Goal: Task Accomplishment & Management: Manage account settings

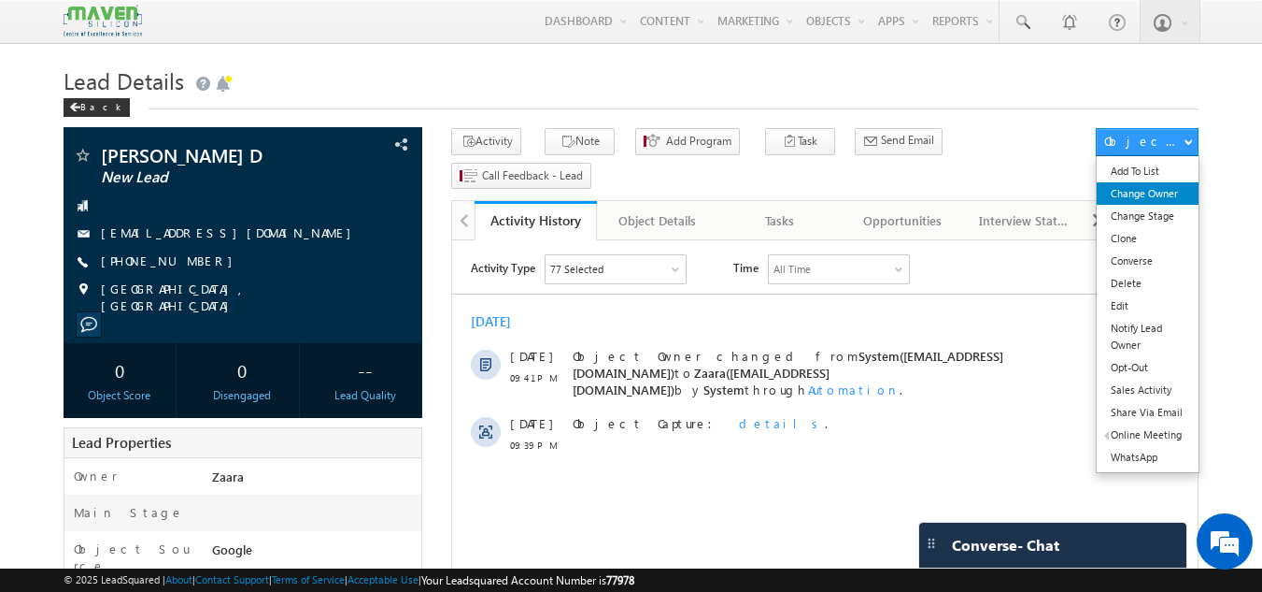
click at [1168, 191] on link "Change Owner" at bounding box center [1148, 193] width 102 height 22
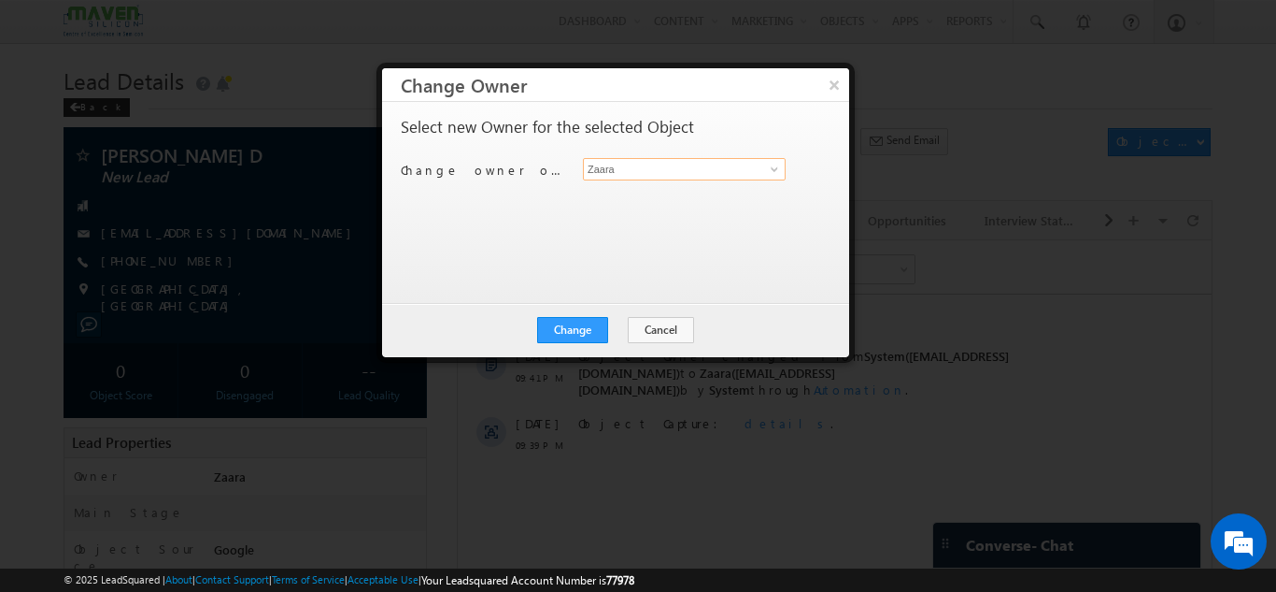
click at [642, 174] on input "Zaara" at bounding box center [684, 169] width 203 height 22
type input "Z"
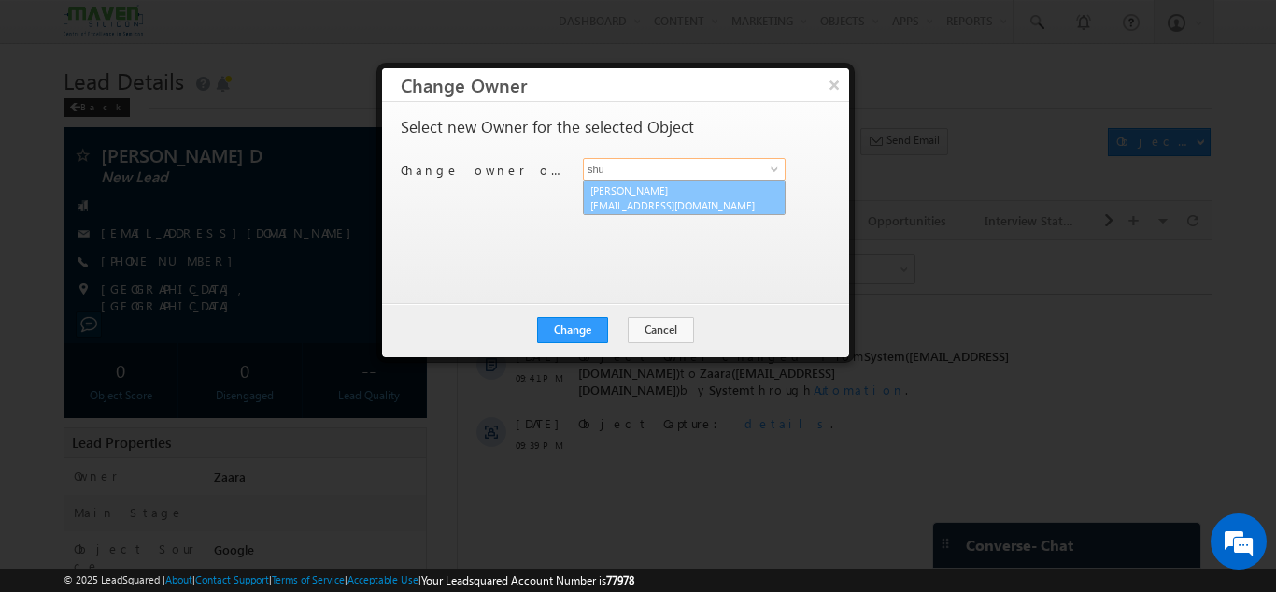
click at [631, 207] on span "lsq6@maven-silicon.com" at bounding box center [675, 205] width 168 height 14
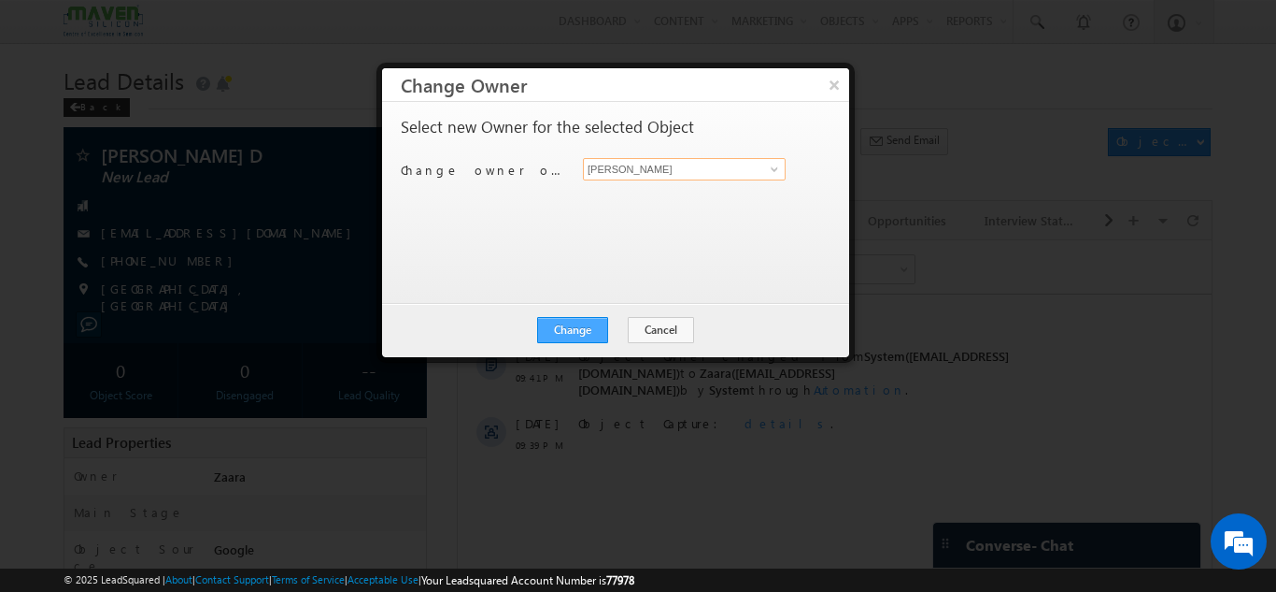
type input "Shubham"
click at [563, 328] on button "Change" at bounding box center [572, 330] width 71 height 26
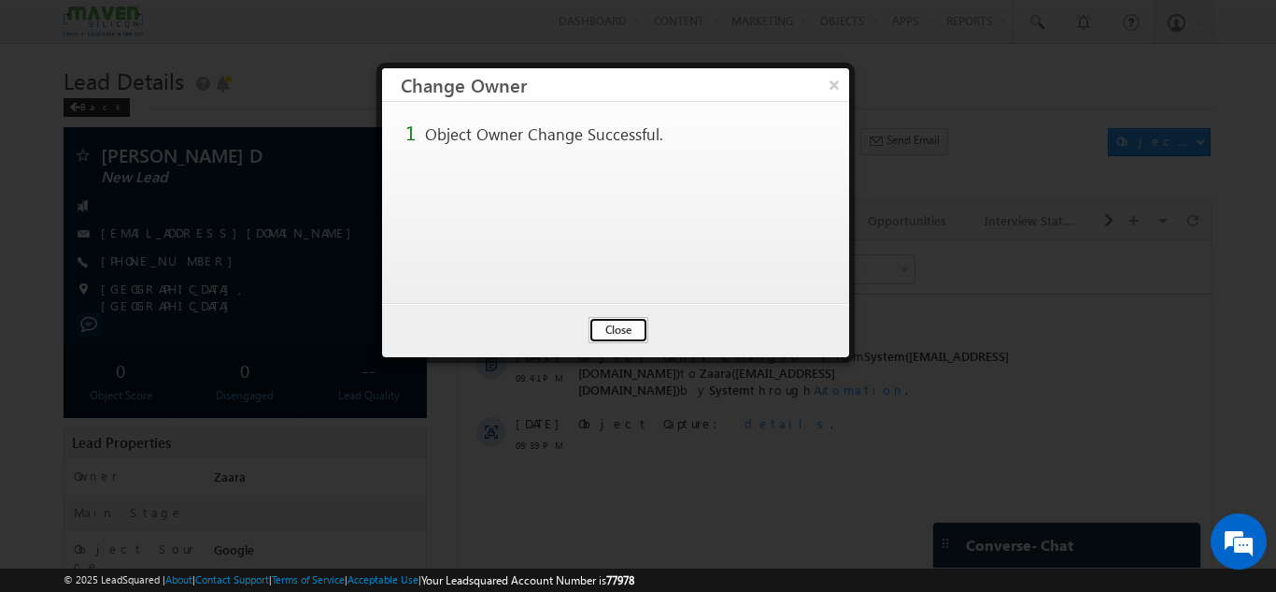
click at [606, 331] on button "Close" at bounding box center [619, 330] width 60 height 26
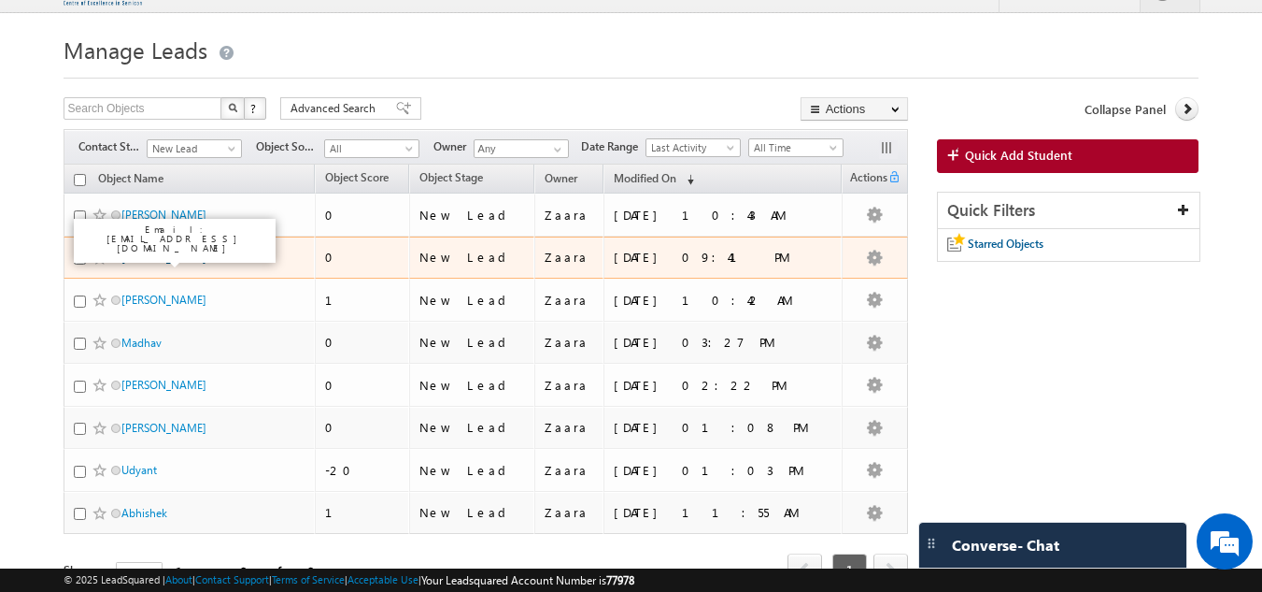
click at [155, 255] on link "Srikanth D" at bounding box center [168, 257] width 95 height 14
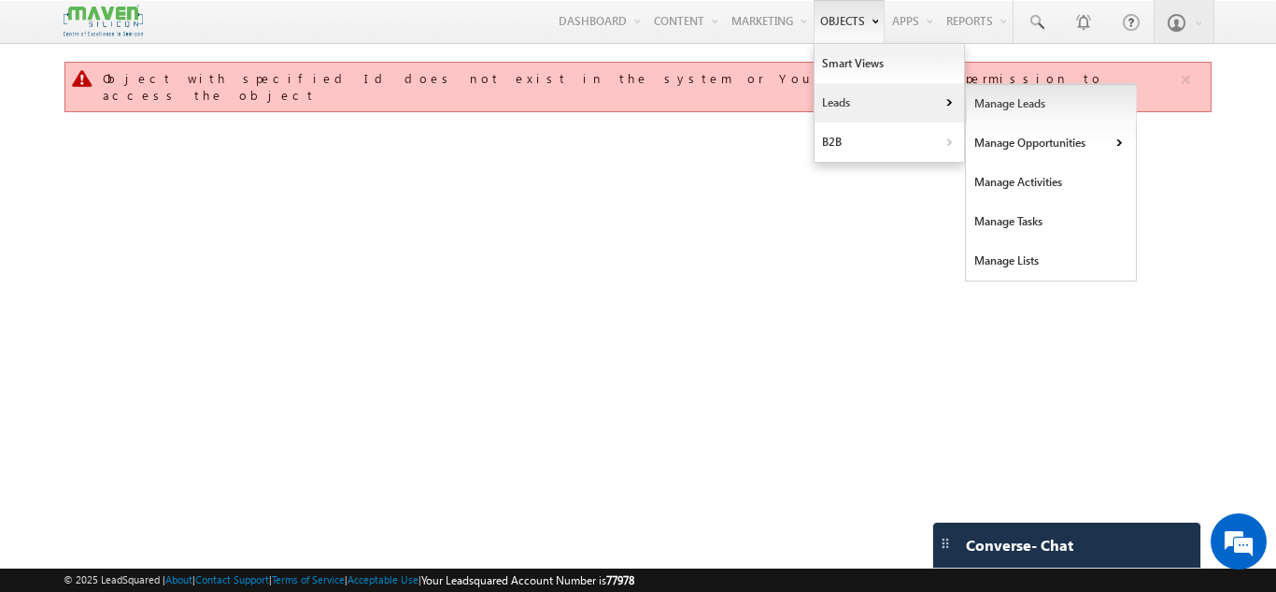
click at [1015, 111] on link "Manage Leads" at bounding box center [1051, 103] width 171 height 39
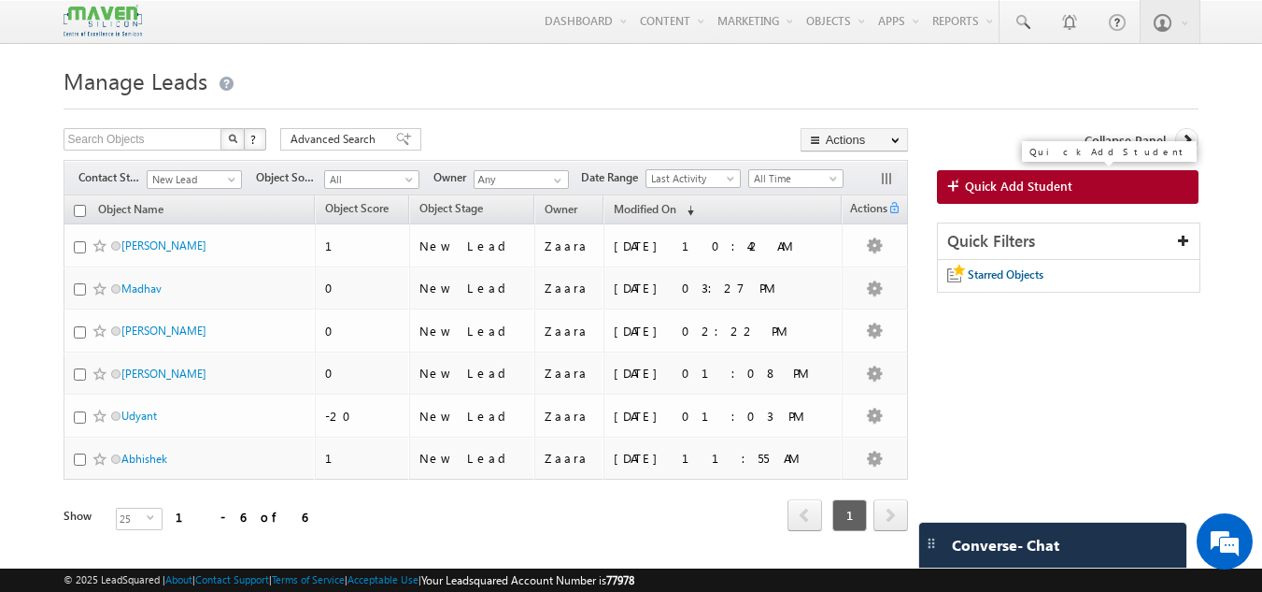
click at [1044, 179] on span "Quick Add Student" at bounding box center [1018, 186] width 107 height 17
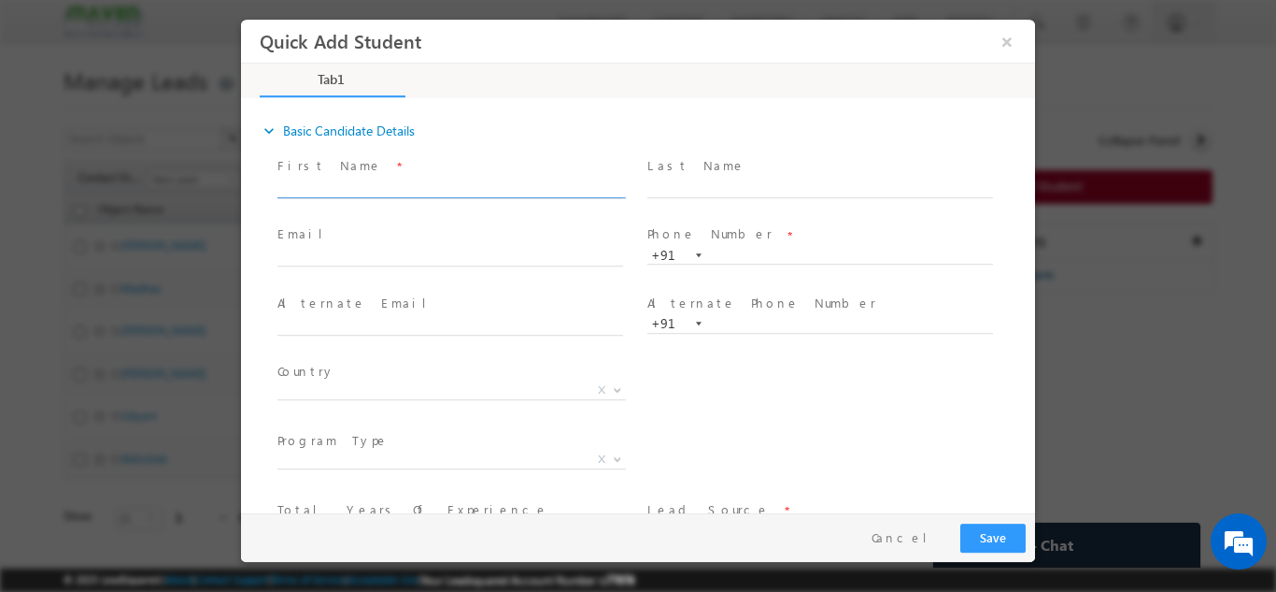
click at [343, 186] on input "text" at bounding box center [451, 187] width 346 height 19
paste input "Thimmappa shasha05mys@gmail.com 7676788785"
click at [548, 188] on input "Thimmappa shasha05mys@gmail.com 7676788785" at bounding box center [451, 187] width 346 height 19
type input "Thimmappa shasha05mys@gmail.com"
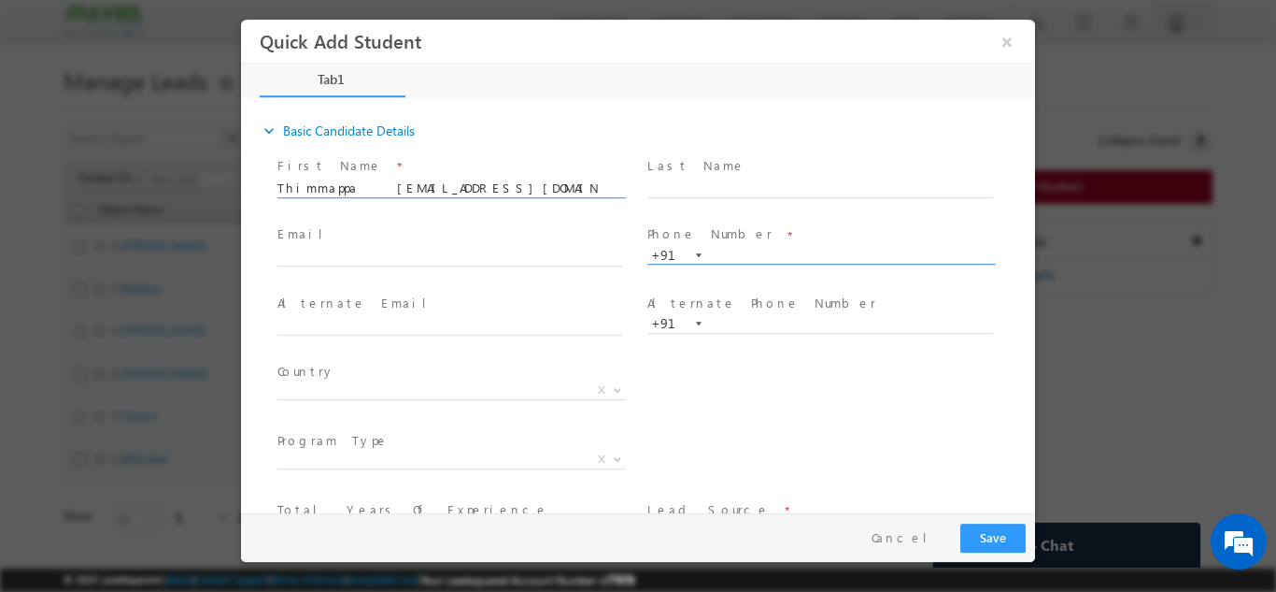
click at [763, 255] on input "text" at bounding box center [821, 255] width 346 height 19
paste input "7676788785"
type input "7676788785"
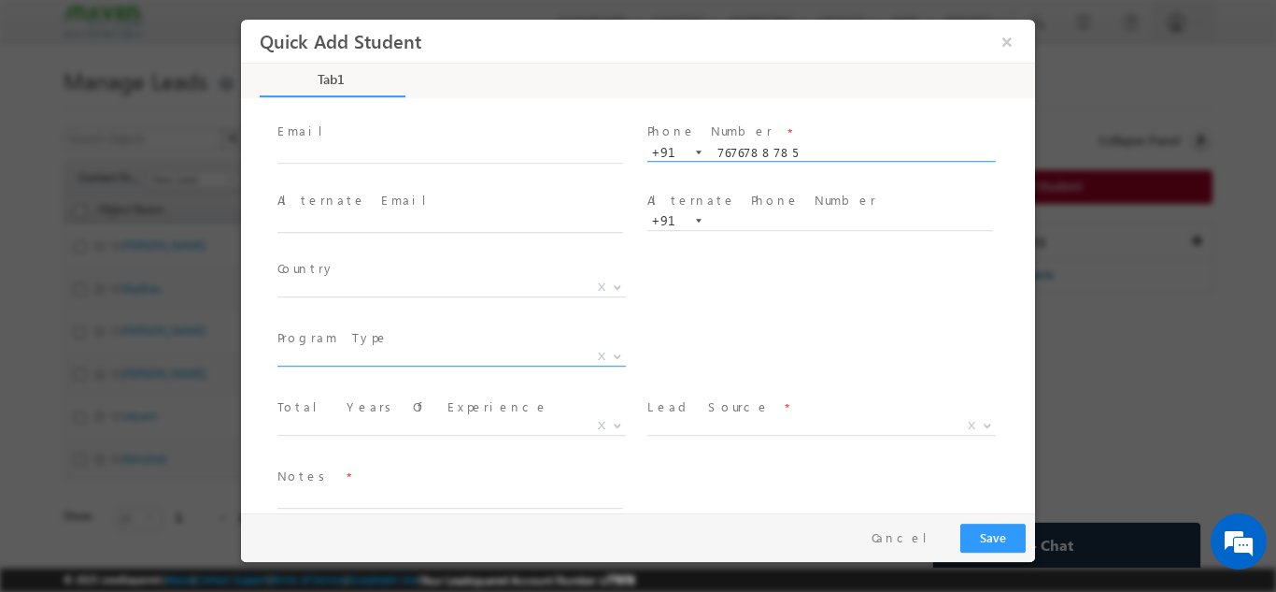
scroll to position [104, 0]
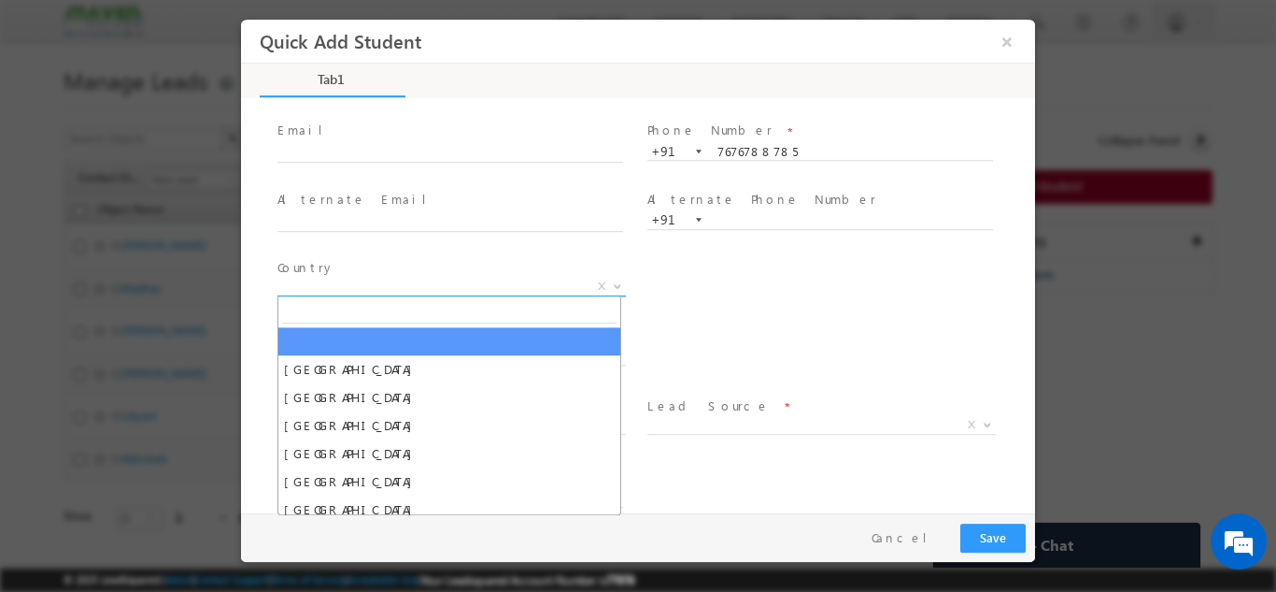
click at [462, 283] on span "X" at bounding box center [452, 286] width 349 height 19
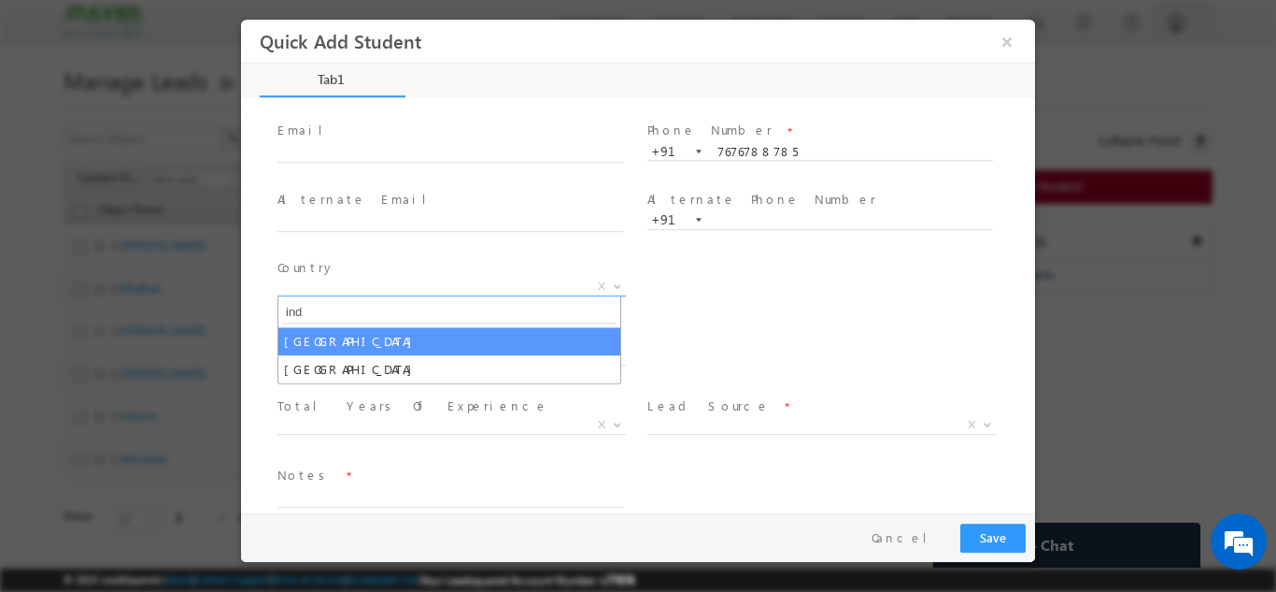
type input "ind"
select select "[GEOGRAPHIC_DATA]"
select select
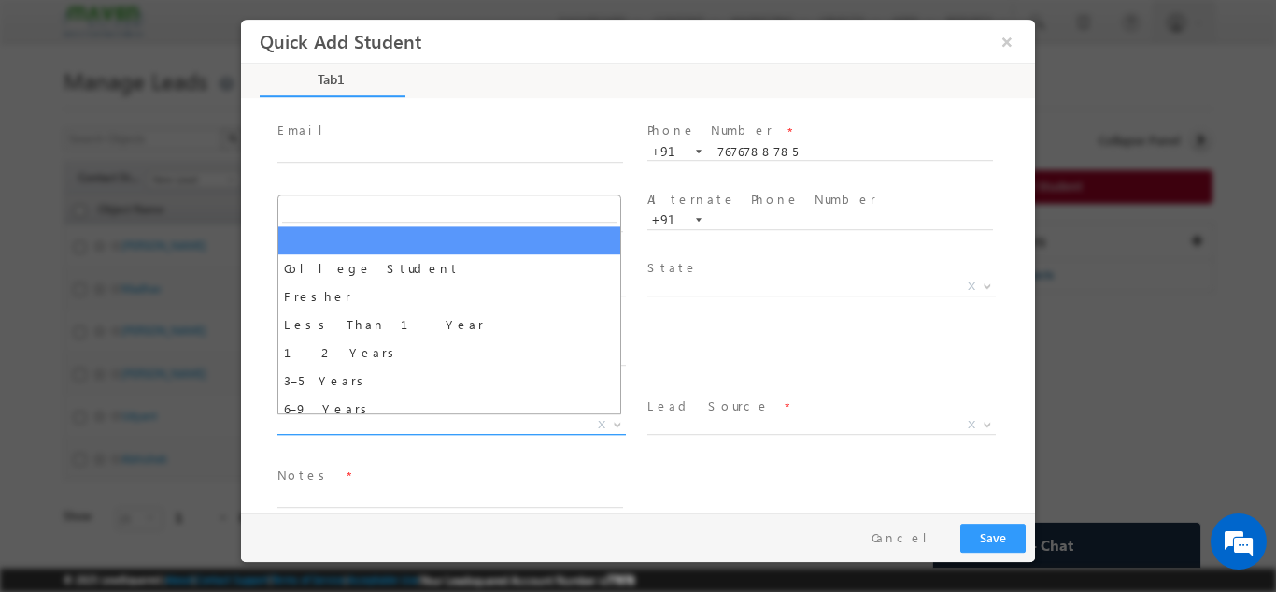
click at [375, 422] on span "X" at bounding box center [452, 424] width 349 height 19
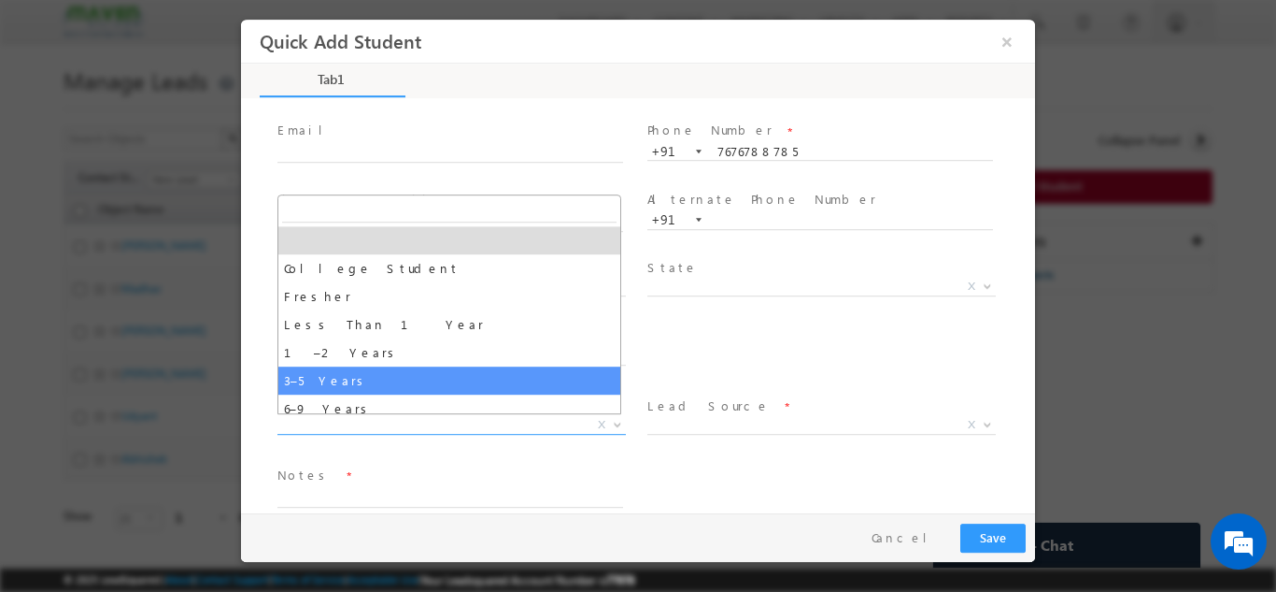
select select "3–5 Years"
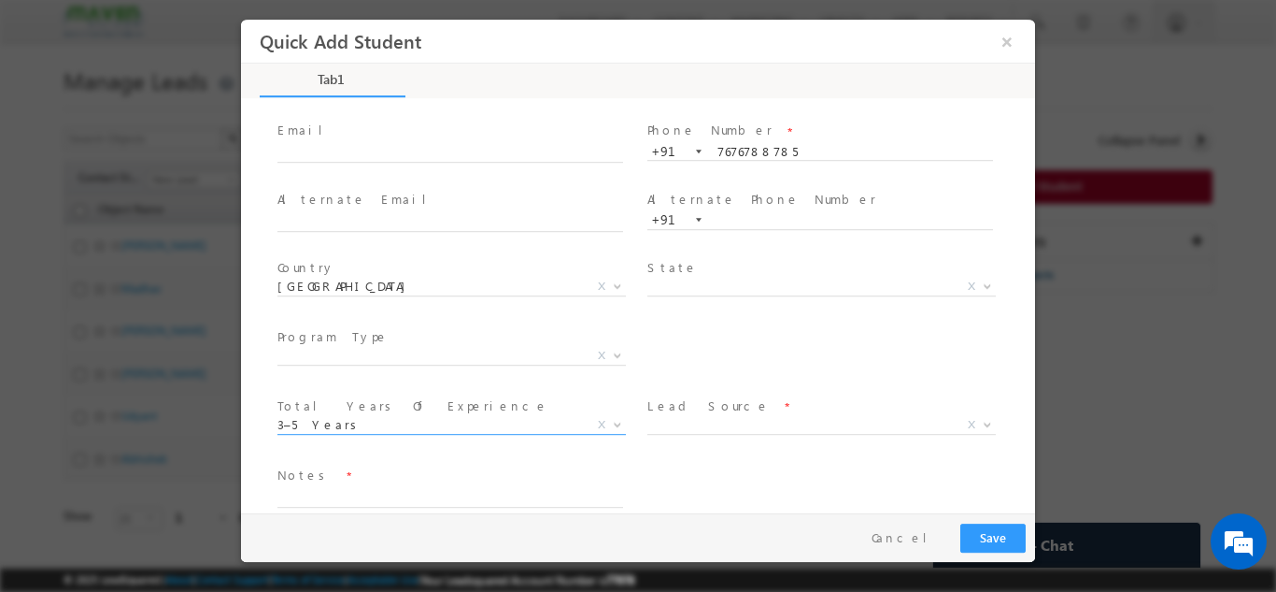
scroll to position [0, 0]
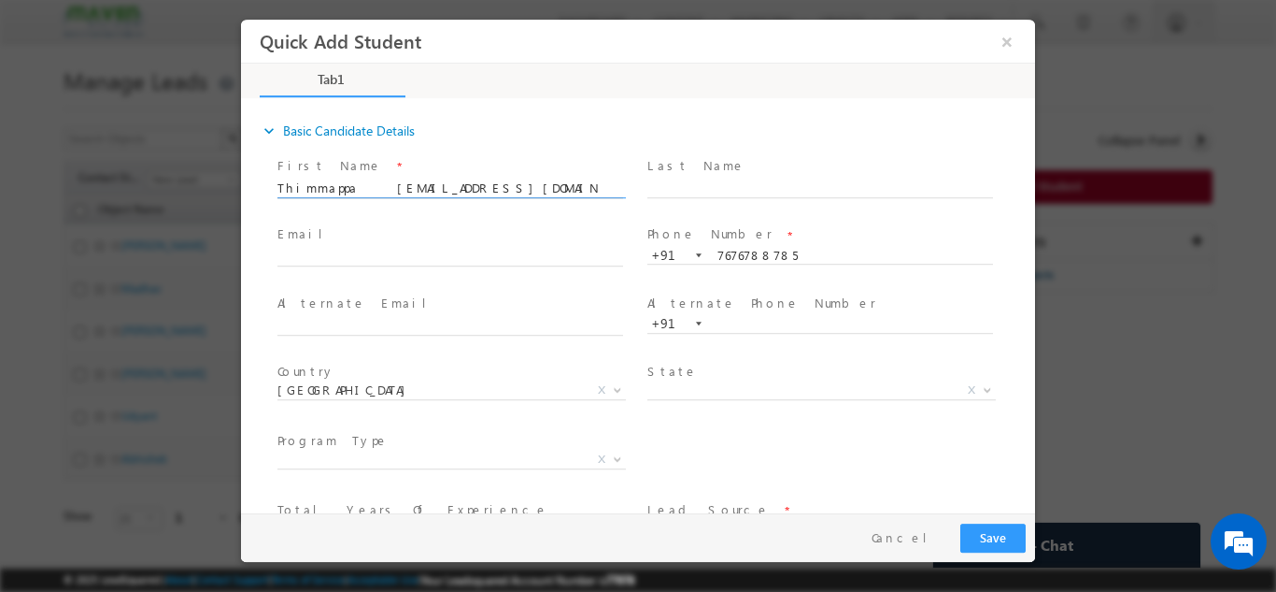
drag, startPoint x: 357, startPoint y: 187, endPoint x: 506, endPoint y: 185, distance: 148.6
click at [506, 185] on input "Thimmappa shasha05mys@gmail.com" at bounding box center [451, 187] width 346 height 19
type input "Thimmappa"
click at [349, 319] on input "text" at bounding box center [451, 325] width 346 height 19
click at [342, 251] on input "text" at bounding box center [451, 257] width 346 height 19
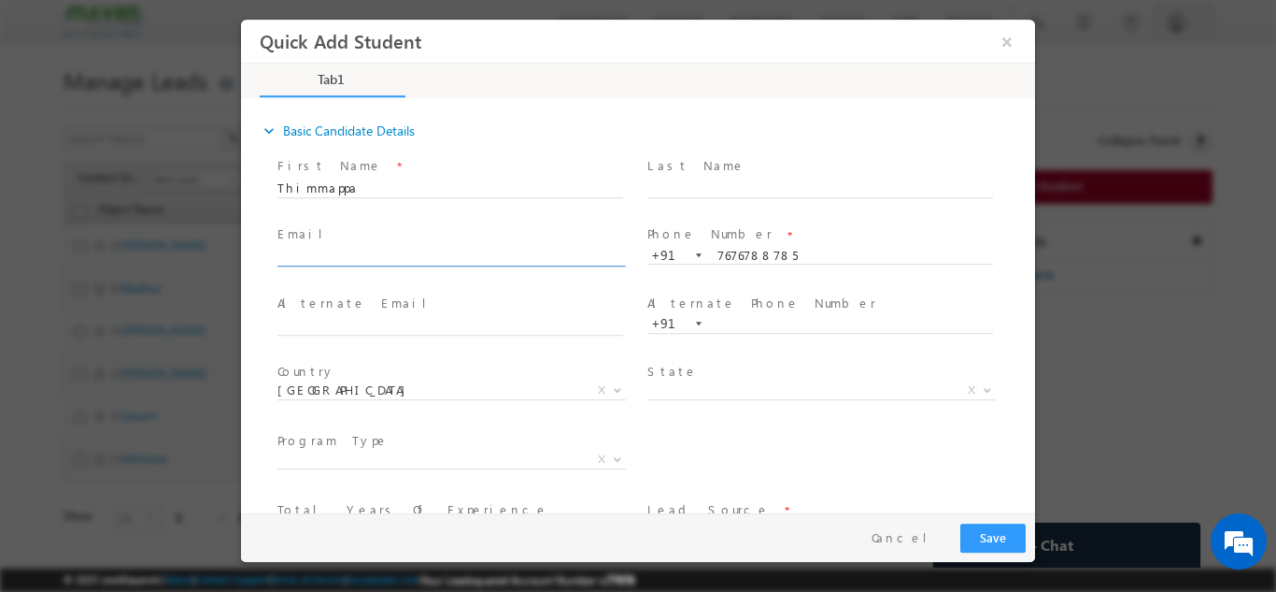
paste input "shasha05mys@gmail.com"
type input "shasha05mys@gmail.com"
click at [398, 194] on input "Thimmappa" at bounding box center [451, 187] width 346 height 19
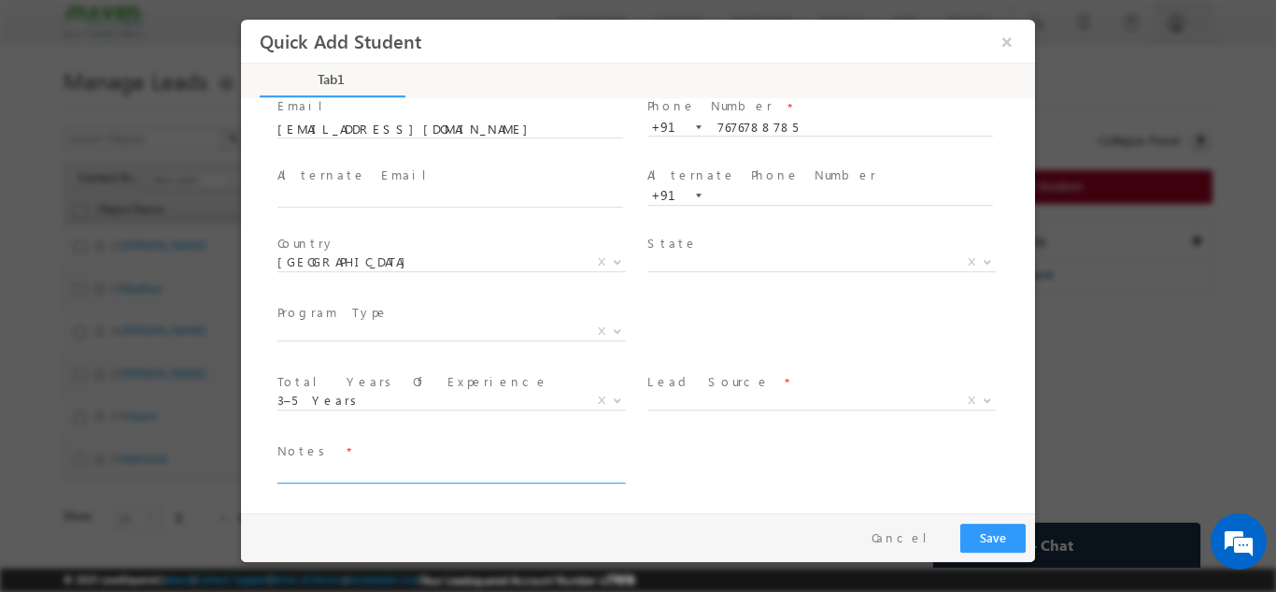
type input "Thimmappa"
click at [430, 472] on textarea at bounding box center [451, 471] width 346 height 21
type textarea "Lead added"
click at [1012, 539] on button "Save" at bounding box center [993, 536] width 65 height 29
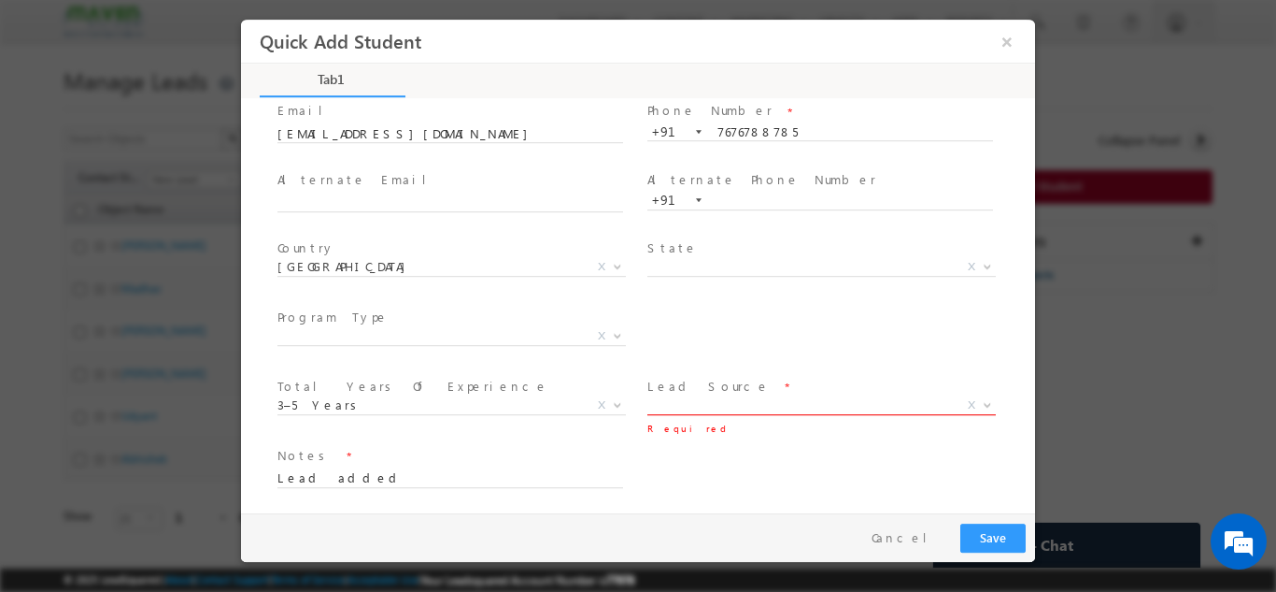
click at [704, 406] on span "X" at bounding box center [822, 404] width 349 height 19
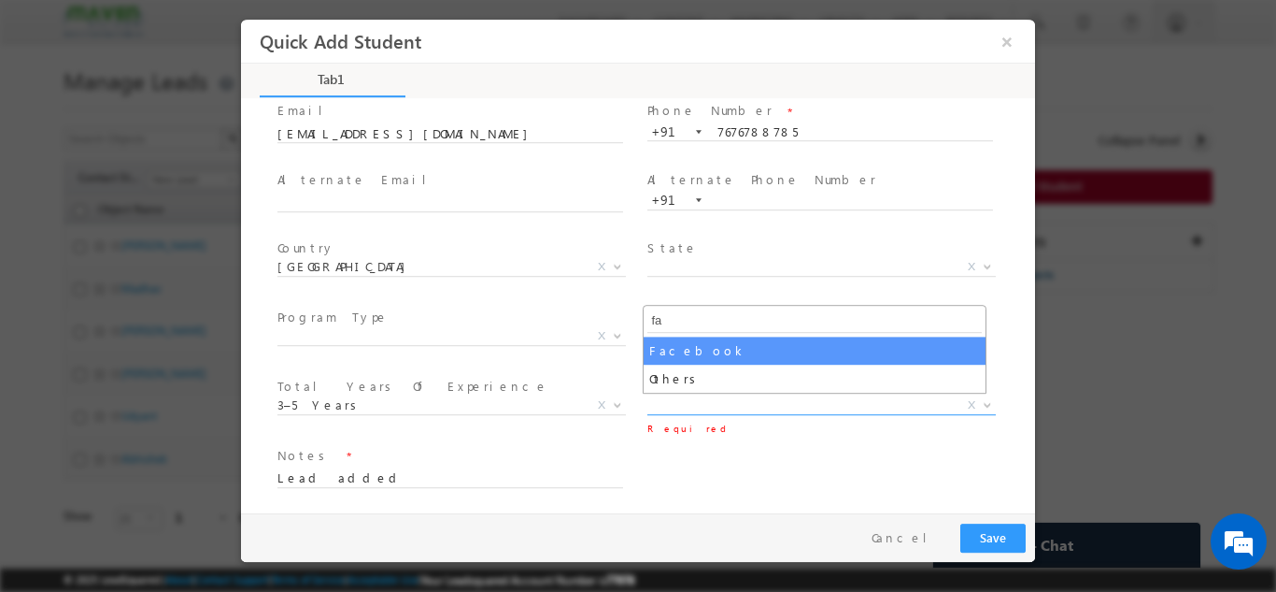
type input "fa"
select select "Facebook"
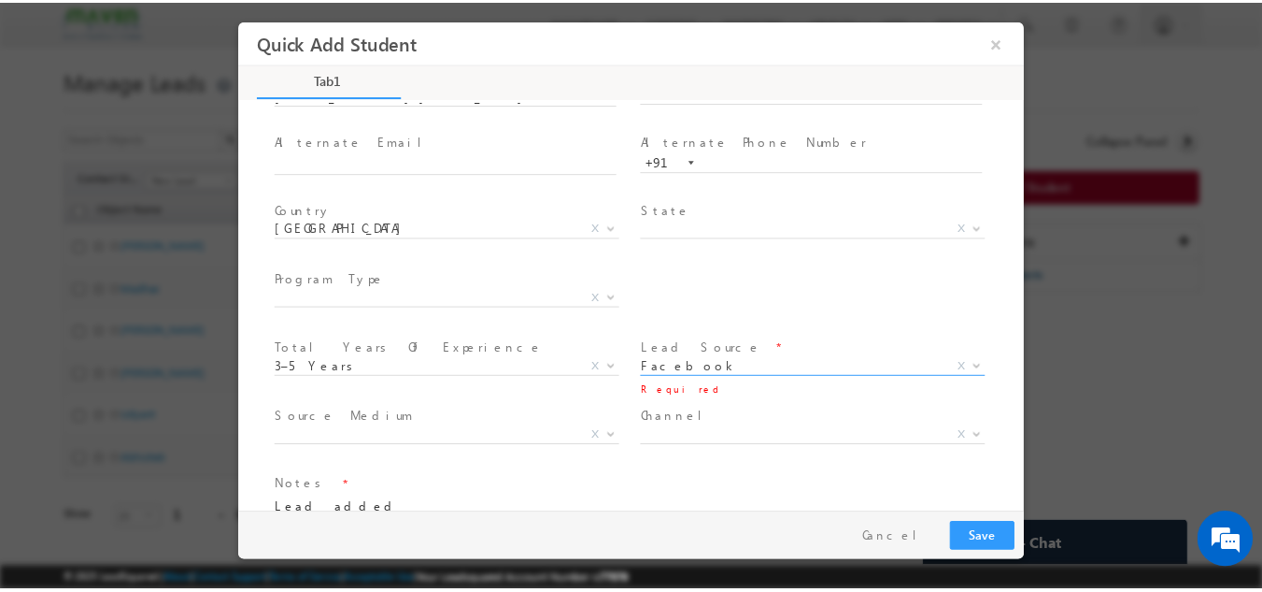
scroll to position [197, 0]
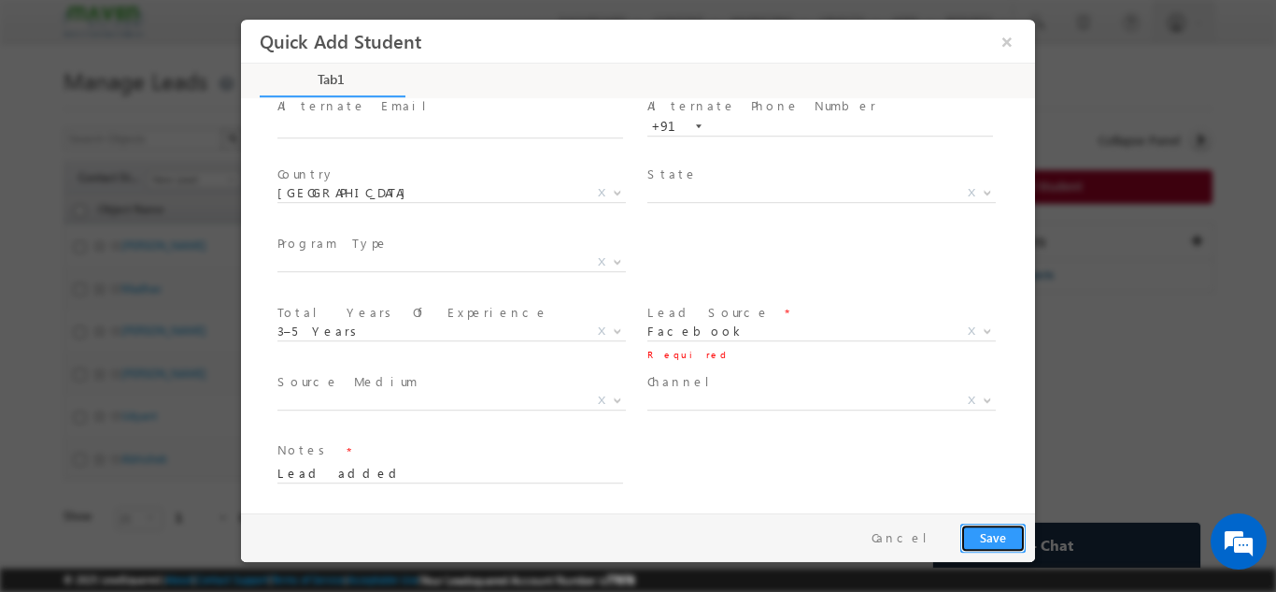
click at [994, 538] on button "Save" at bounding box center [993, 536] width 65 height 29
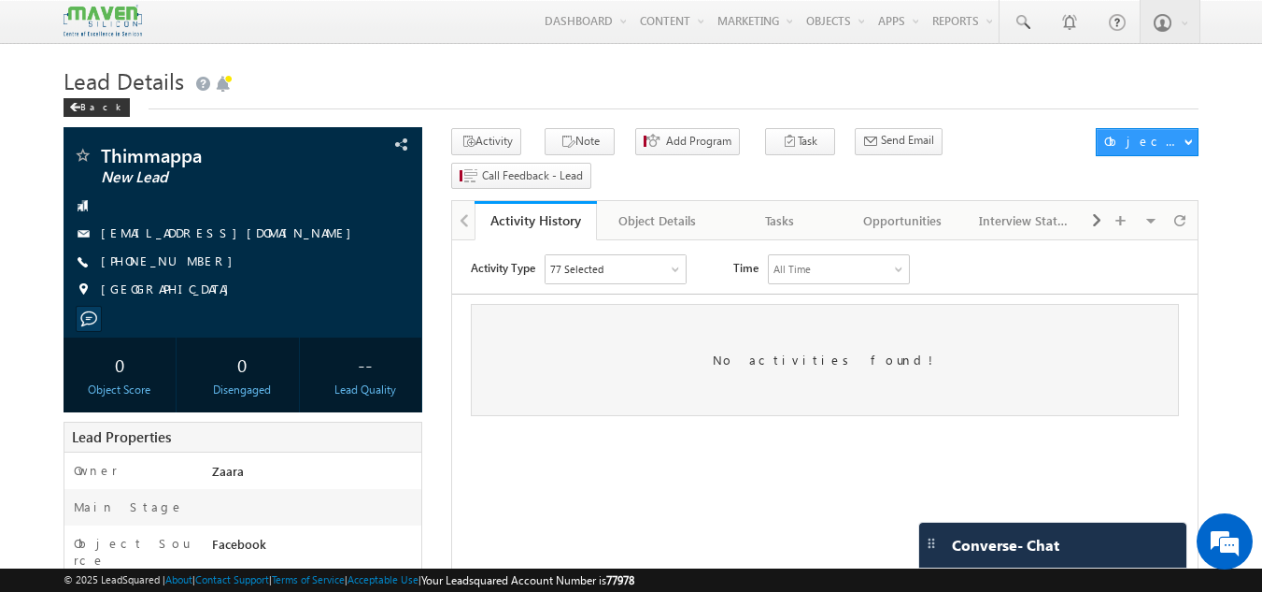
click at [553, 101] on div "Back" at bounding box center [632, 103] width 1136 height 12
click at [810, 209] on div "Tasks" at bounding box center [779, 220] width 91 height 22
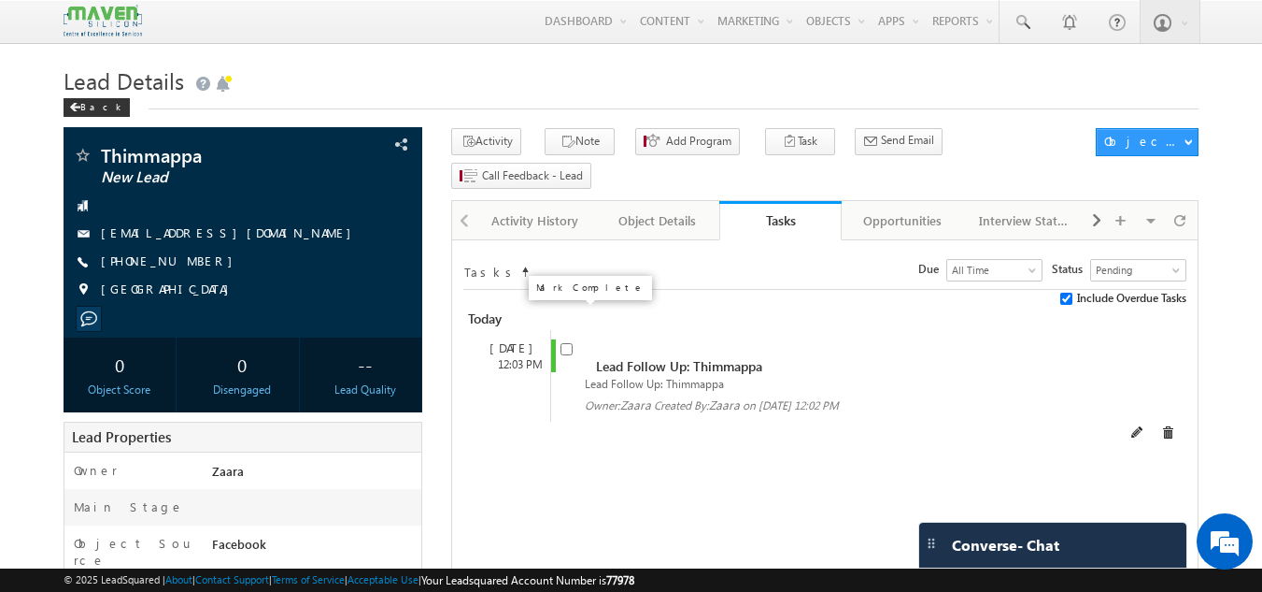
click at [565, 343] on input "checkbox" at bounding box center [567, 349] width 12 height 12
checkbox input "false"
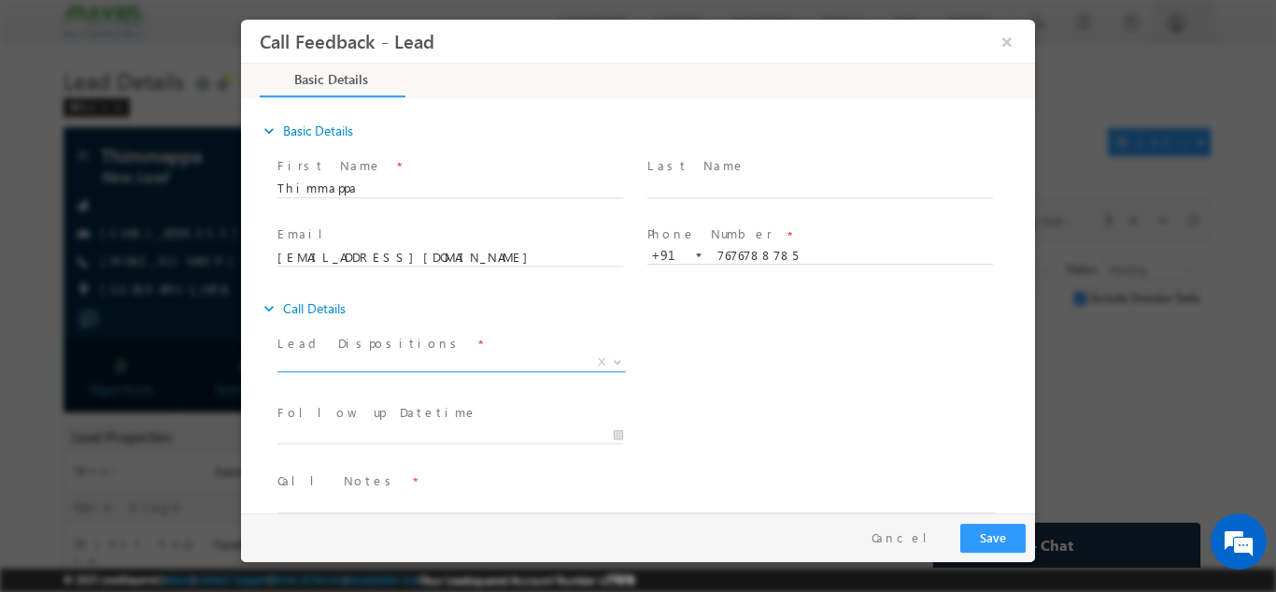
click at [370, 365] on span "X" at bounding box center [452, 361] width 349 height 19
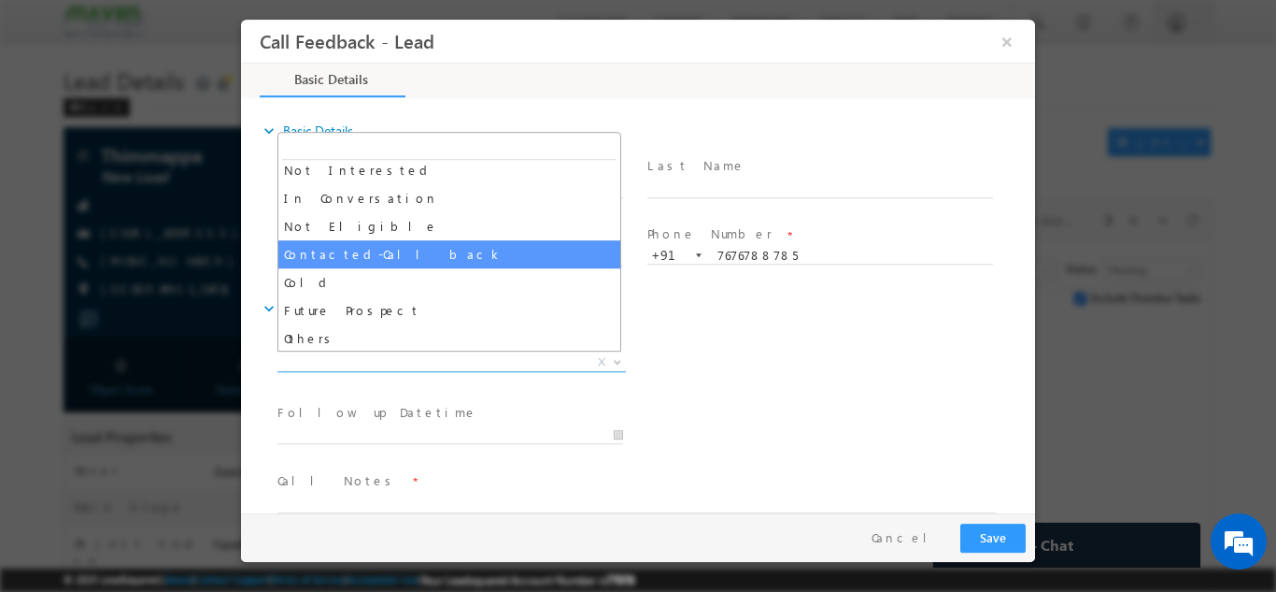
scroll to position [178, 0]
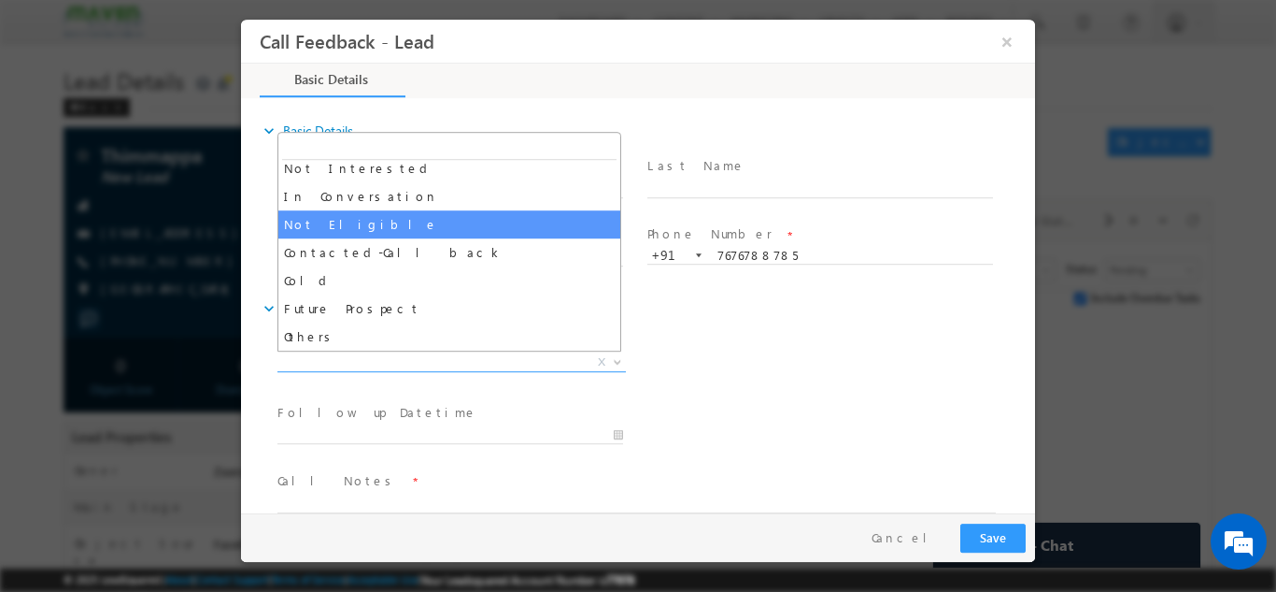
select select "Not Eligible"
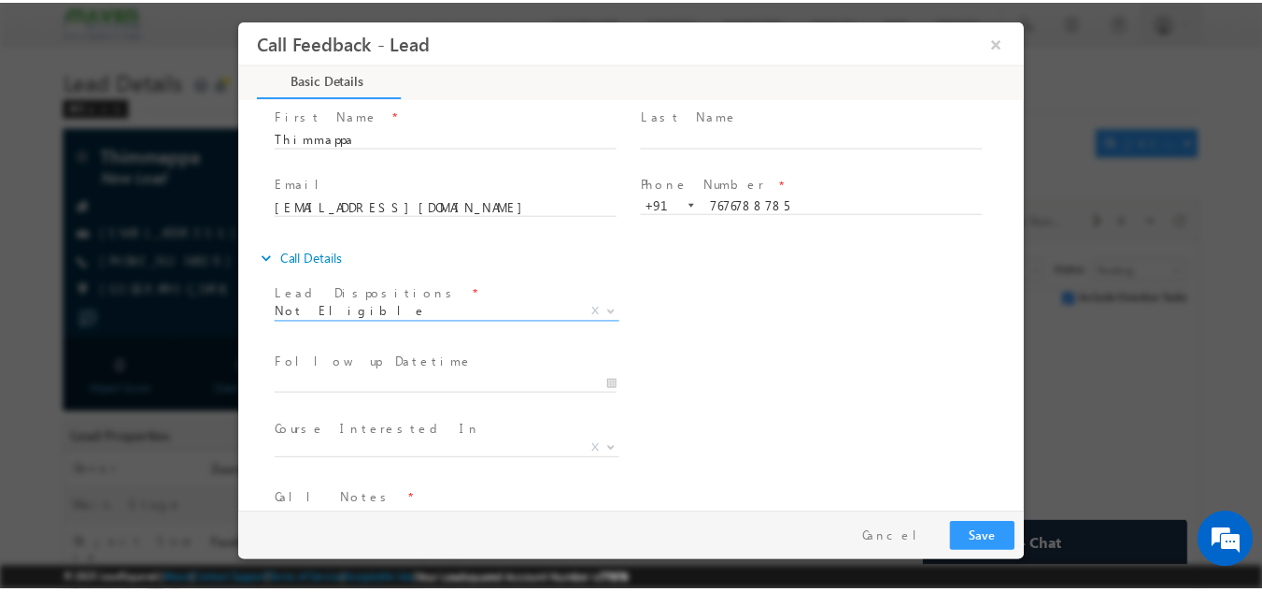
scroll to position [99, 0]
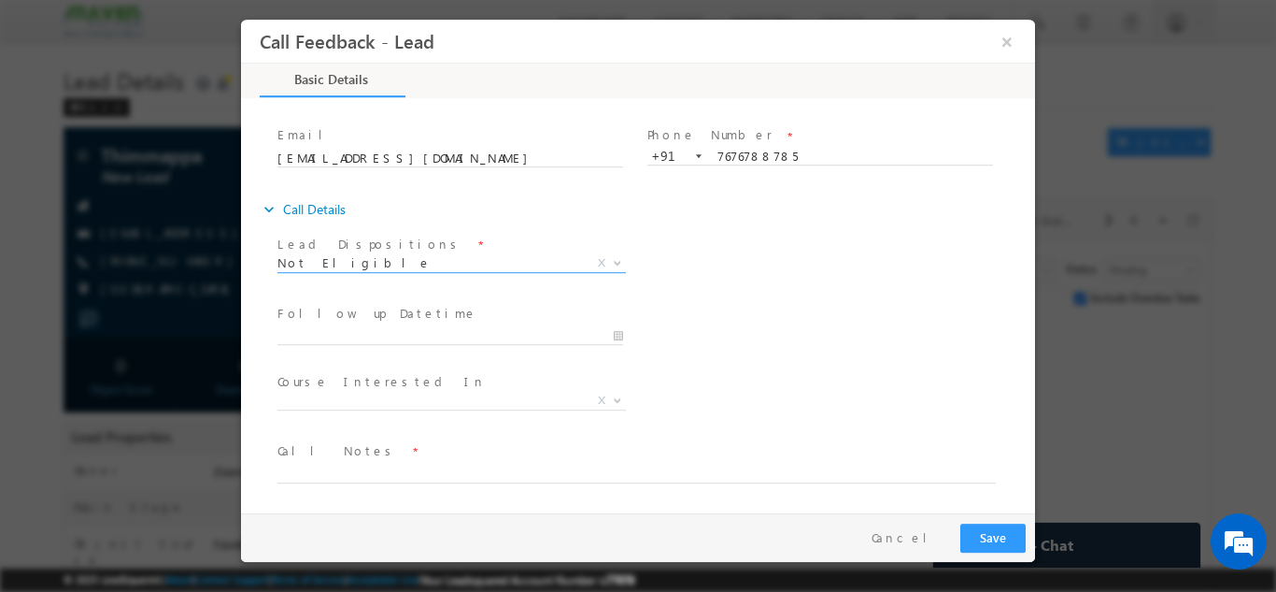
click at [409, 457] on span "Call Notes *" at bounding box center [627, 450] width 698 height 21
click at [394, 473] on textarea at bounding box center [637, 471] width 719 height 21
type textarea "Uneducated person"
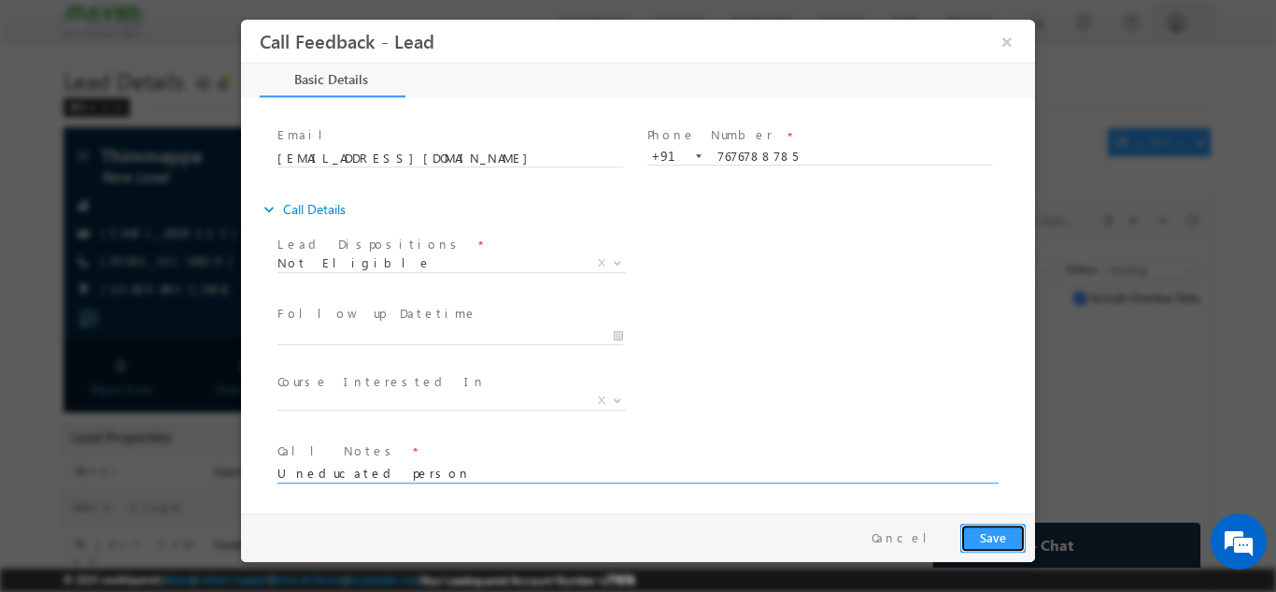
click at [1005, 542] on button "Save" at bounding box center [993, 536] width 65 height 29
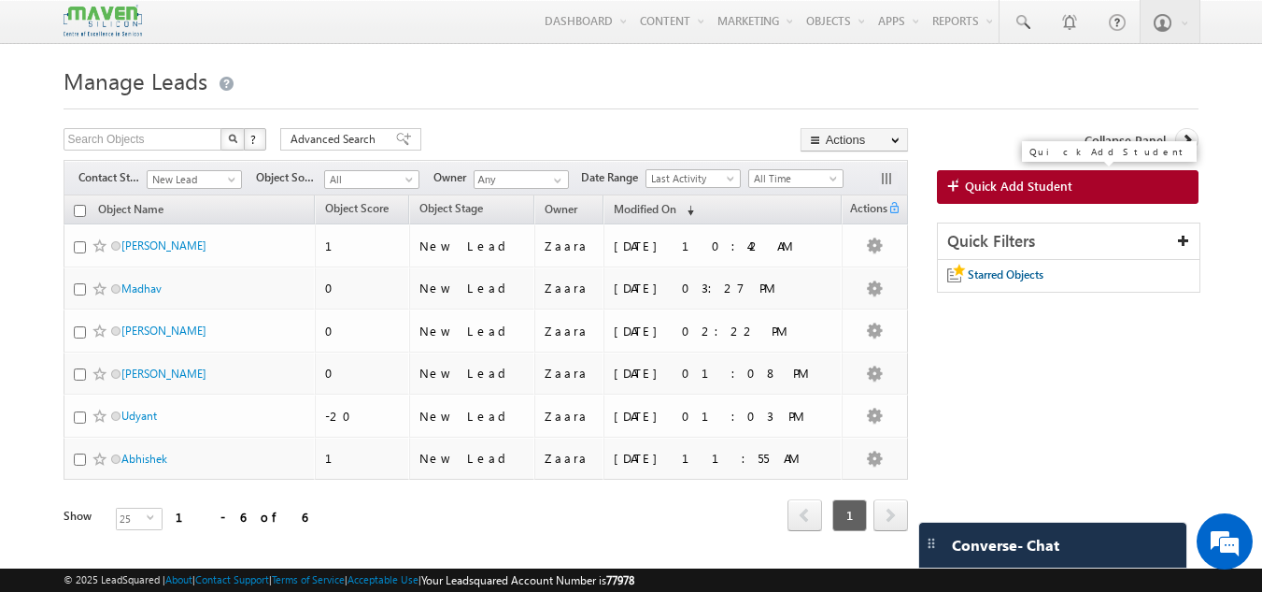
click at [1023, 201] on link "Quick Add Student" at bounding box center [1068, 187] width 263 height 34
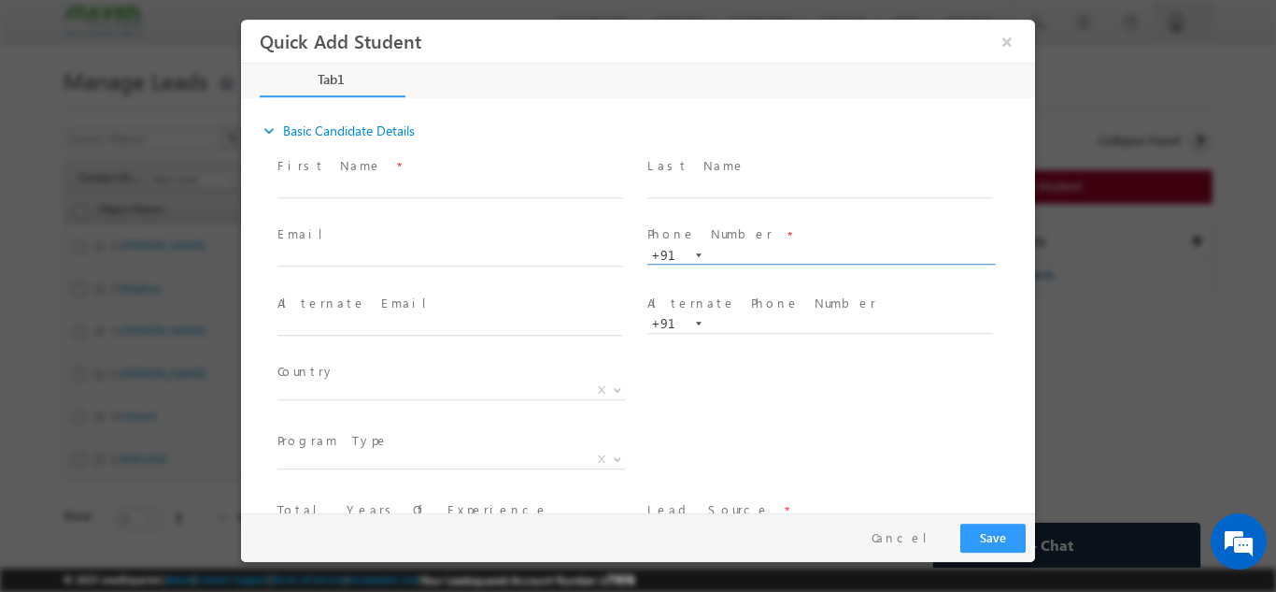
click at [738, 258] on input "text" at bounding box center [821, 255] width 346 height 19
type input "9600000683"
click at [736, 206] on span at bounding box center [820, 206] width 345 height 21
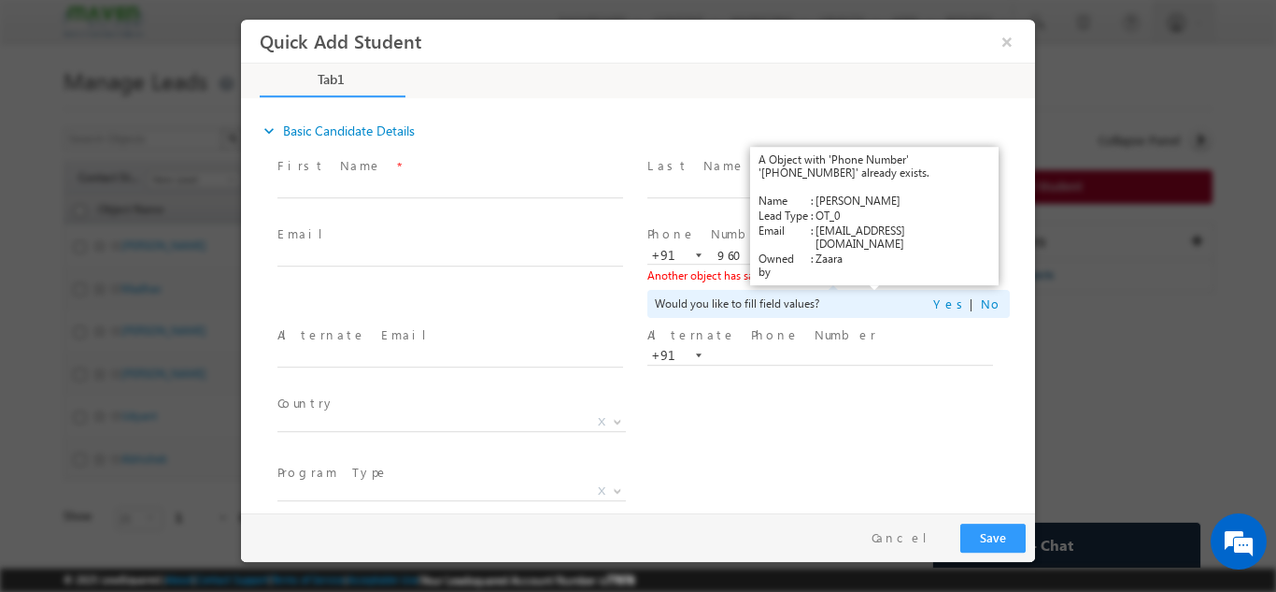
click at [852, 277] on link "View Details" at bounding box center [876, 274] width 58 height 12
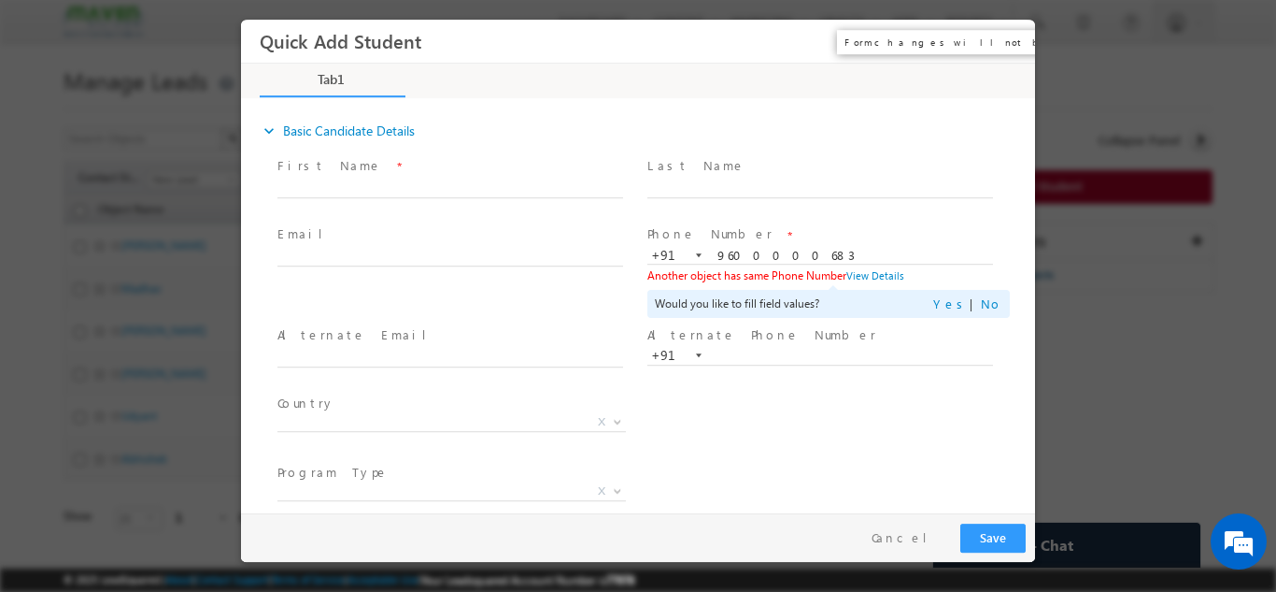
click at [1016, 37] on button "×" at bounding box center [1007, 40] width 32 height 35
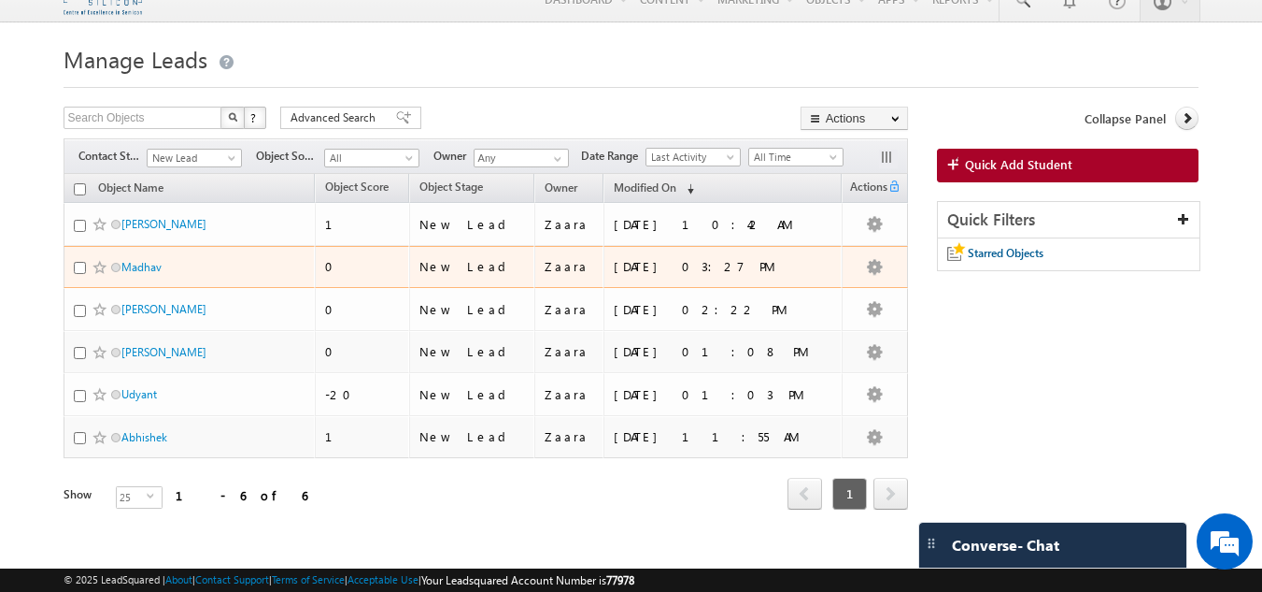
scroll to position [39, 0]
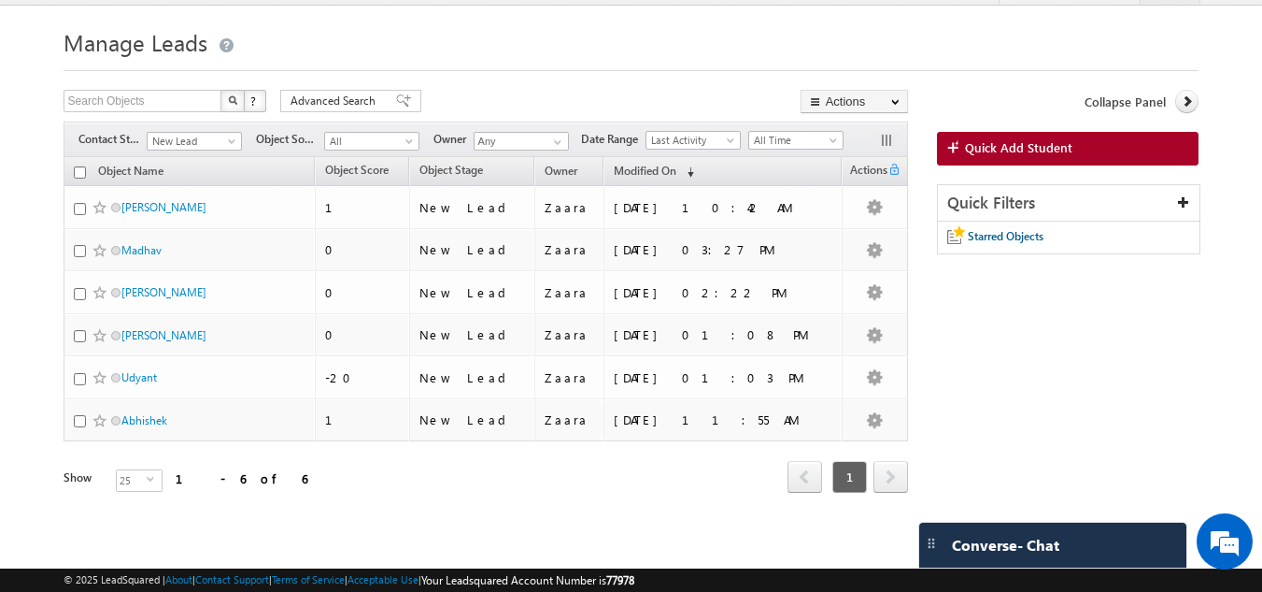
click at [212, 150] on div "Filters Contact Stage New Lead New Lead Object Source All All Owner Any Any Dat…" at bounding box center [486, 139] width 845 height 36
click at [207, 147] on span "New Lead" at bounding box center [192, 141] width 89 height 17
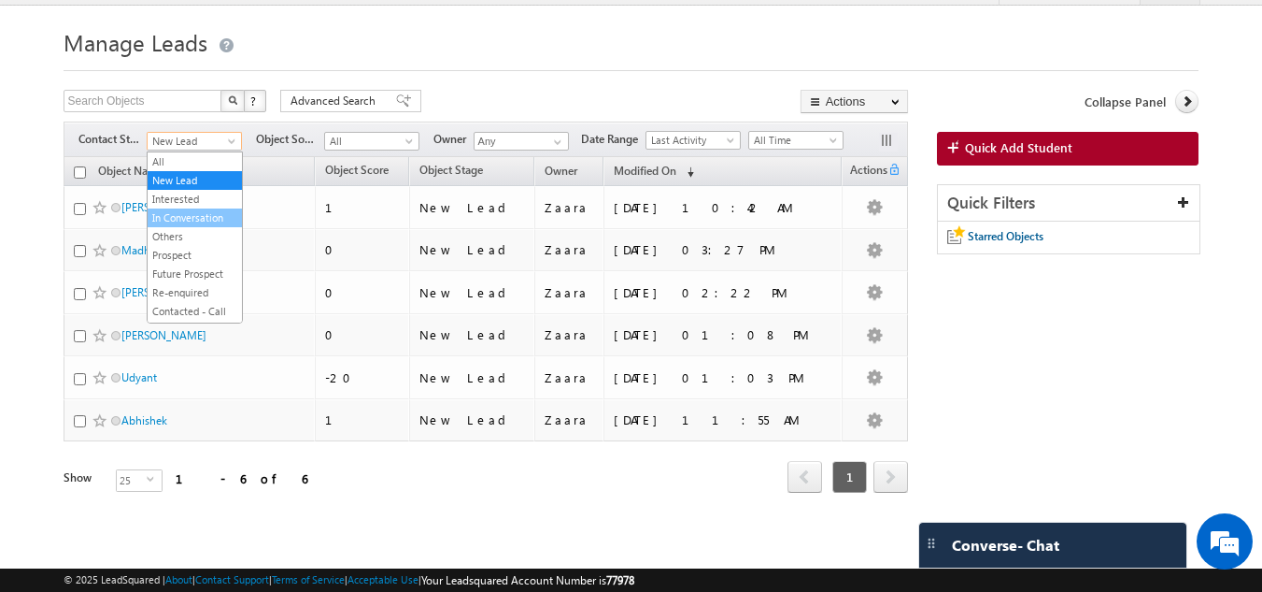
click at [208, 213] on link "In Conversation" at bounding box center [195, 217] width 94 height 17
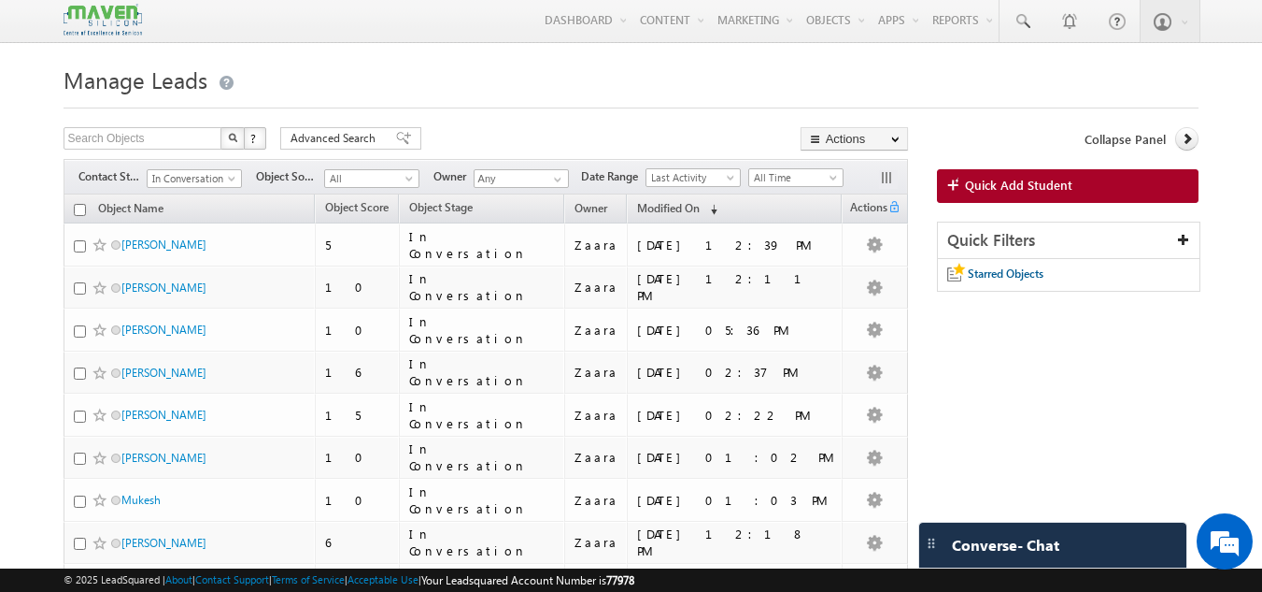
scroll to position [0, 0]
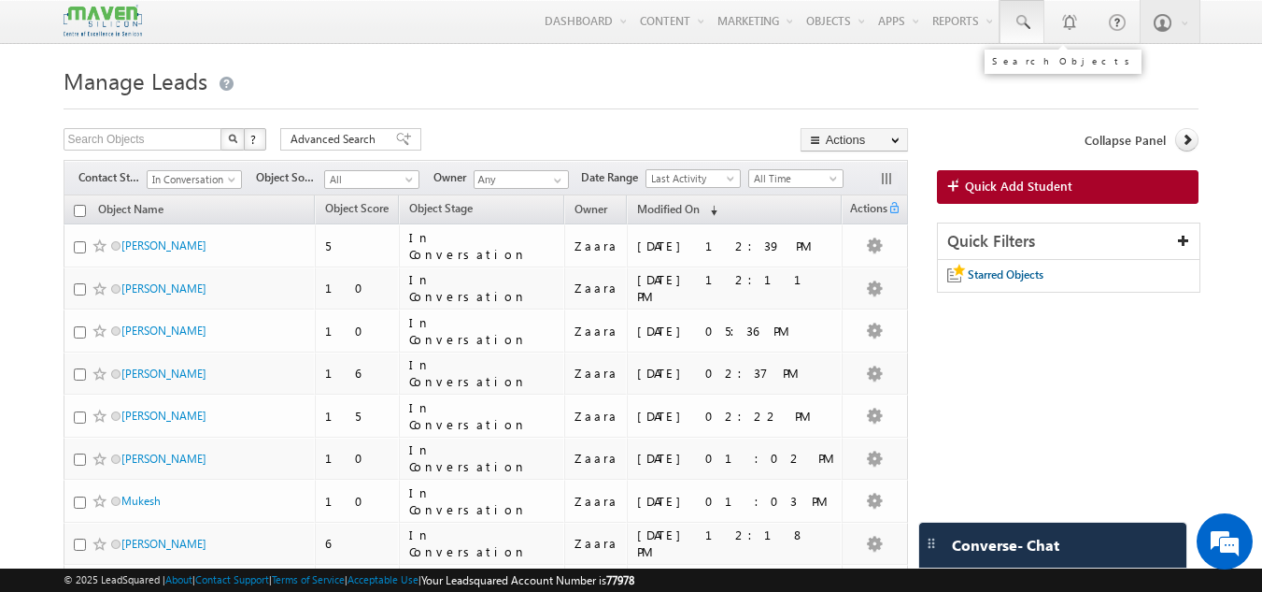
click at [1025, 26] on span at bounding box center [1022, 22] width 19 height 19
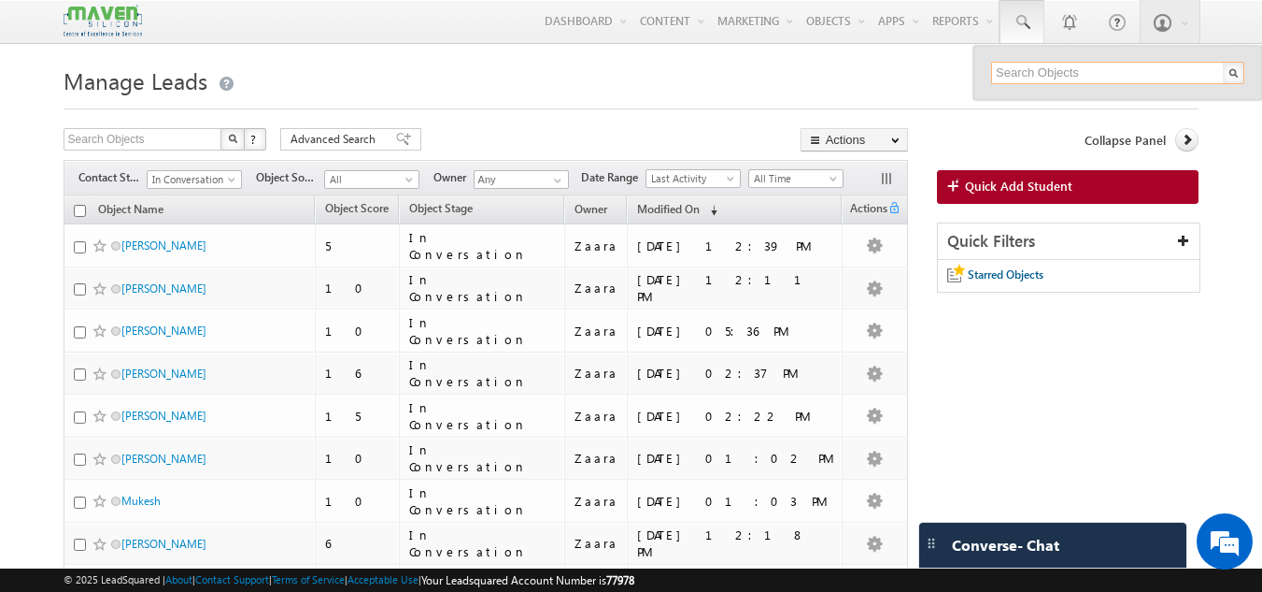
click at [1021, 72] on input "text" at bounding box center [1117, 73] width 253 height 22
click at [215, 181] on span "In Conversation" at bounding box center [192, 179] width 89 height 17
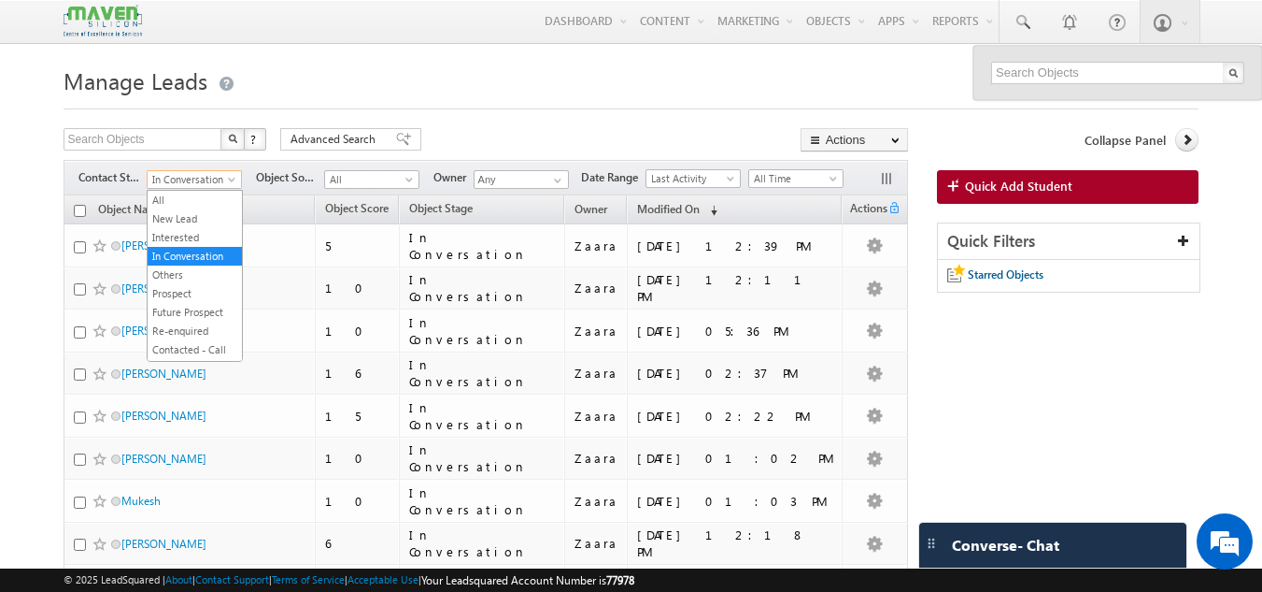
click at [278, 93] on h1 "Manage Leads" at bounding box center [632, 79] width 1136 height 36
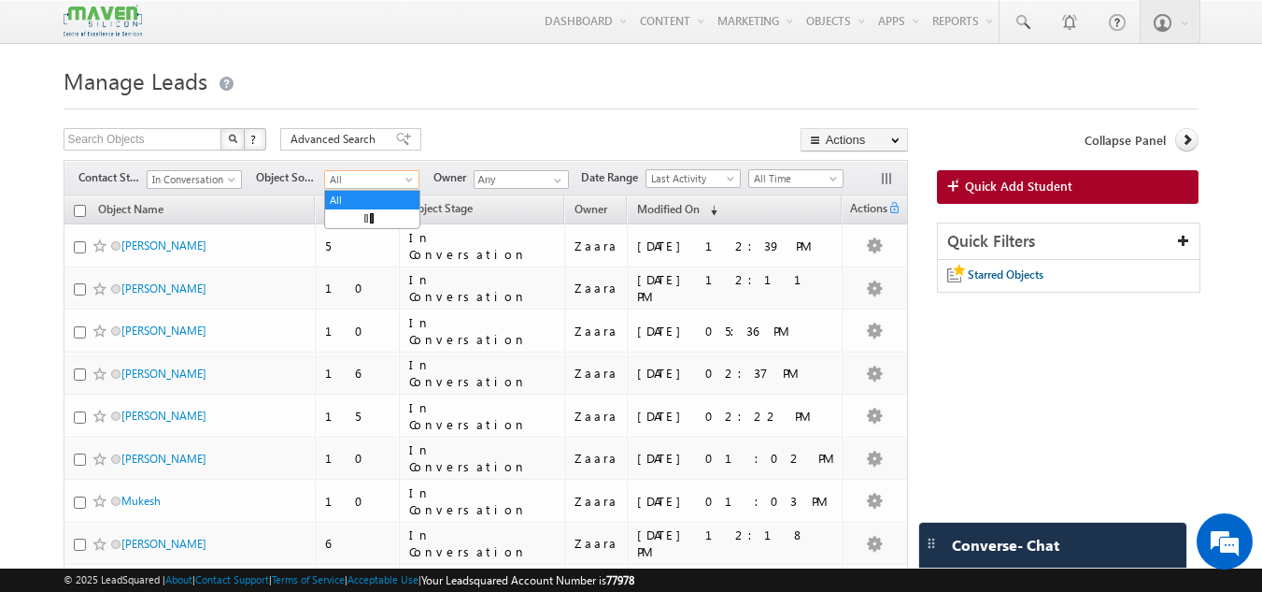
click at [380, 178] on span "All" at bounding box center [369, 179] width 89 height 17
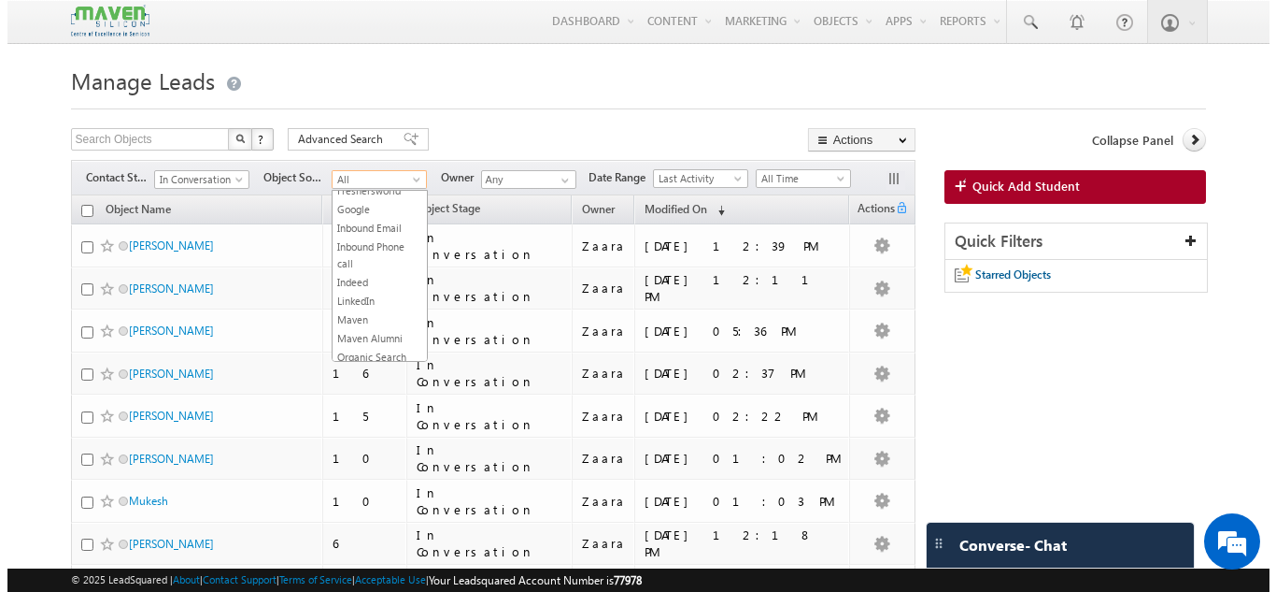
scroll to position [374, 0]
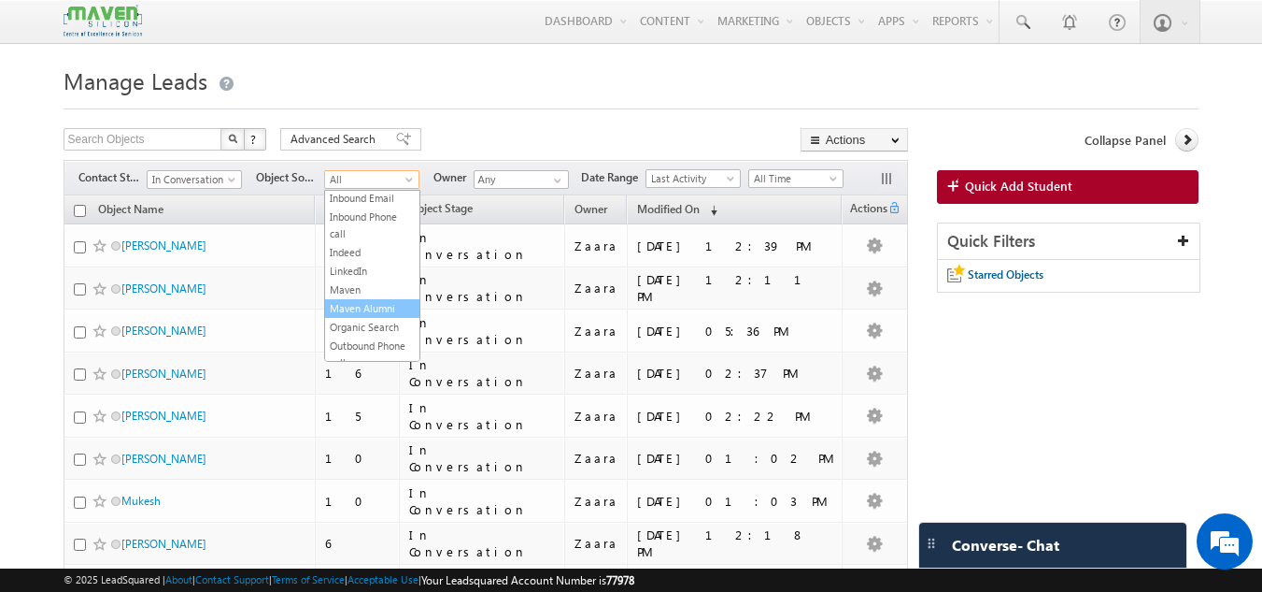
click at [380, 317] on link "Maven Alumni" at bounding box center [372, 308] width 94 height 17
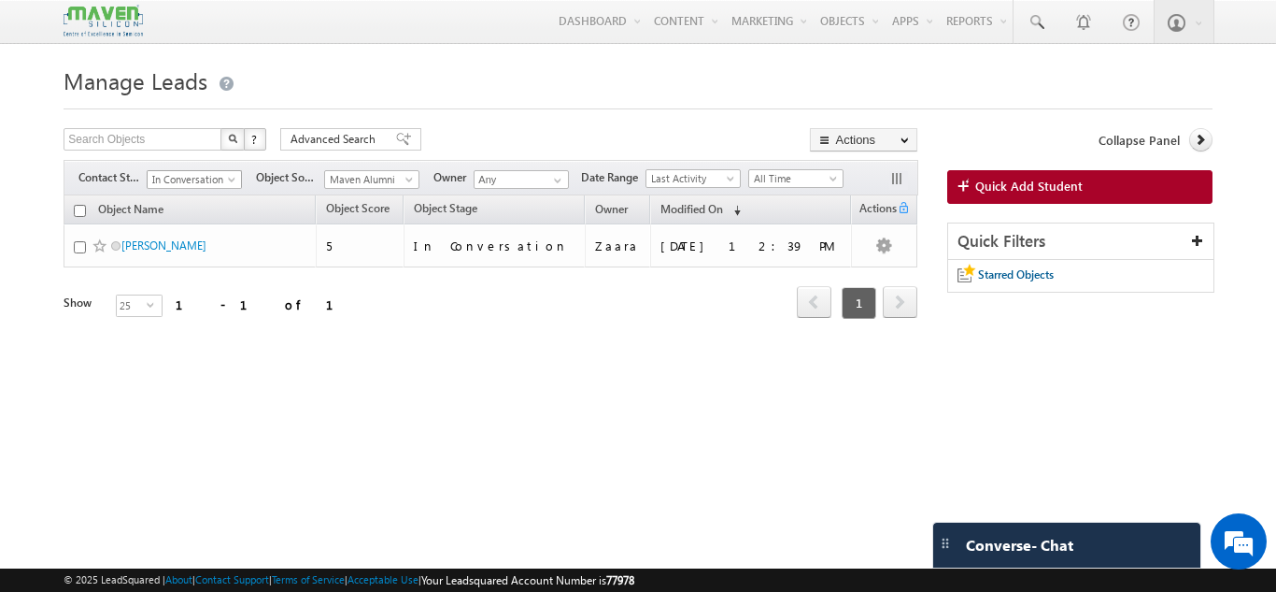
click at [186, 186] on span "In Conversation" at bounding box center [192, 179] width 89 height 17
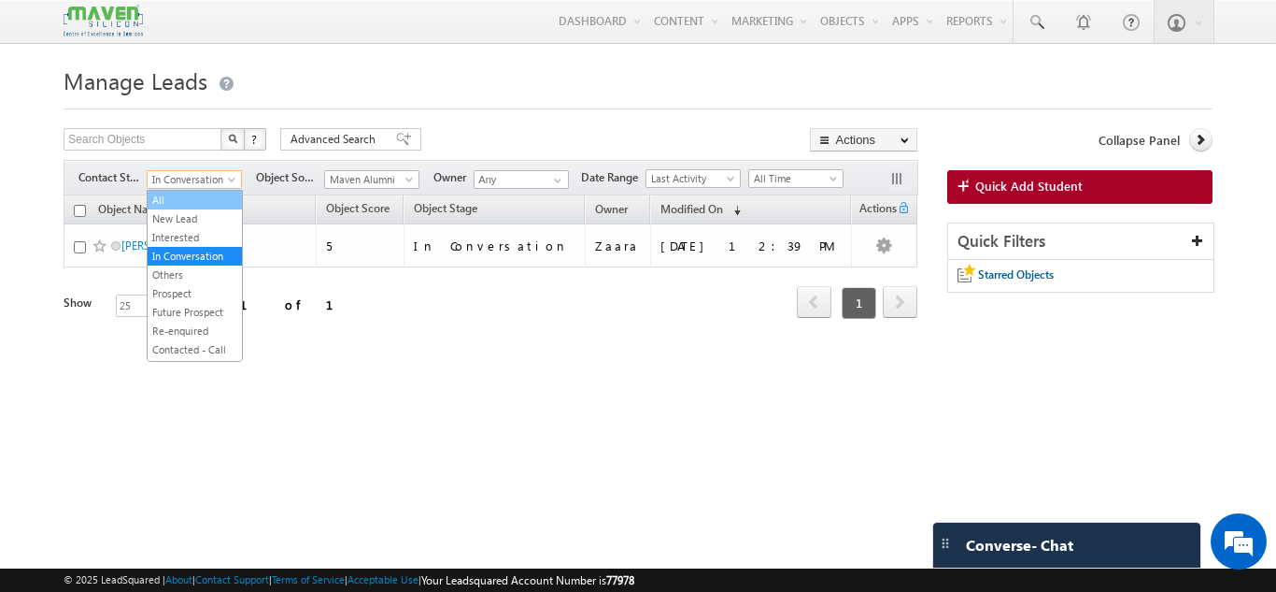
click at [187, 193] on link "All" at bounding box center [195, 200] width 94 height 17
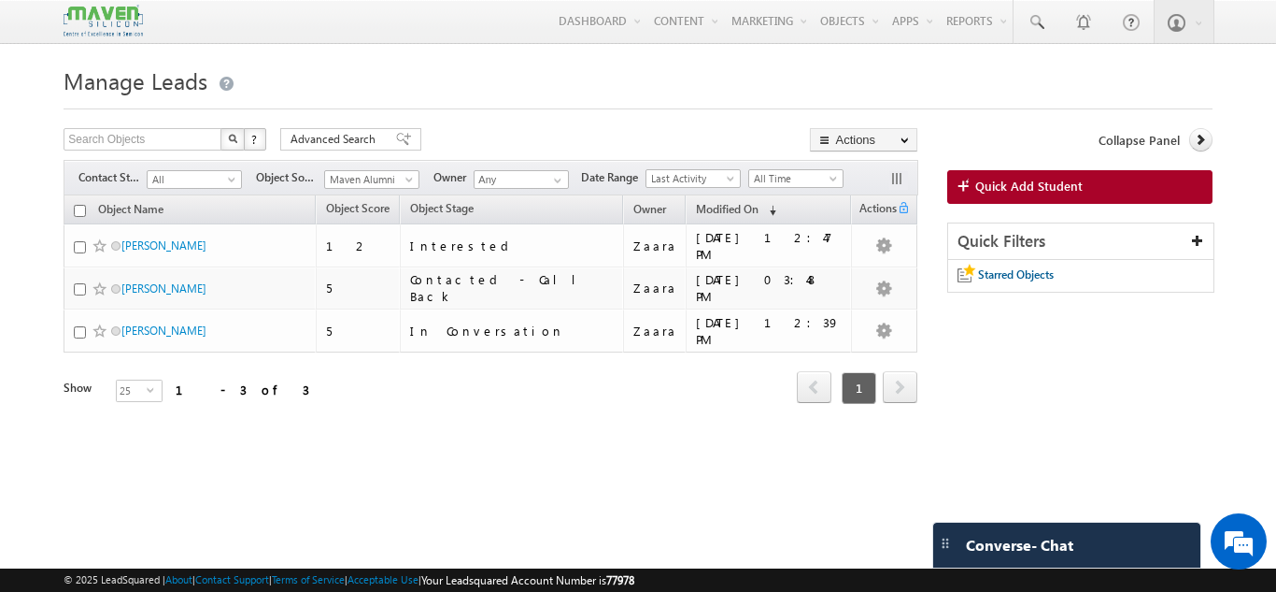
click at [509, 92] on h1 "Manage Leads" at bounding box center [638, 79] width 1148 height 36
click at [357, 78] on h1 "Manage Leads" at bounding box center [638, 79] width 1148 height 36
click at [1034, 194] on span "Quick Add Student" at bounding box center [1029, 186] width 107 height 17
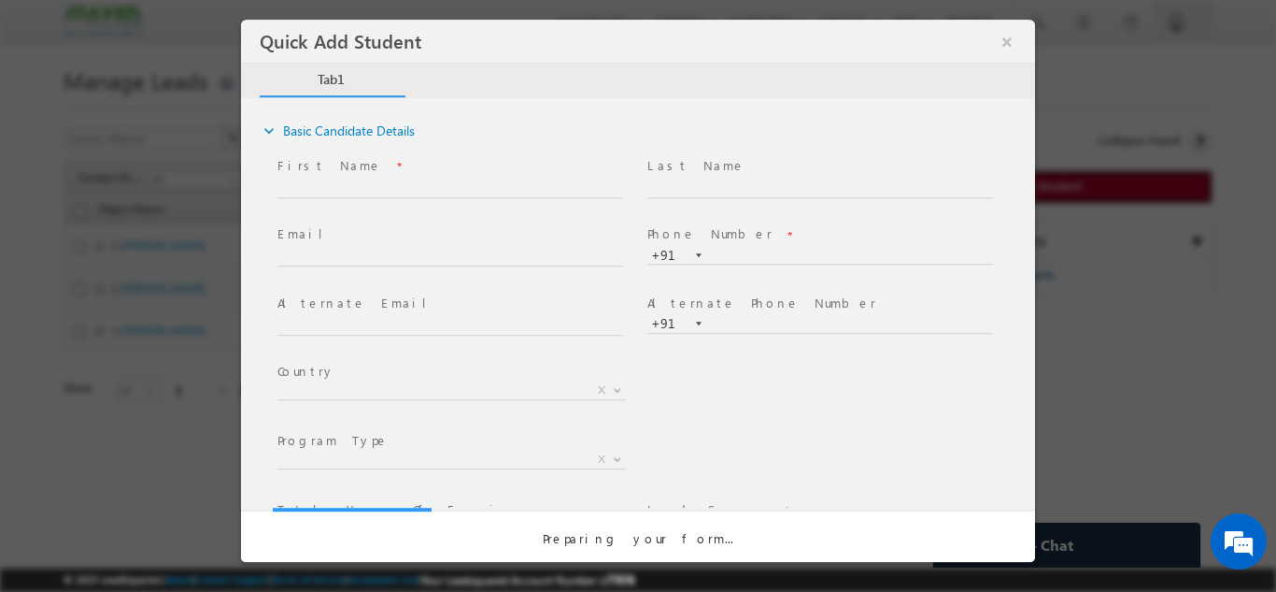
scroll to position [0, 0]
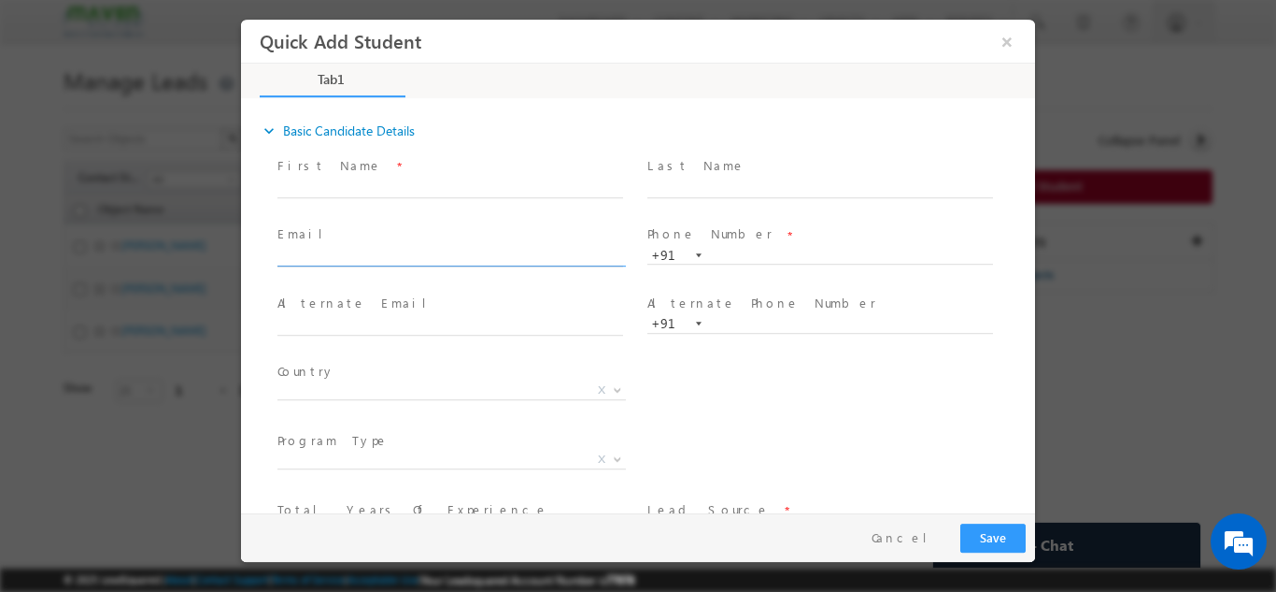
click at [367, 264] on input "text" at bounding box center [451, 257] width 346 height 19
type input "afifmansurbaig2005@gmail.com"
click at [379, 238] on span "Email *" at bounding box center [450, 234] width 345 height 21
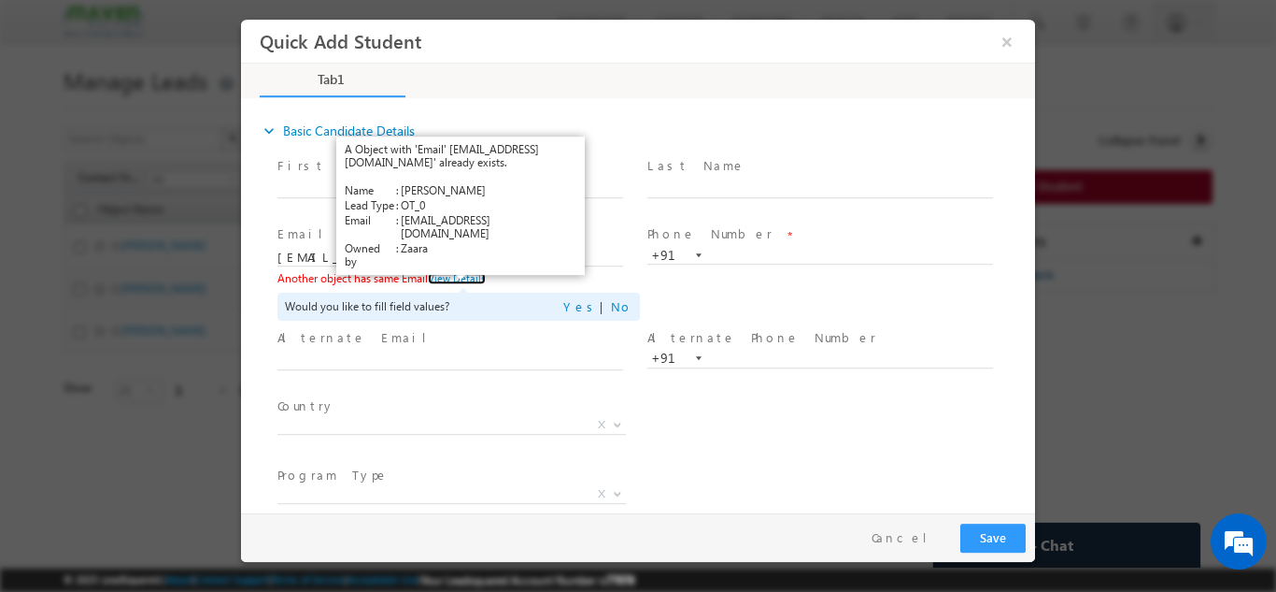
click at [460, 281] on link "View Details" at bounding box center [457, 277] width 58 height 12
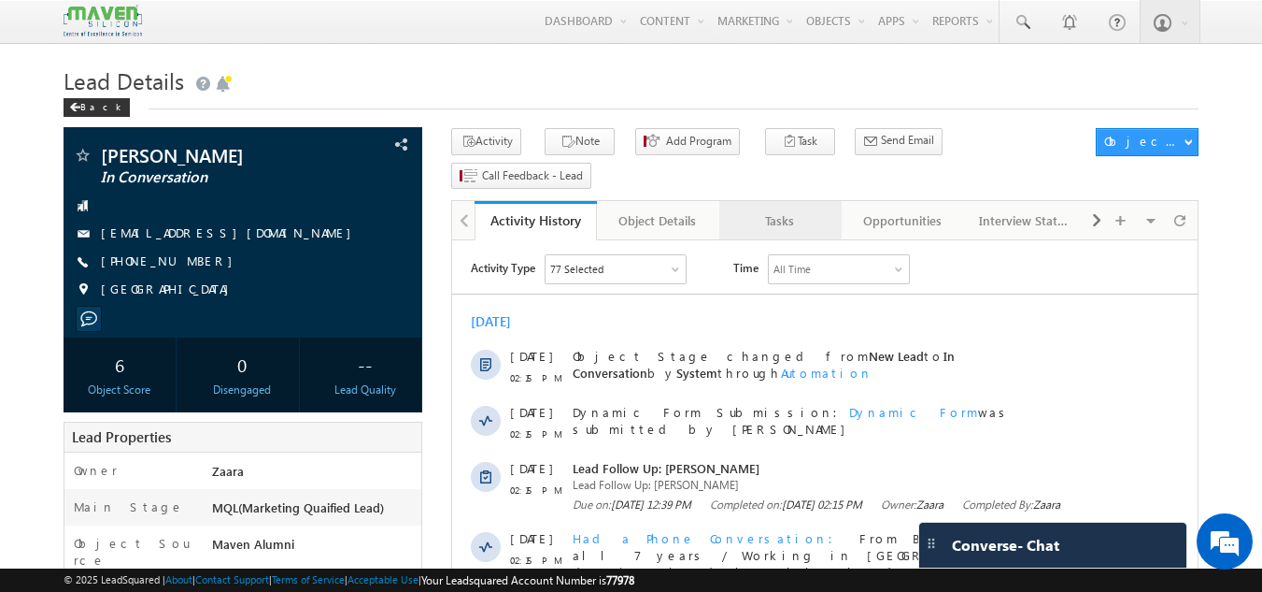
click at [799, 209] on div "Tasks" at bounding box center [779, 220] width 91 height 22
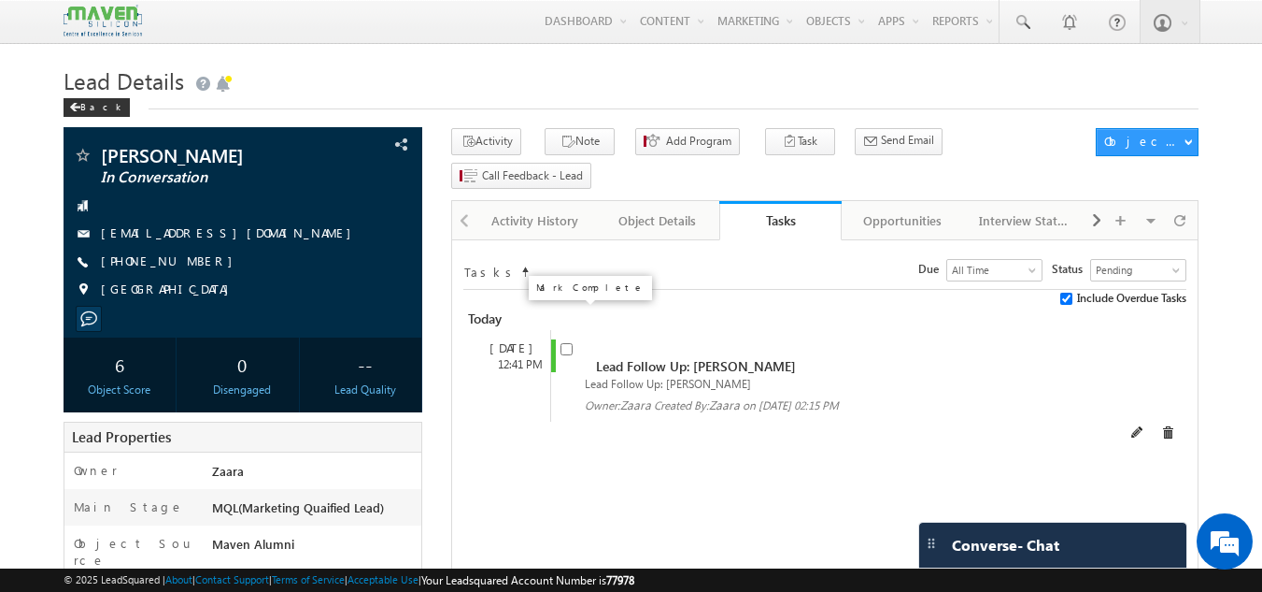
click at [567, 343] on input "checkbox" at bounding box center [567, 349] width 12 height 12
checkbox input "false"
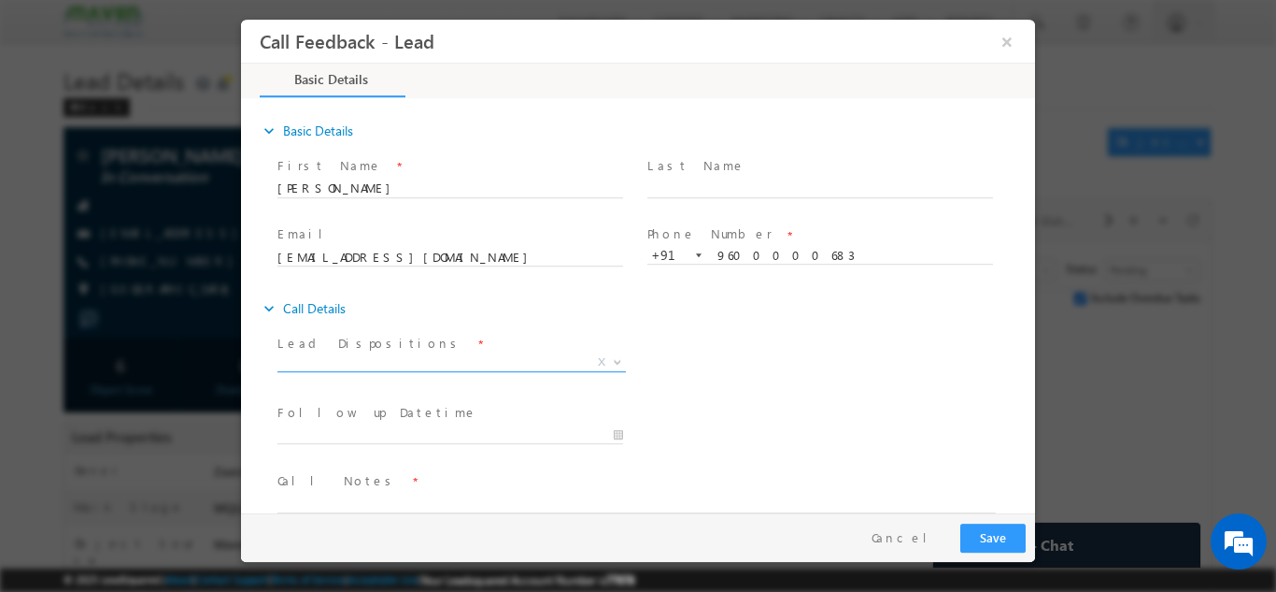
click at [376, 357] on span "X" at bounding box center [452, 361] width 349 height 19
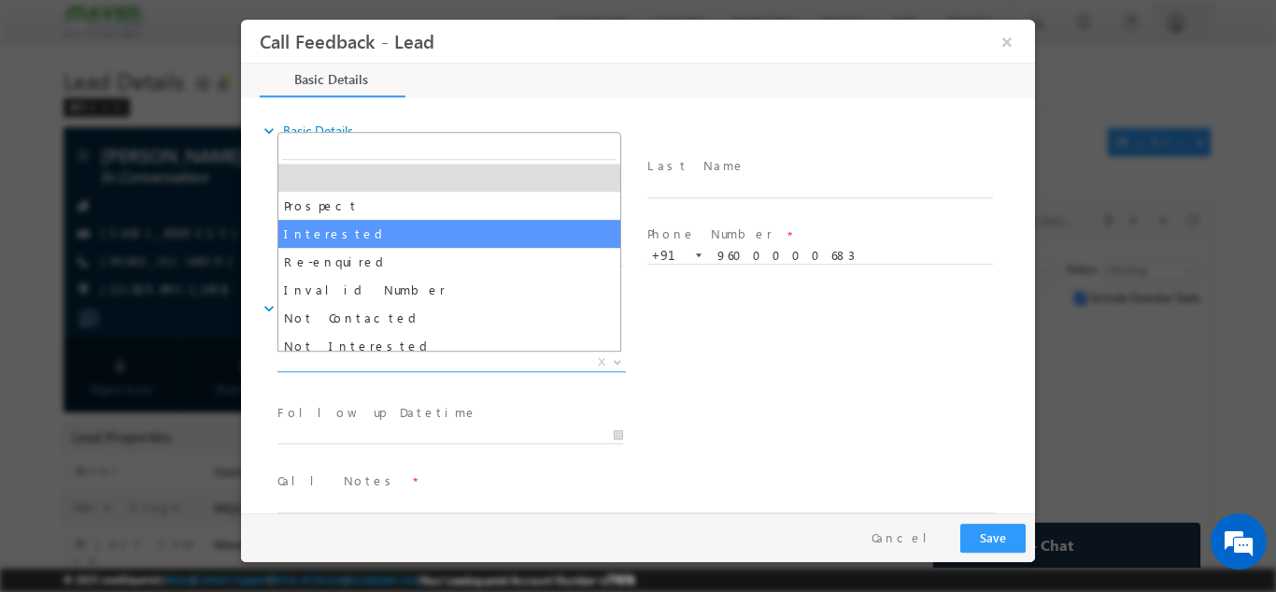
select select "Interested"
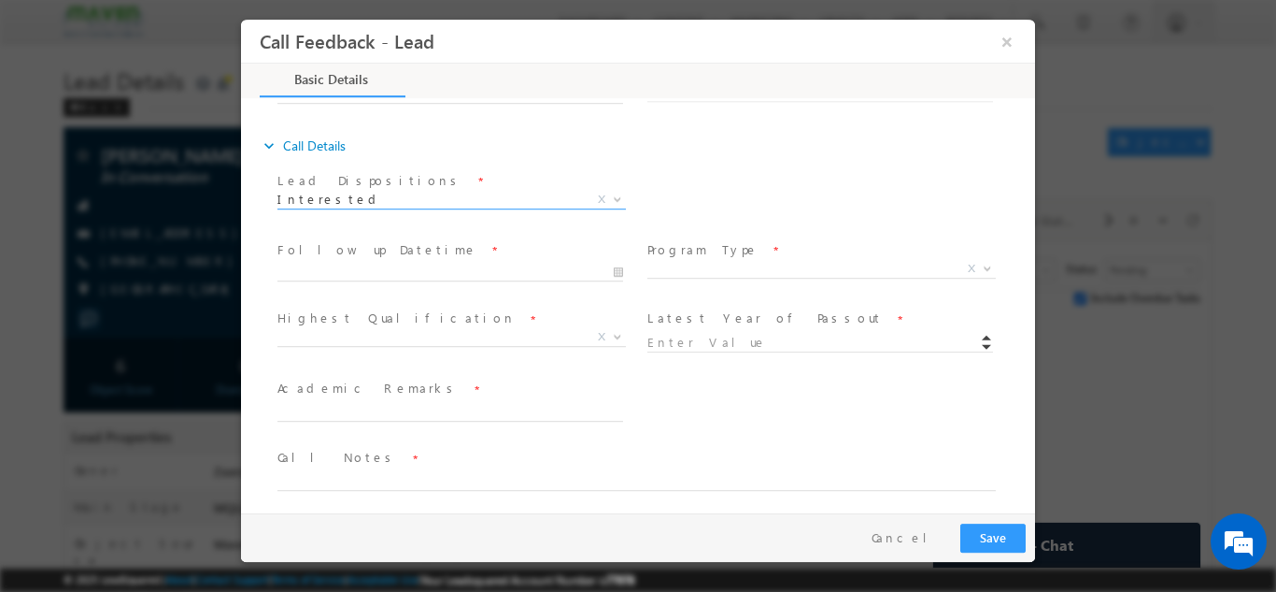
scroll to position [170, 0]
click at [371, 262] on input "18/09/2025 12:40 PM" at bounding box center [451, 264] width 346 height 19
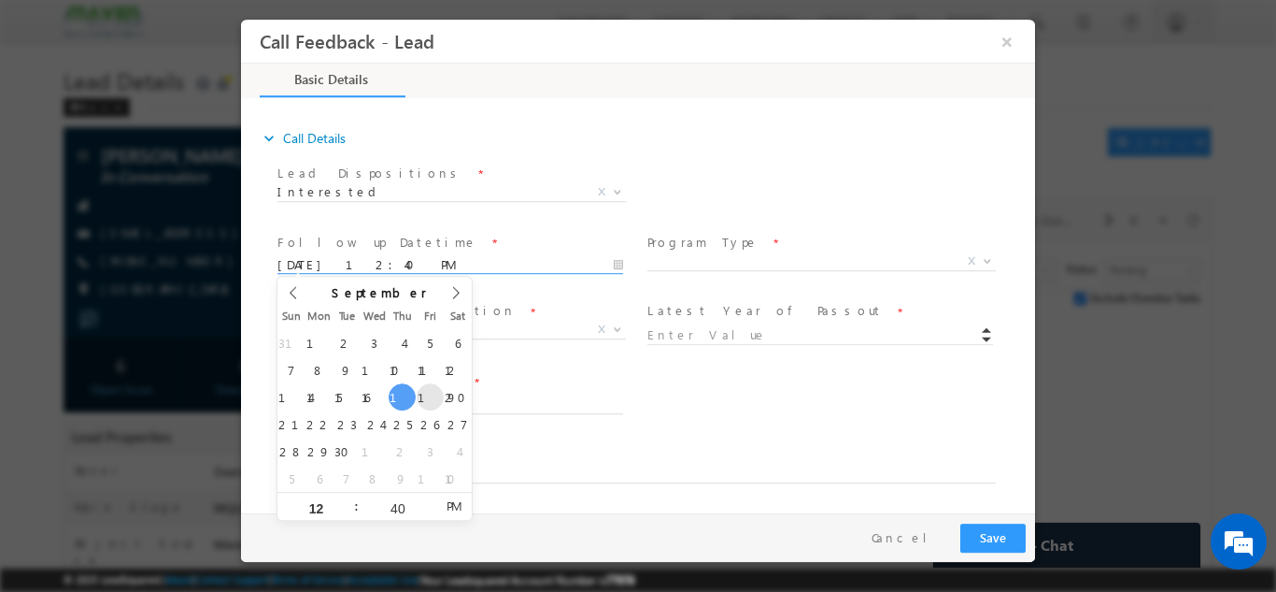
type input "19/09/2025 12:40 PM"
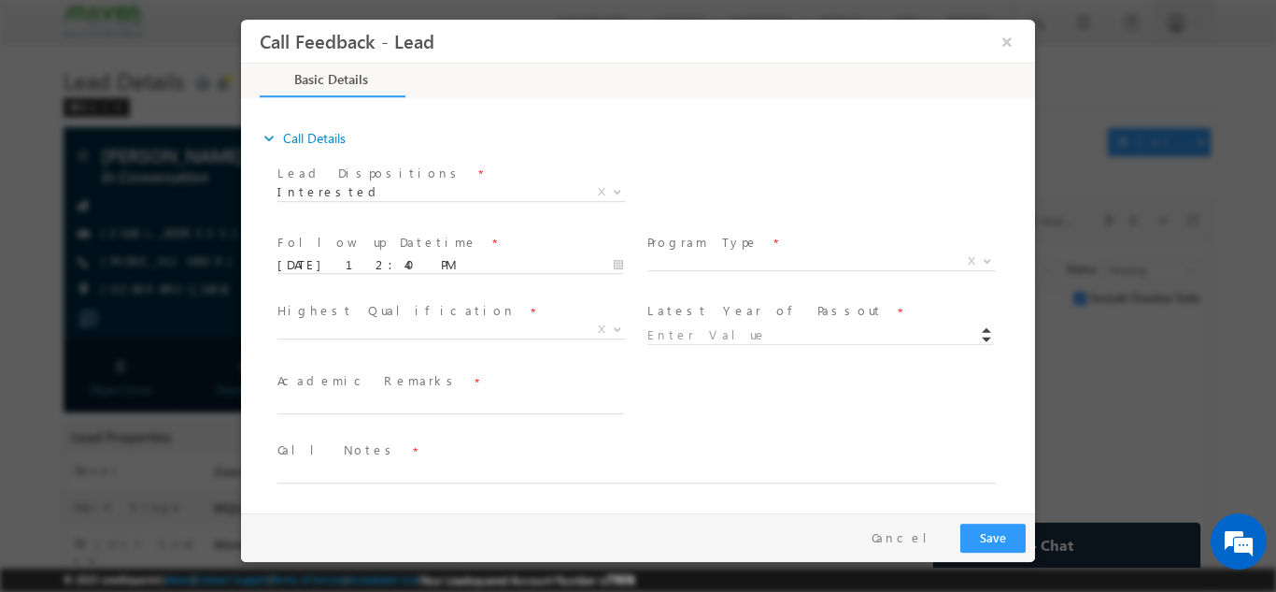
click at [495, 385] on span "Academic Remarks *" at bounding box center [450, 381] width 345 height 21
click at [361, 330] on span "X" at bounding box center [452, 329] width 349 height 19
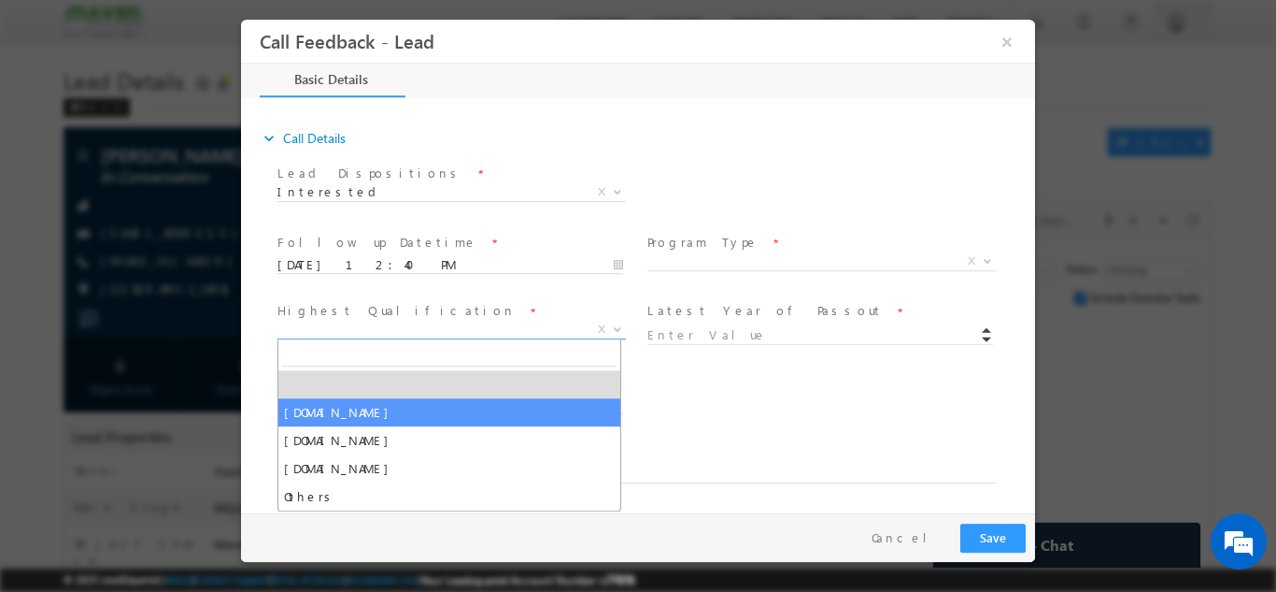
select select "[DOMAIN_NAME]"
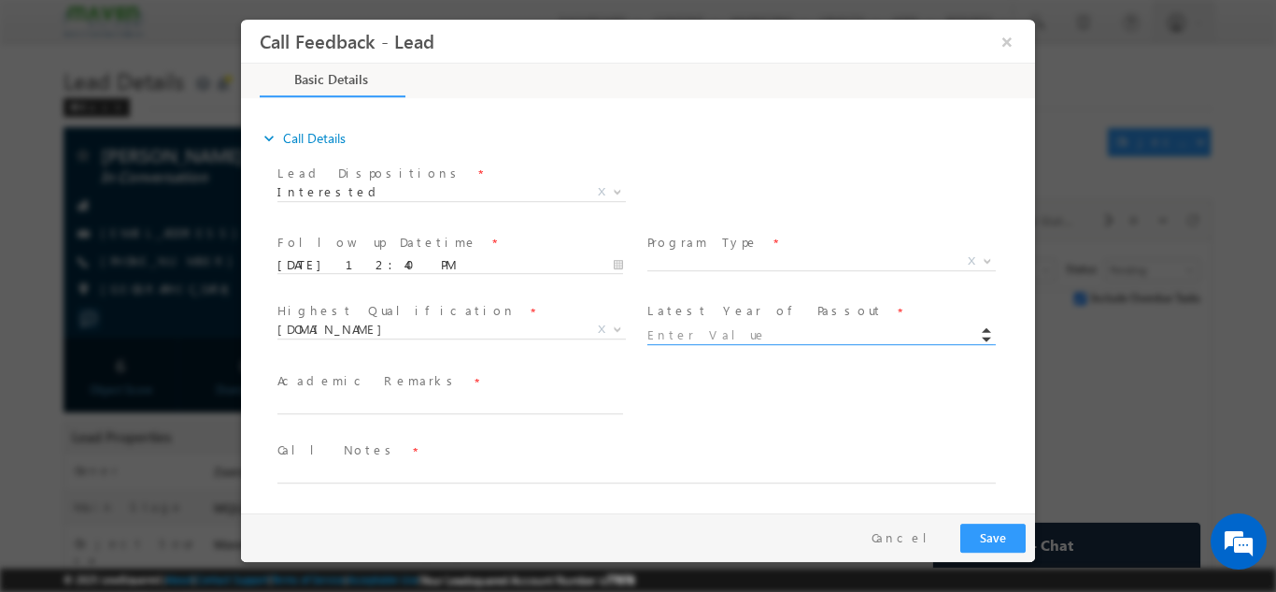
click at [701, 335] on input at bounding box center [821, 334] width 346 height 19
click at [702, 334] on input at bounding box center [821, 334] width 346 height 19
click at [692, 326] on input at bounding box center [821, 334] width 346 height 19
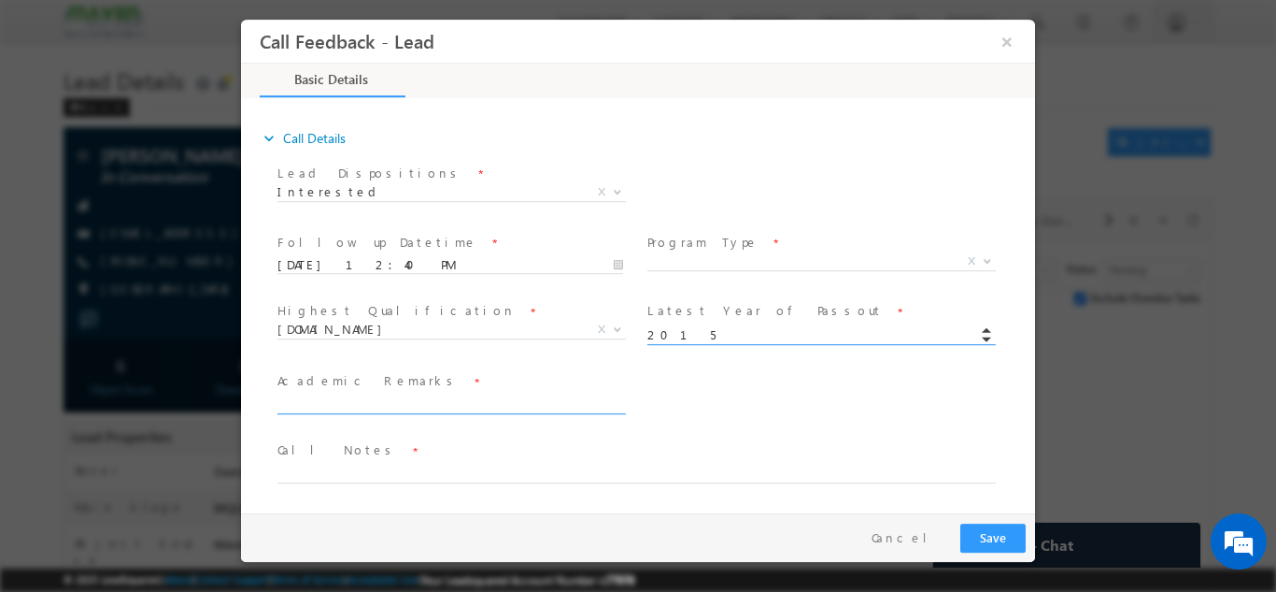
type input "2015"
click at [445, 399] on textarea at bounding box center [451, 402] width 346 height 21
type textarea "Btech 2015"
click at [673, 256] on span "X" at bounding box center [822, 260] width 349 height 19
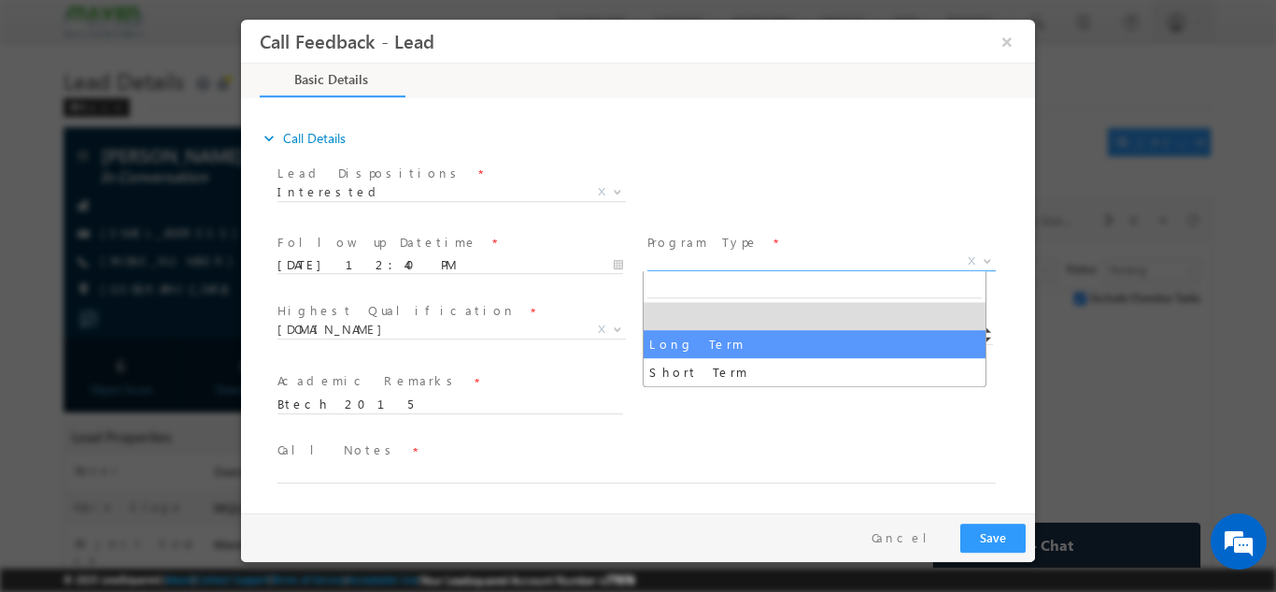
select select "Long Term"
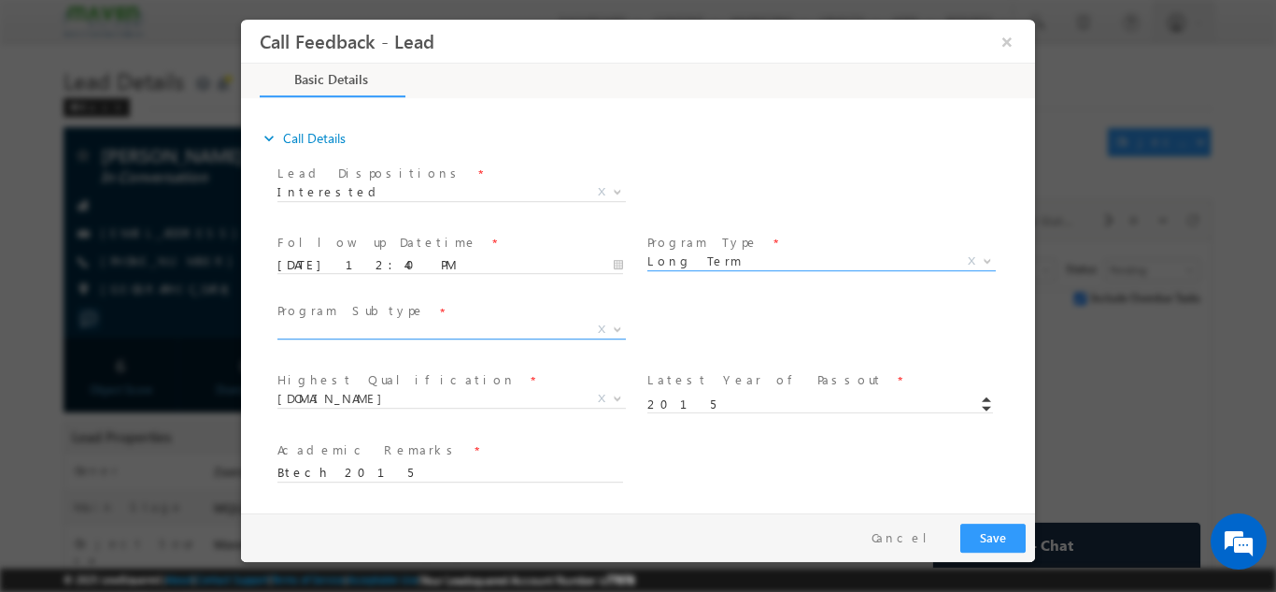
click at [335, 335] on span "X" at bounding box center [452, 329] width 349 height 19
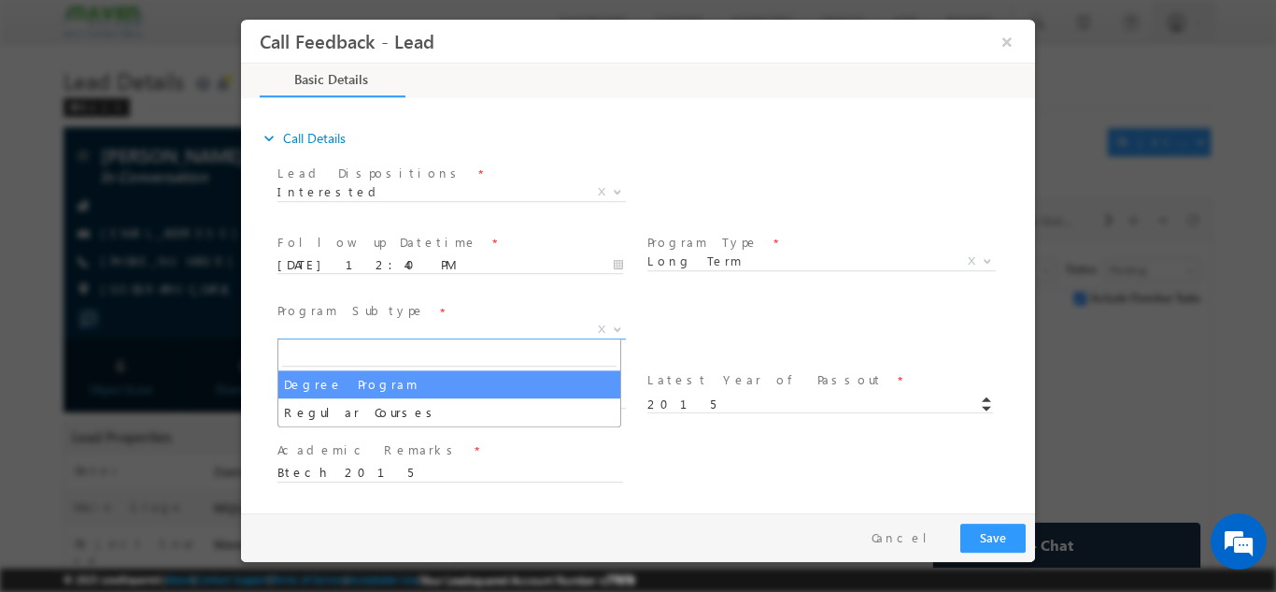
select select "Degree Program"
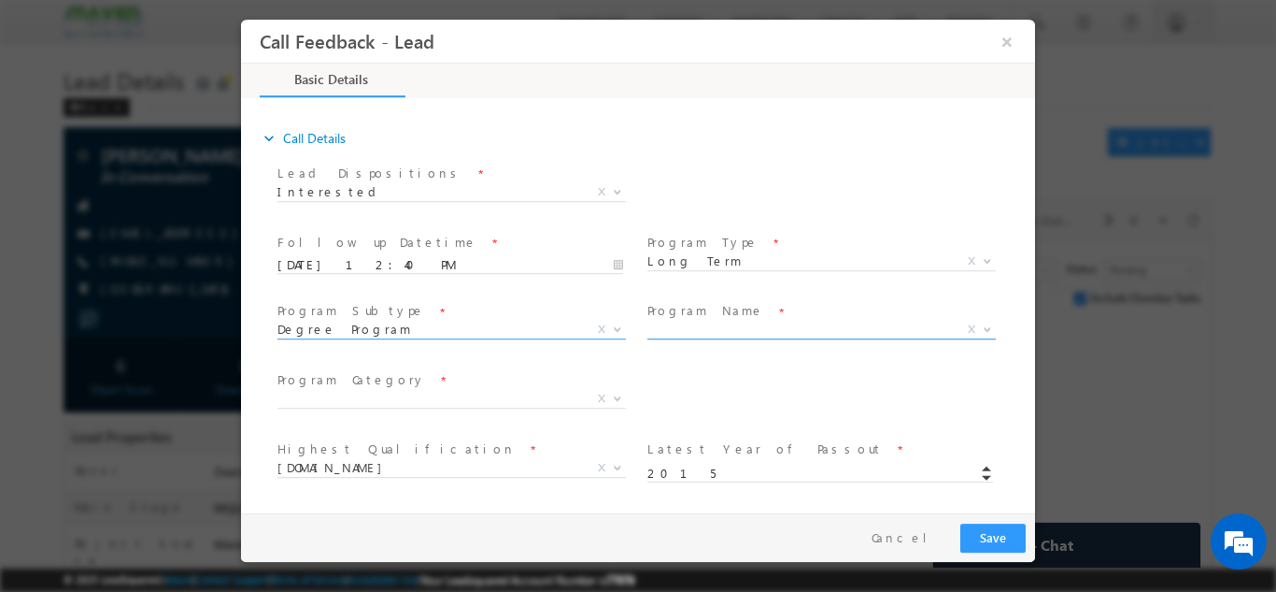
click at [685, 333] on span "X" at bounding box center [822, 329] width 349 height 19
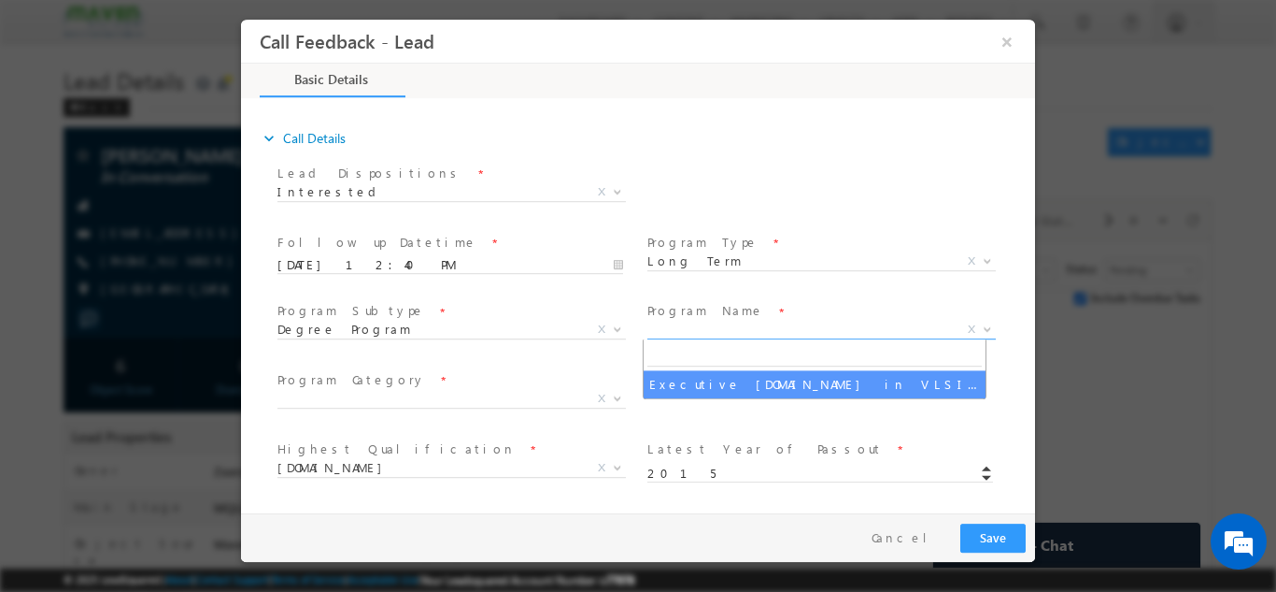
select select "Executive [DOMAIN_NAME] in VLSI Design"
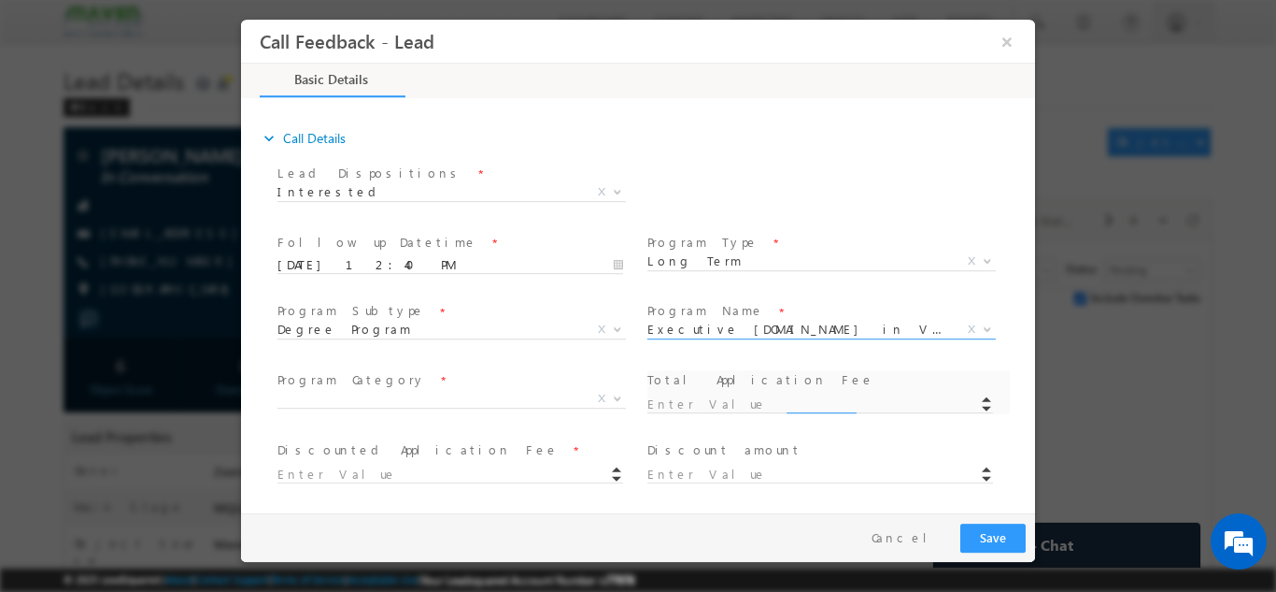
type input "1180"
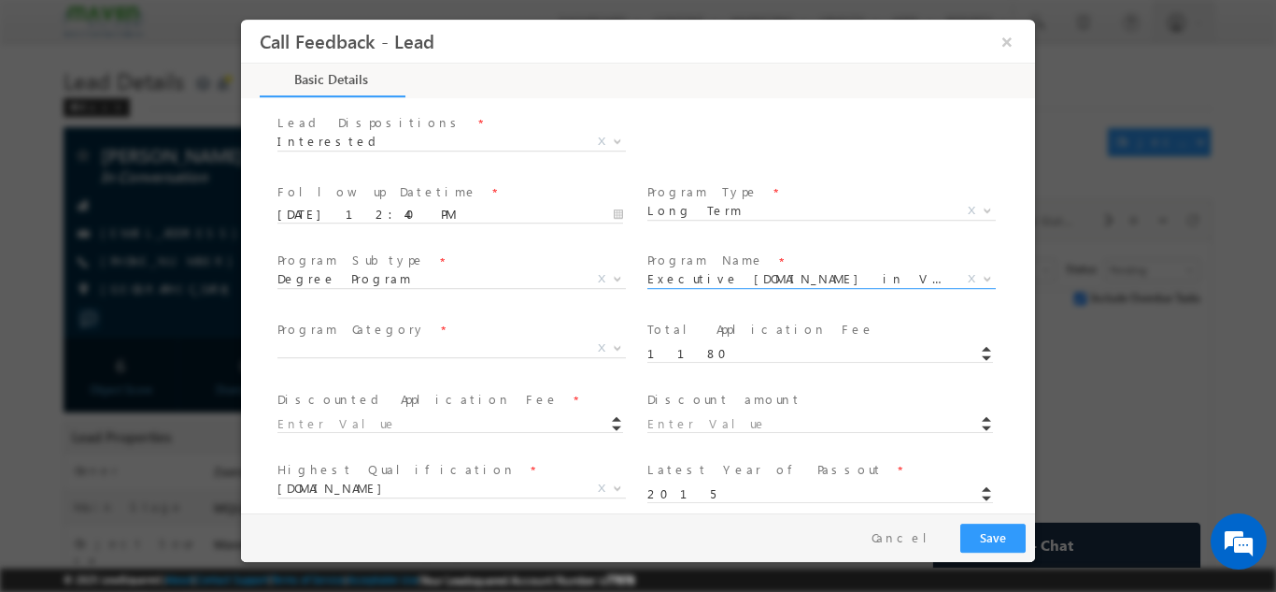
scroll to position [264, 0]
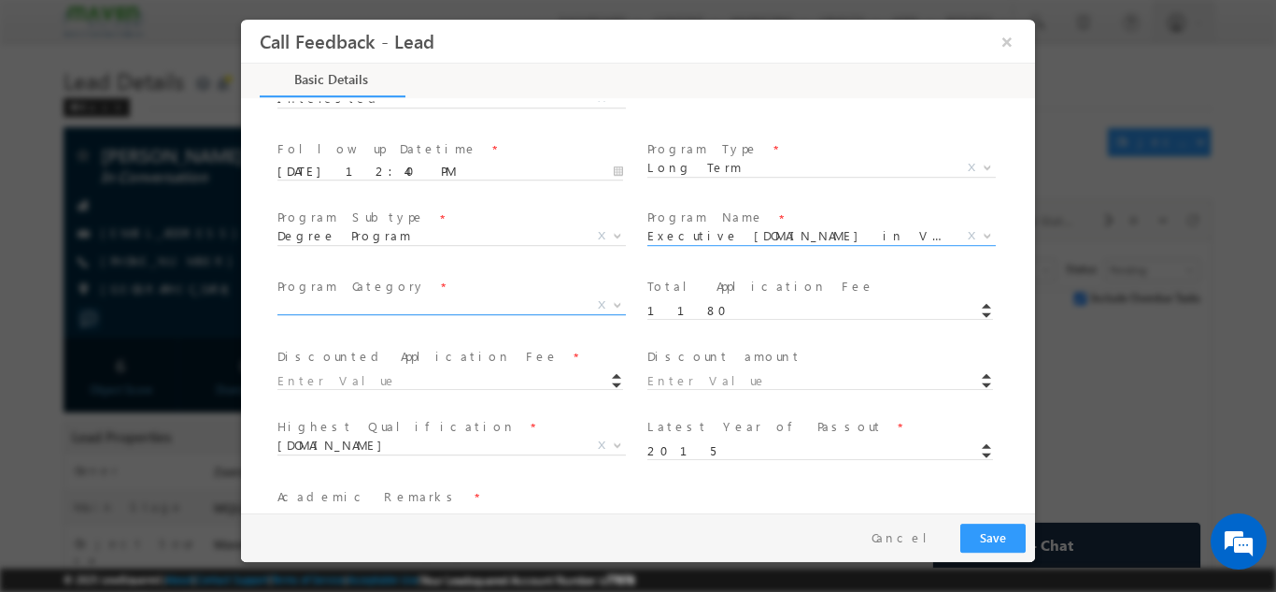
click at [403, 309] on span "X" at bounding box center [452, 304] width 349 height 19
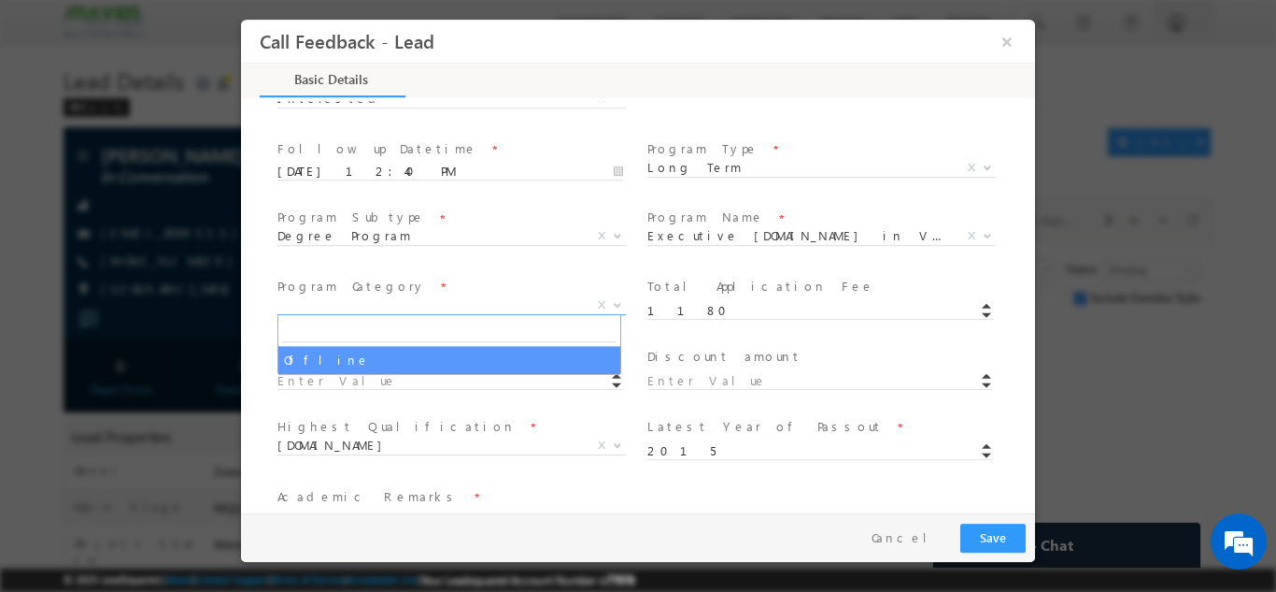
select select "Offline"
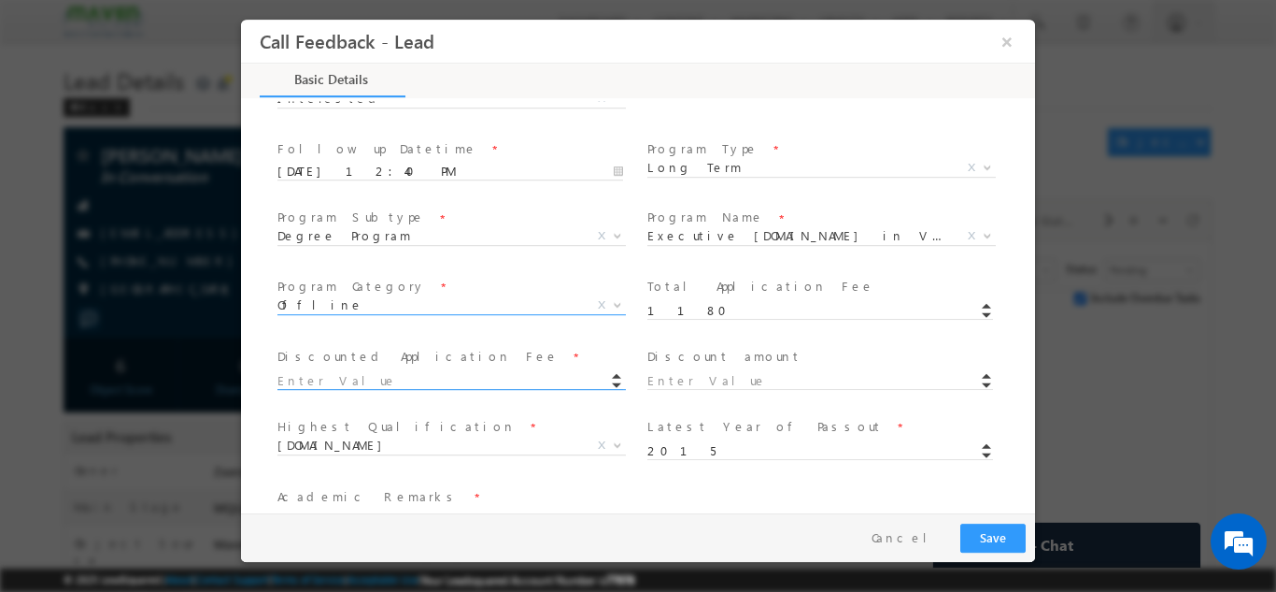
click at [315, 380] on input at bounding box center [451, 380] width 346 height 19
type input "1180.00"
type input "0"
click at [542, 414] on div "Highest Qualification * B.Tech M.Tech M.Sc Others B.Tech X Others x" at bounding box center [459, 446] width 370 height 69
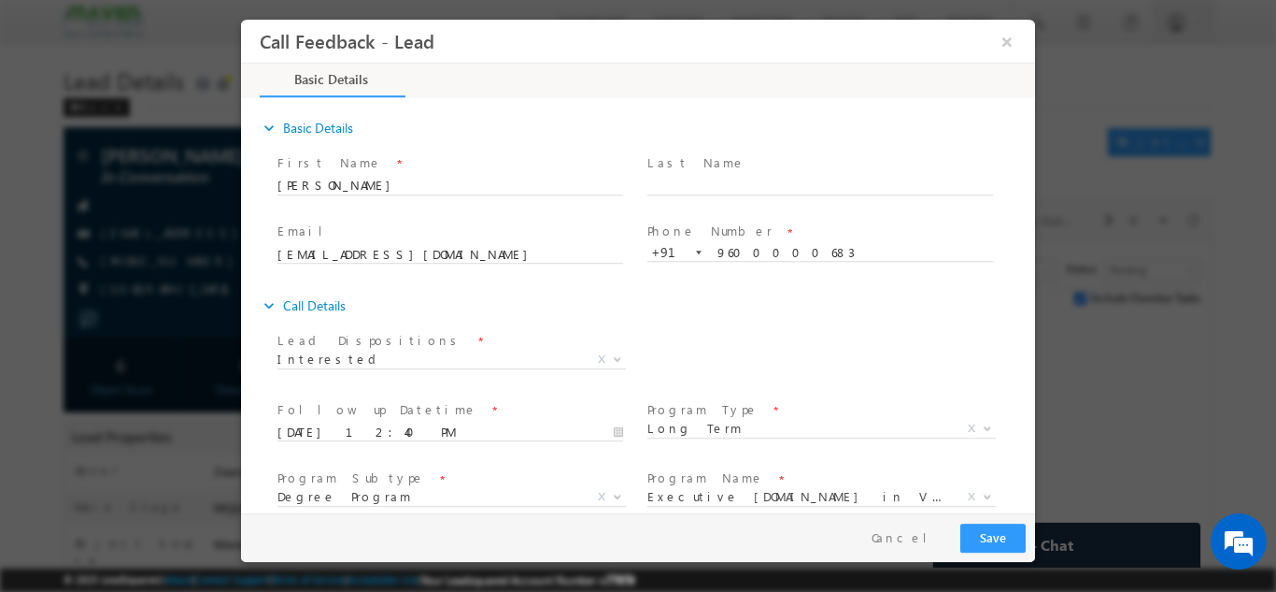
scroll to position [0, 0]
click at [1005, 536] on button "Save" at bounding box center [993, 536] width 65 height 29
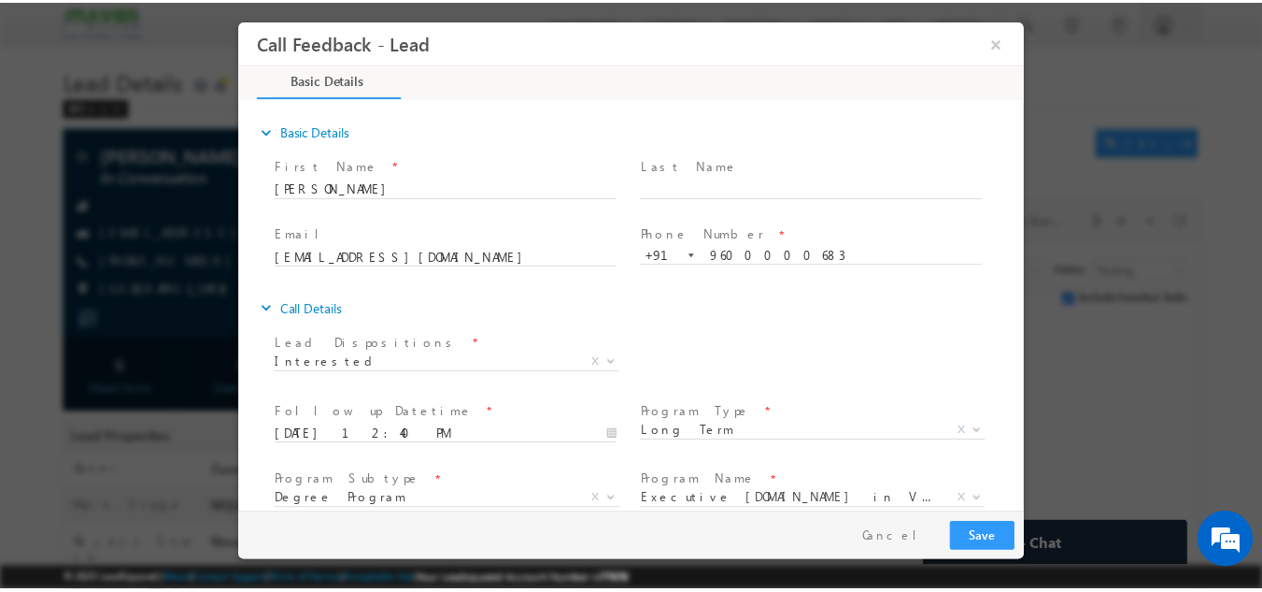
scroll to position [374, 0]
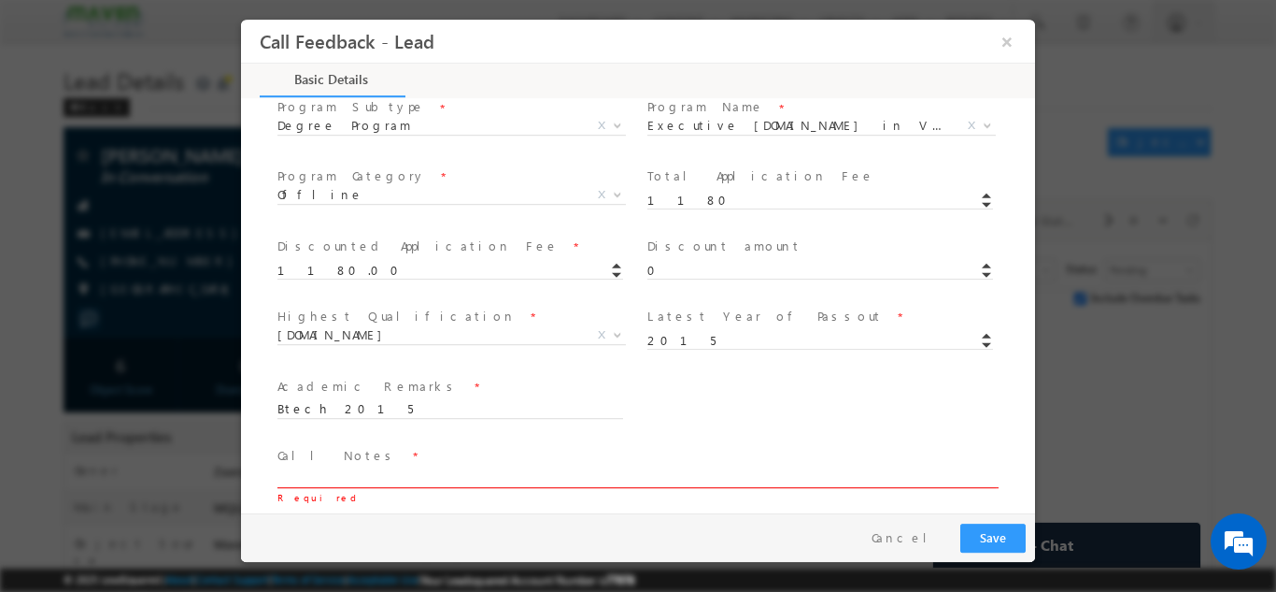
click at [409, 478] on textarea at bounding box center [637, 475] width 719 height 21
type textarea "A"
type textarea "She will fill the application form today"
click at [975, 538] on button "Save" at bounding box center [993, 536] width 65 height 29
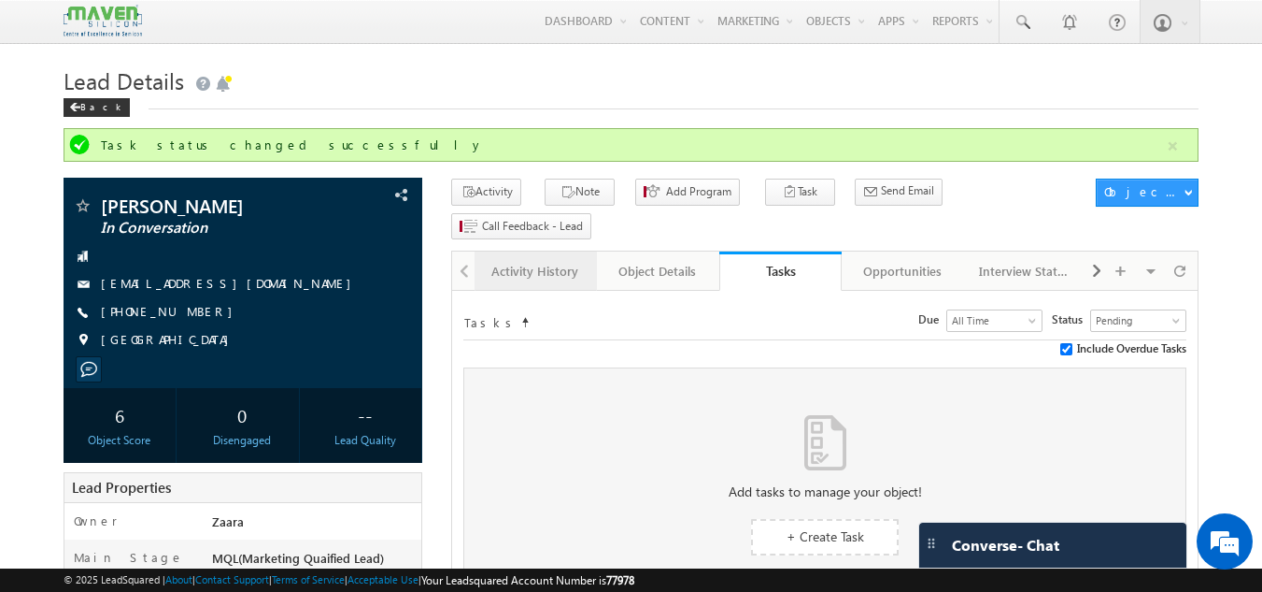
click at [577, 260] on div "Activity History" at bounding box center [535, 271] width 91 height 22
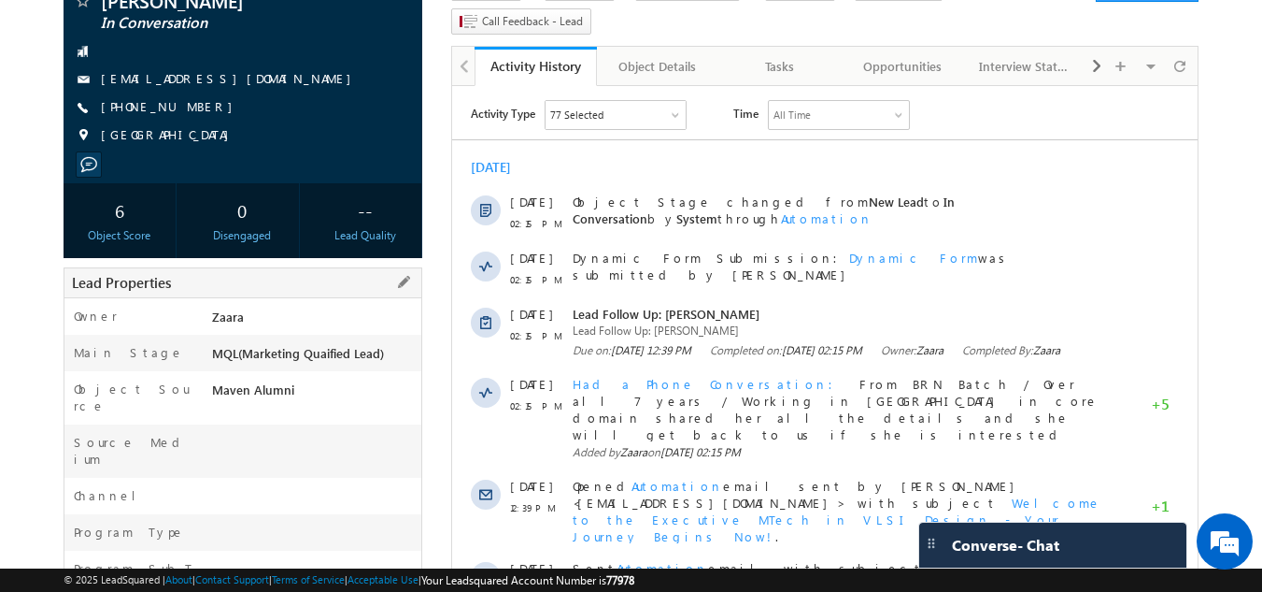
scroll to position [0, 0]
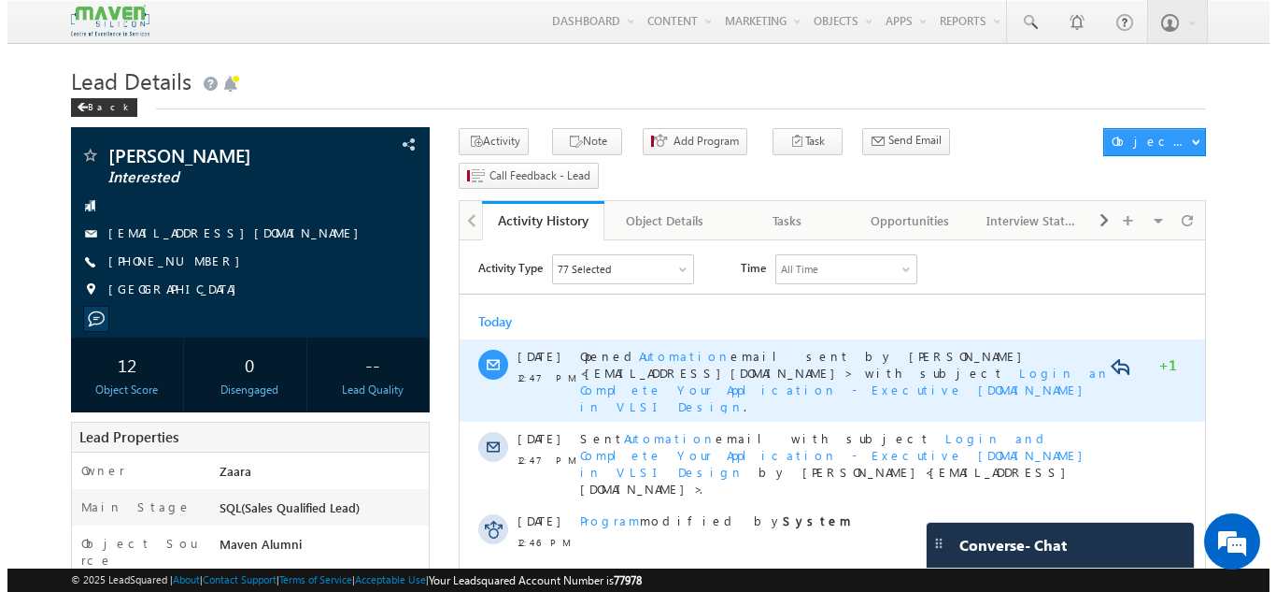
drag, startPoint x: 654, startPoint y: 373, endPoint x: 1110, endPoint y: 578, distance: 499.8
click at [654, 373] on span "Login and Complete Your Application - Executive [DOMAIN_NAME] in VLSI Design" at bounding box center [851, 389] width 545 height 50
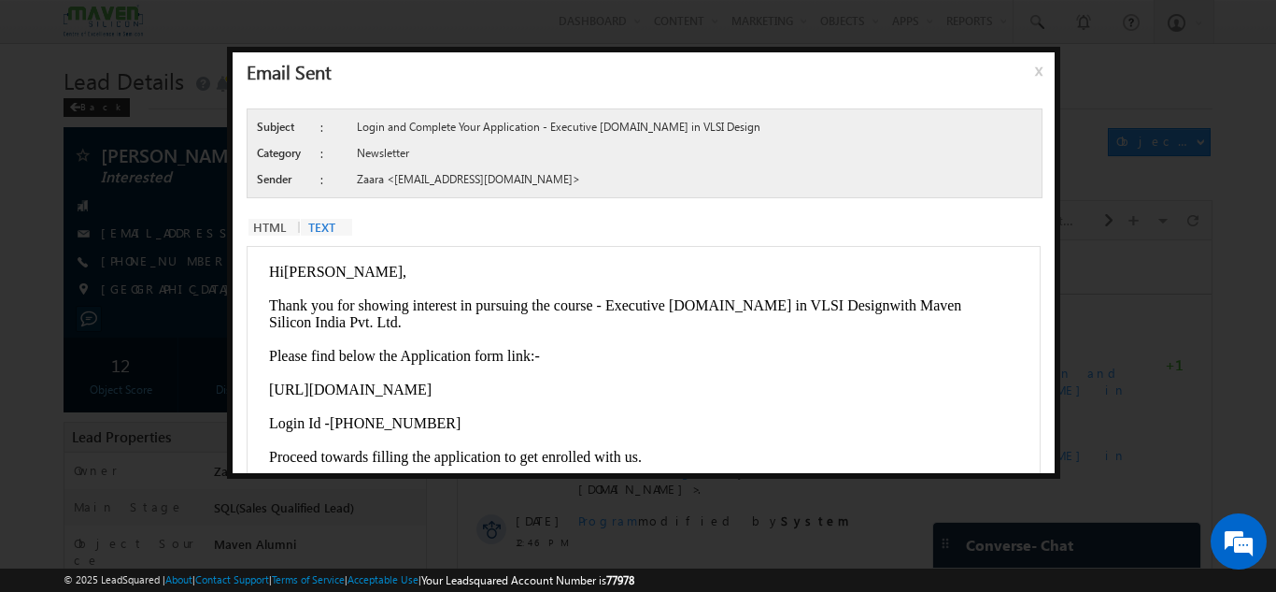
click at [1039, 72] on span "x" at bounding box center [1042, 78] width 15 height 34
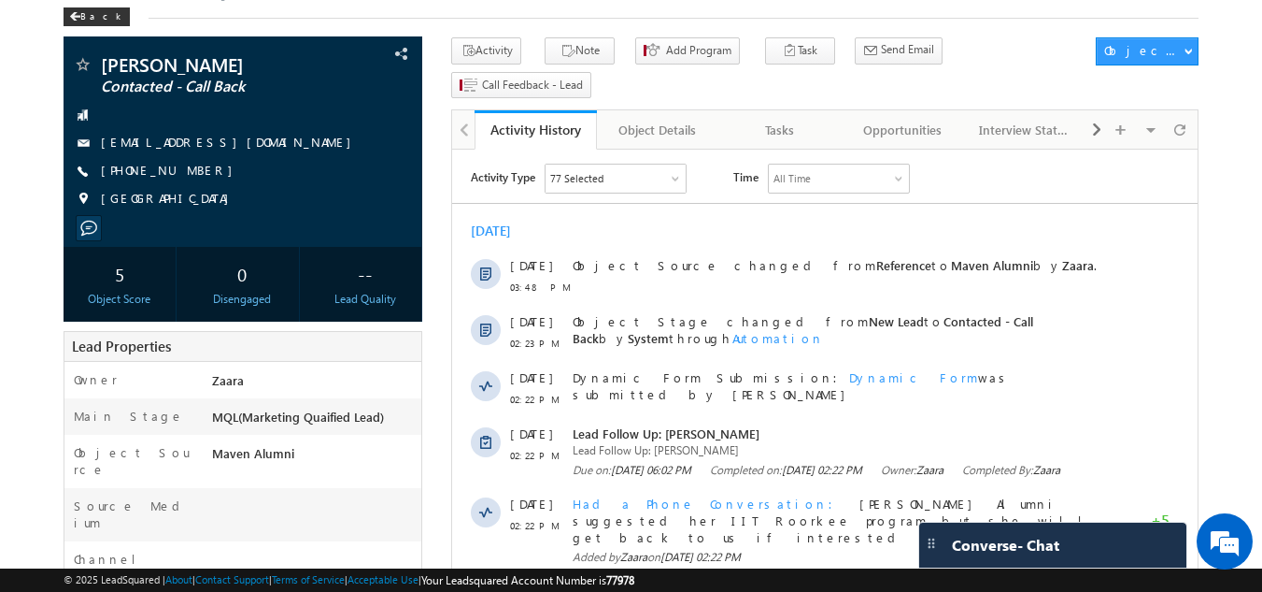
scroll to position [90, 0]
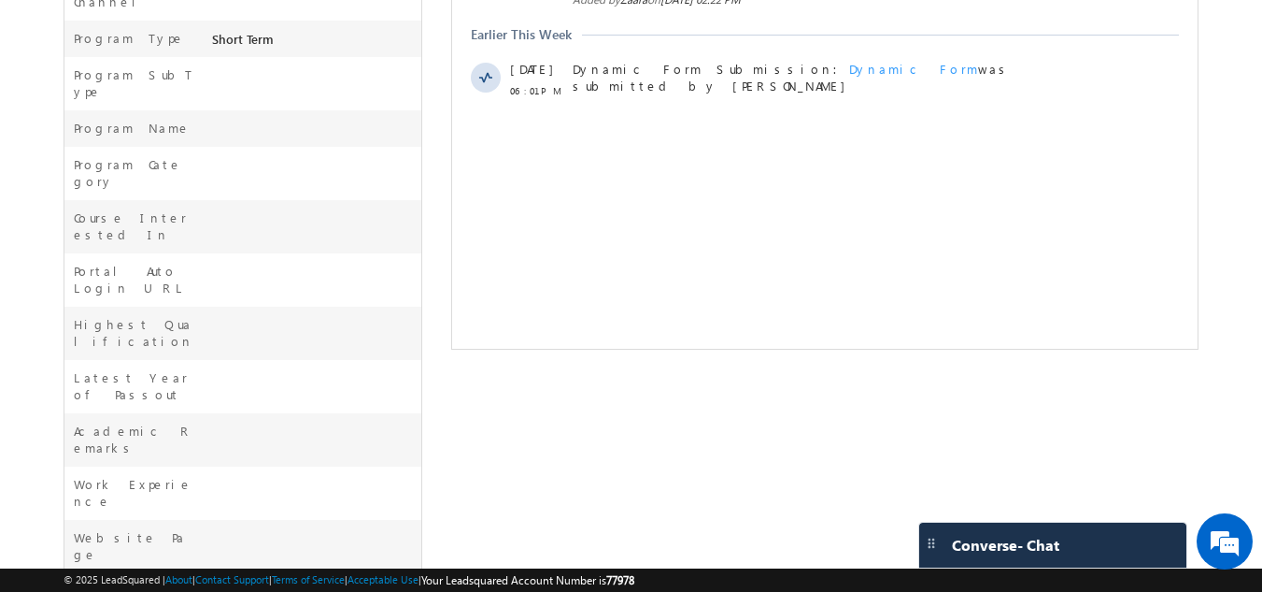
scroll to position [0, 0]
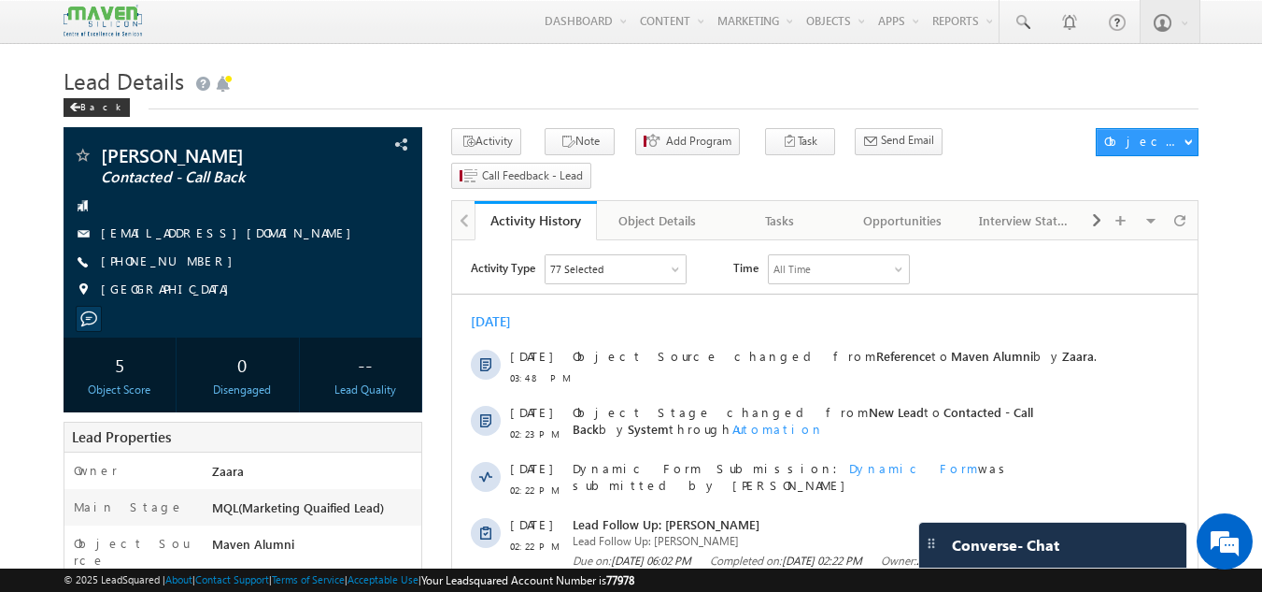
click at [414, 68] on h1 "Lead Details" at bounding box center [632, 79] width 1136 height 36
click at [458, 87] on h1 "Lead Details" at bounding box center [632, 79] width 1136 height 36
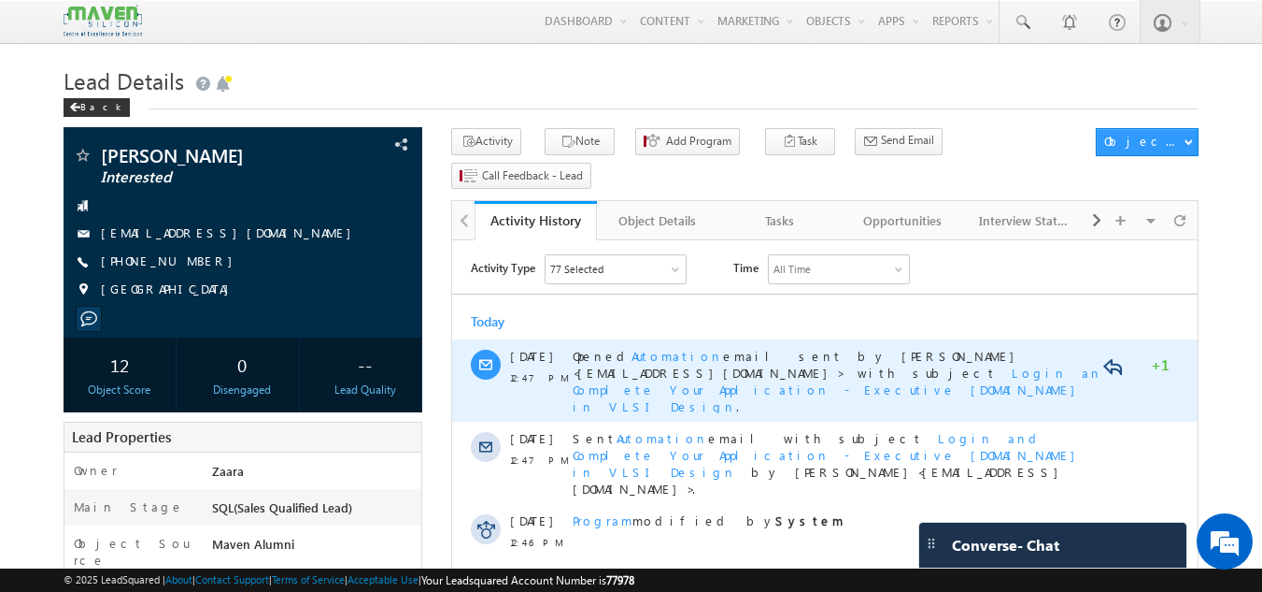
click at [750, 373] on span "Login and Complete Your Application - Executive [DOMAIN_NAME] in VLSI Design" at bounding box center [845, 389] width 545 height 50
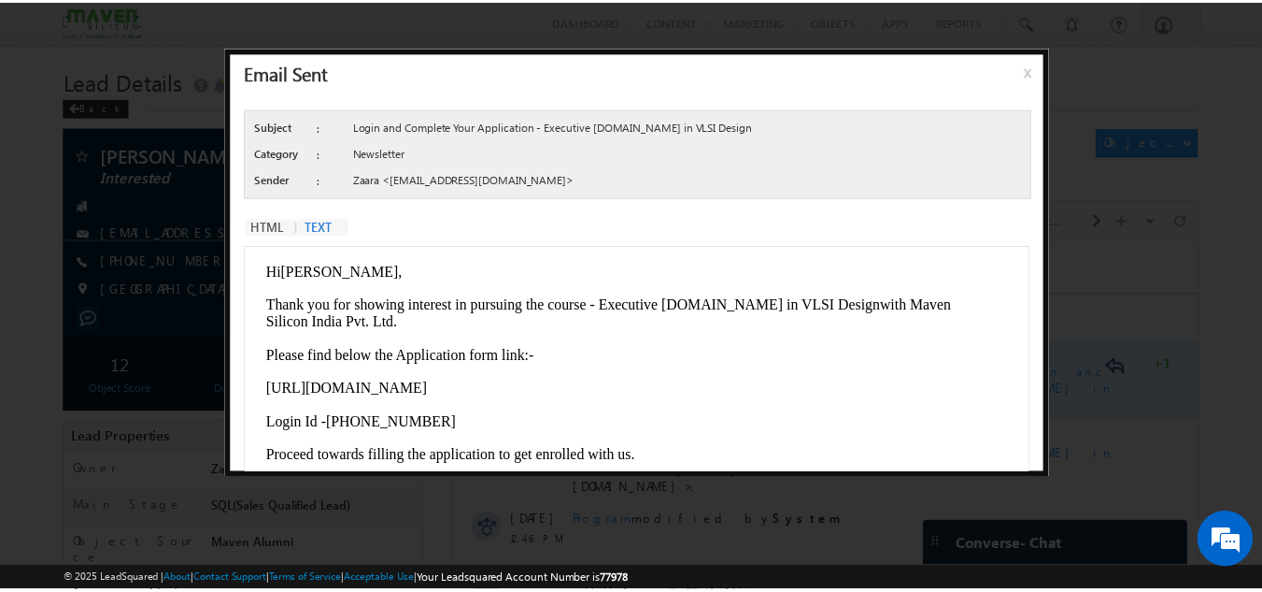
scroll to position [132, 0]
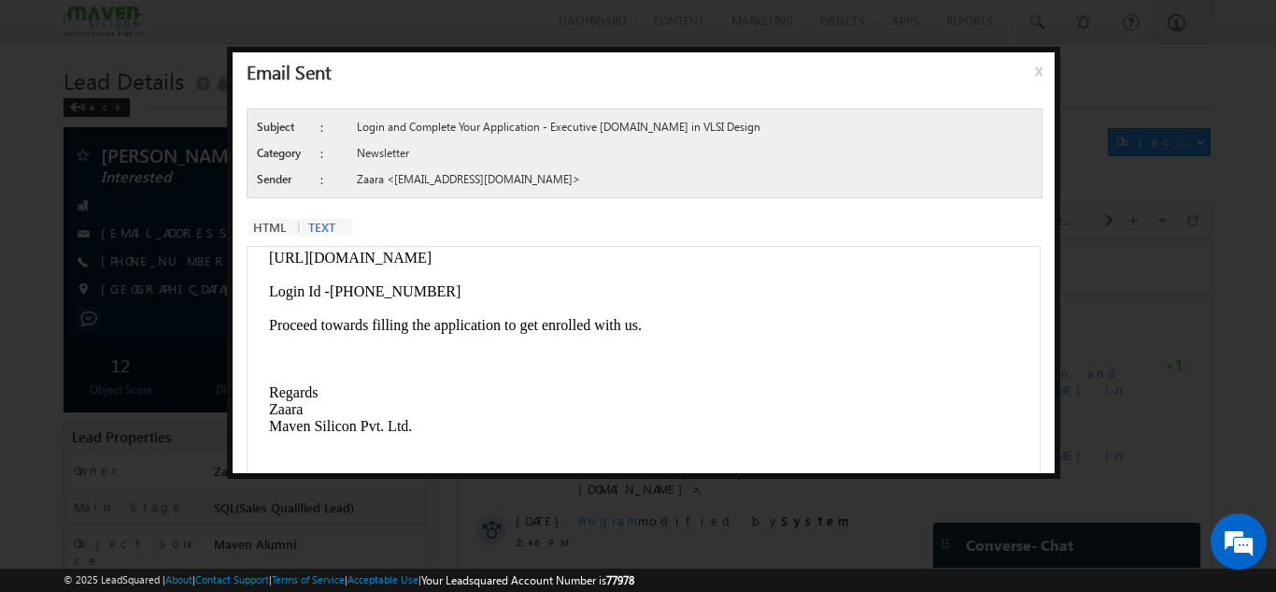
click at [1037, 69] on span "x" at bounding box center [1042, 78] width 15 height 34
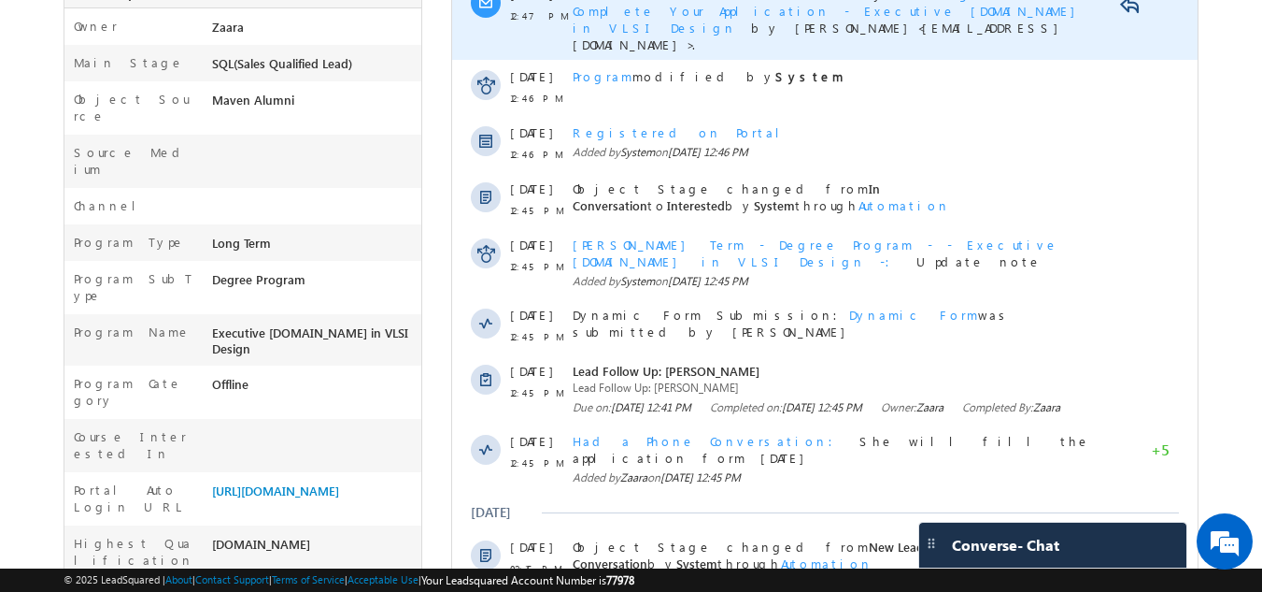
scroll to position [467, 0]
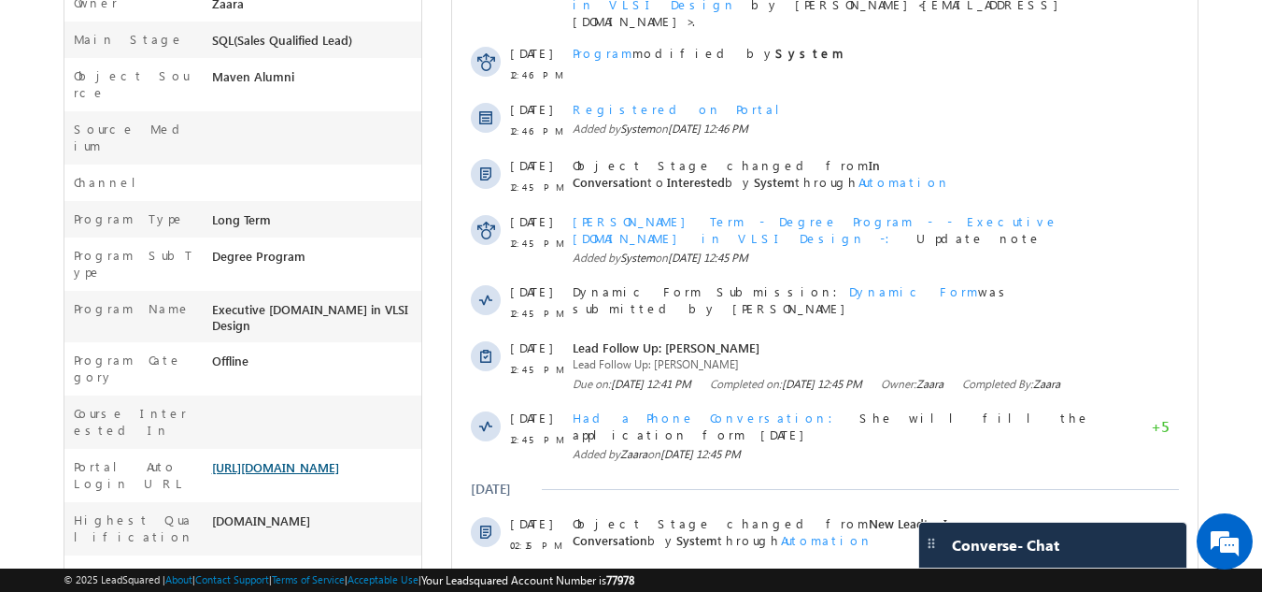
click at [264, 459] on link "https://lsq.mx/aiF1" at bounding box center [275, 467] width 127 height 16
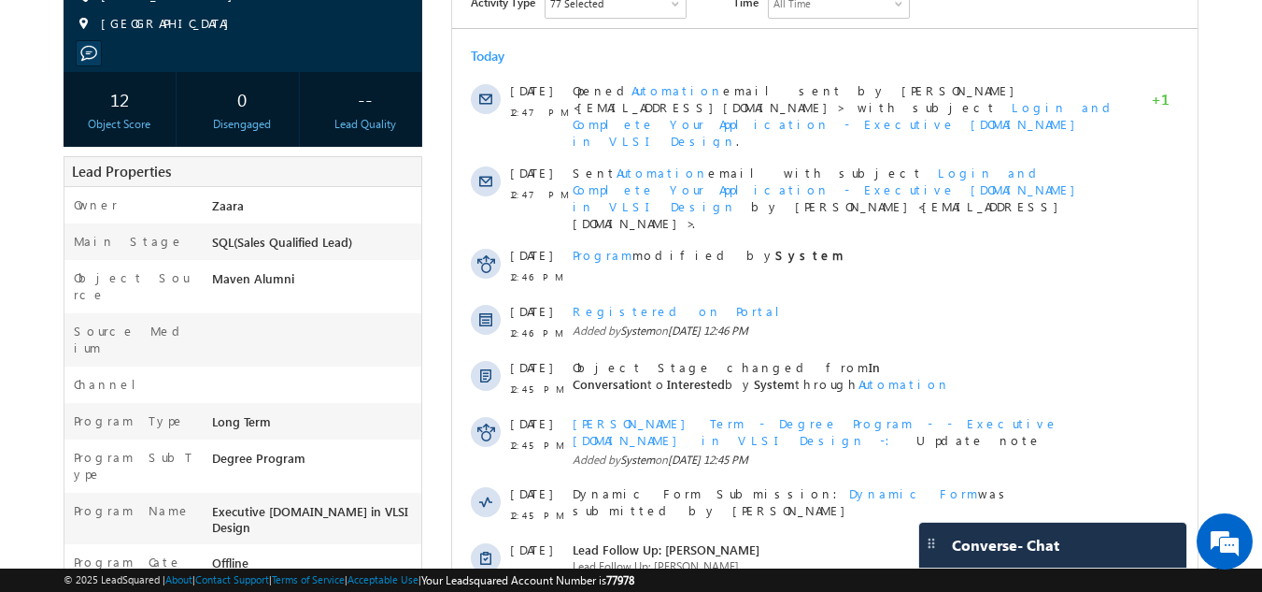
scroll to position [0, 0]
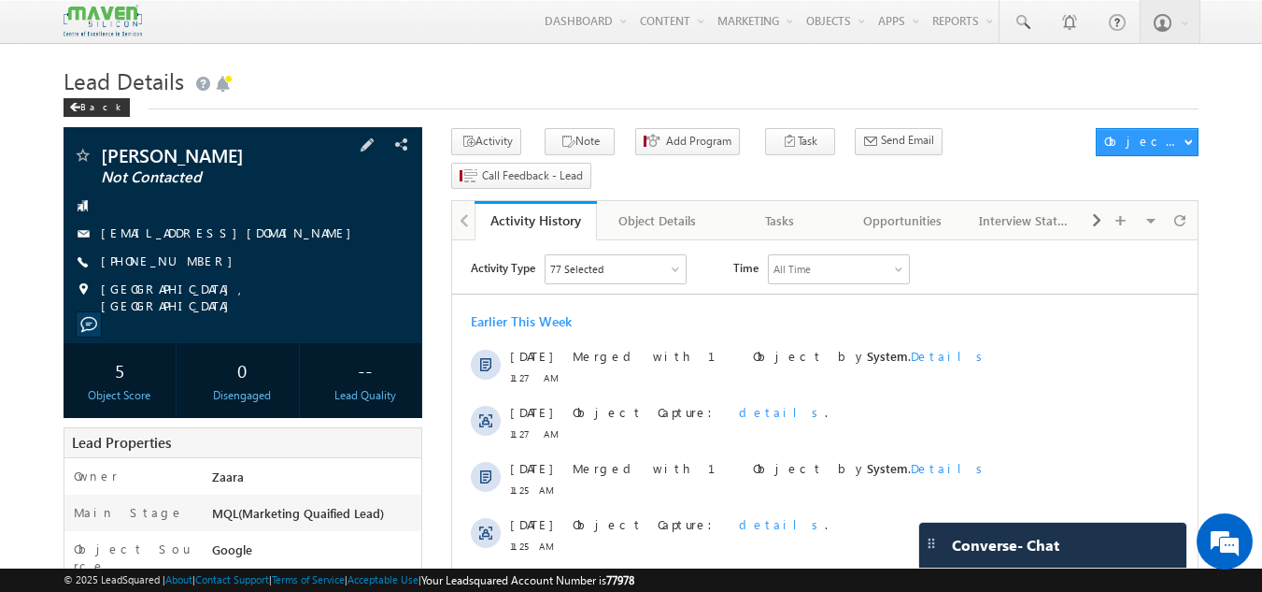
click at [194, 260] on div "[PHONE_NUMBER]" at bounding box center [243, 261] width 341 height 19
drag, startPoint x: 281, startPoint y: 232, endPoint x: 272, endPoint y: 235, distance: 9.8
click at [272, 235] on div "[EMAIL_ADDRESS][DOMAIN_NAME]" at bounding box center [243, 233] width 341 height 19
copy div "[EMAIL_ADDRESS][DOMAIN_NAME]"
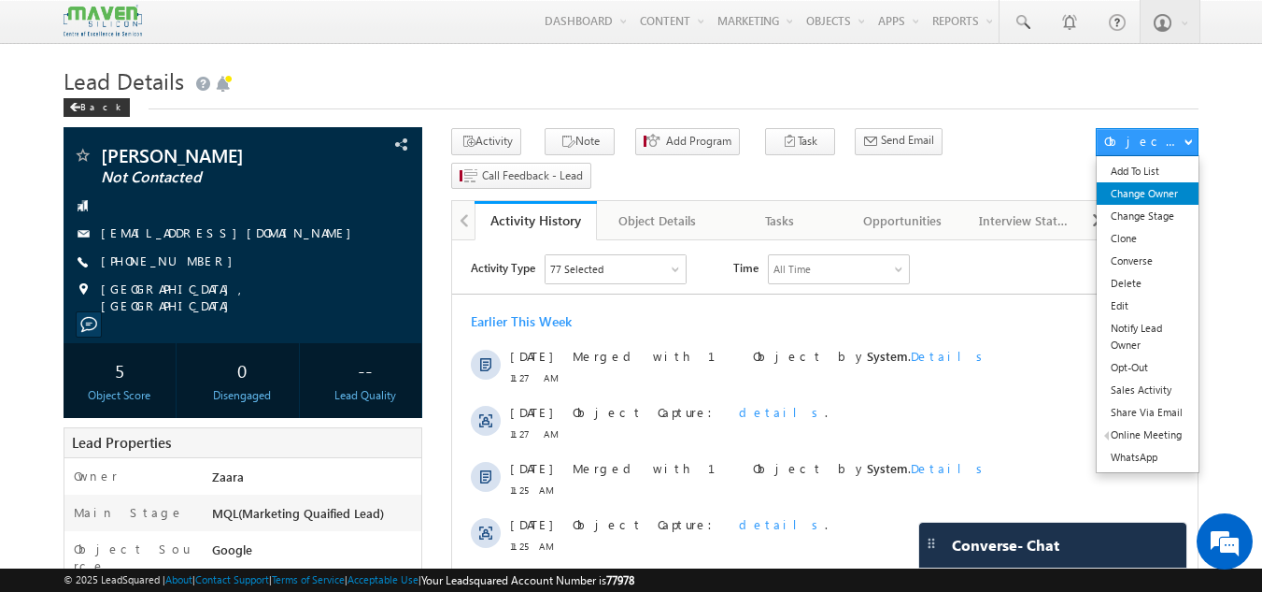
click at [1152, 202] on link "Change Owner" at bounding box center [1148, 193] width 102 height 22
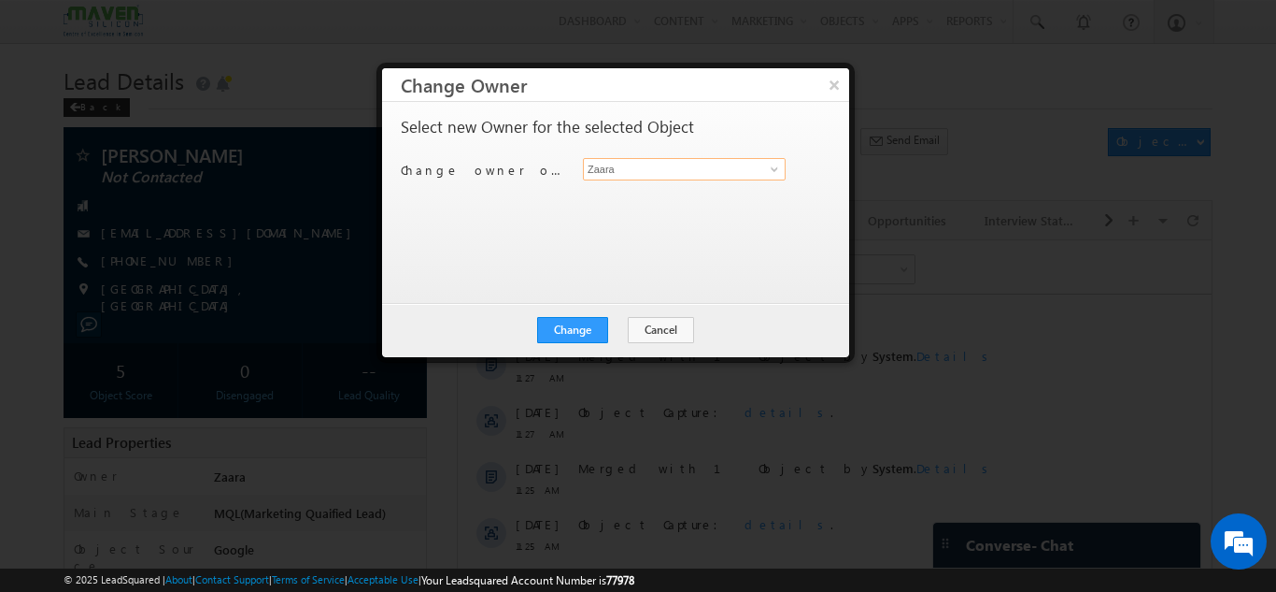
click at [608, 177] on input "Zaara" at bounding box center [684, 169] width 203 height 22
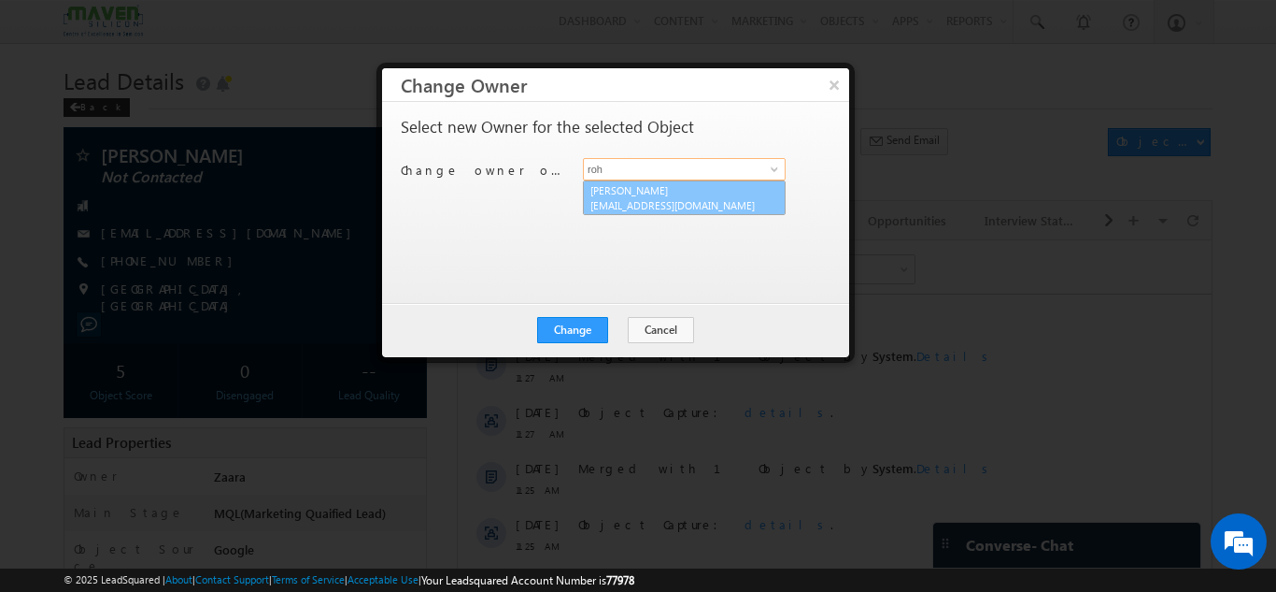
click at [620, 191] on link "Rohan lsq7@maven-silicon.com" at bounding box center [684, 198] width 203 height 36
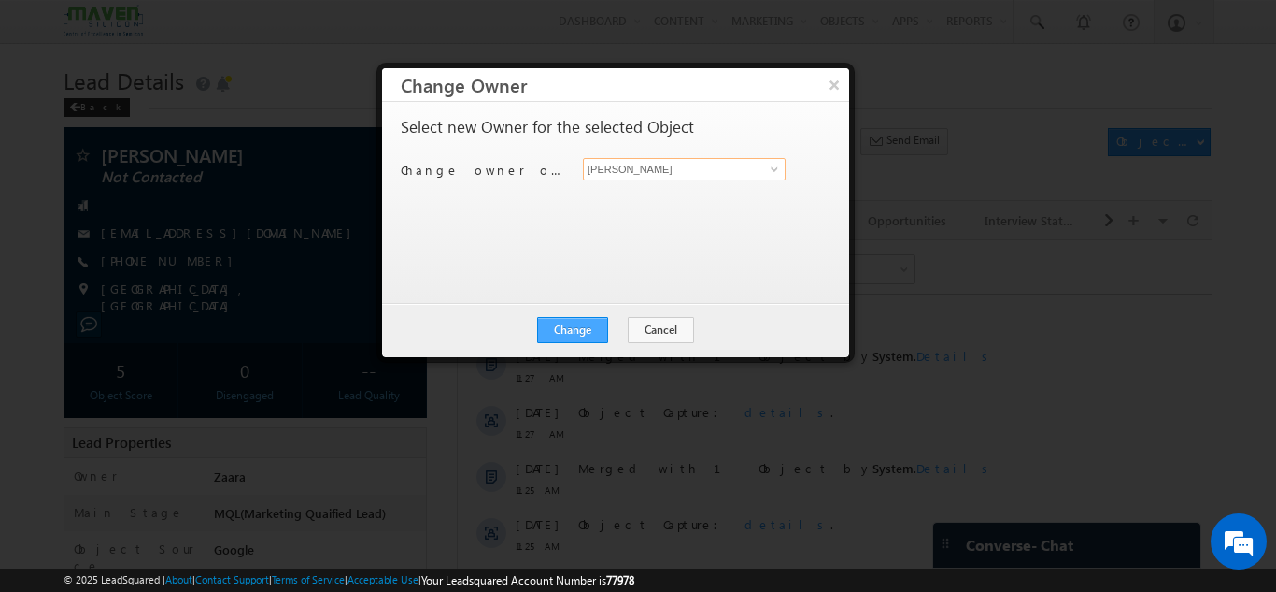
type input "Rohan"
click at [584, 332] on button "Change" at bounding box center [572, 330] width 71 height 26
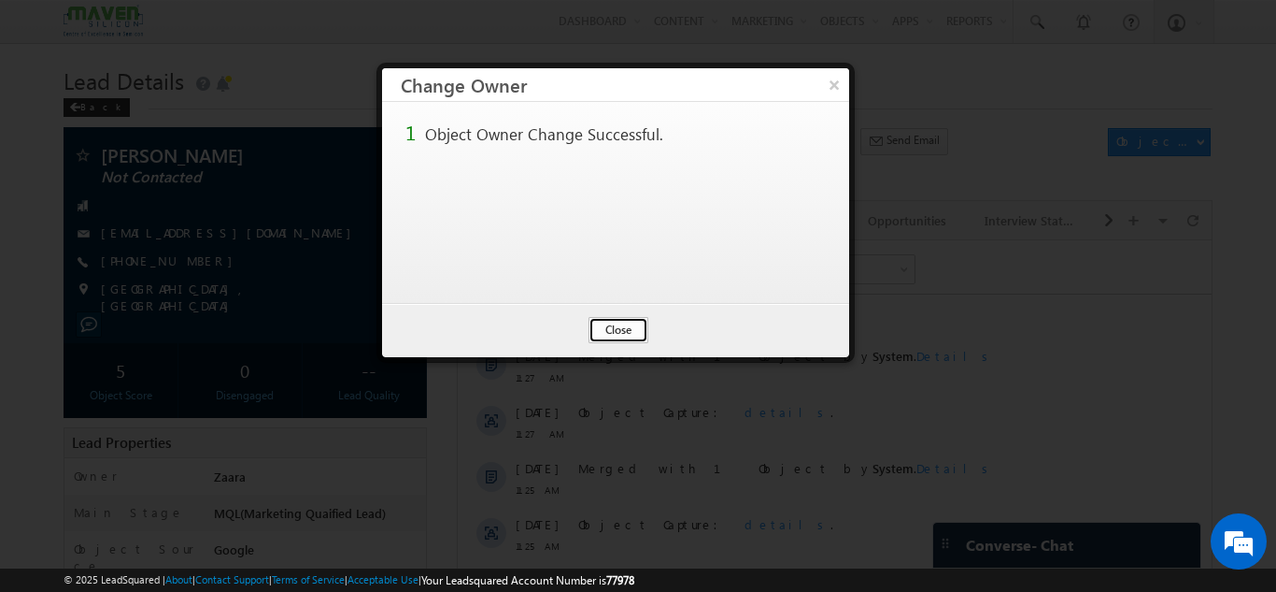
click at [612, 332] on button "Close" at bounding box center [619, 330] width 60 height 26
